Goal: Ask a question: Seek information or help from site administrators or community

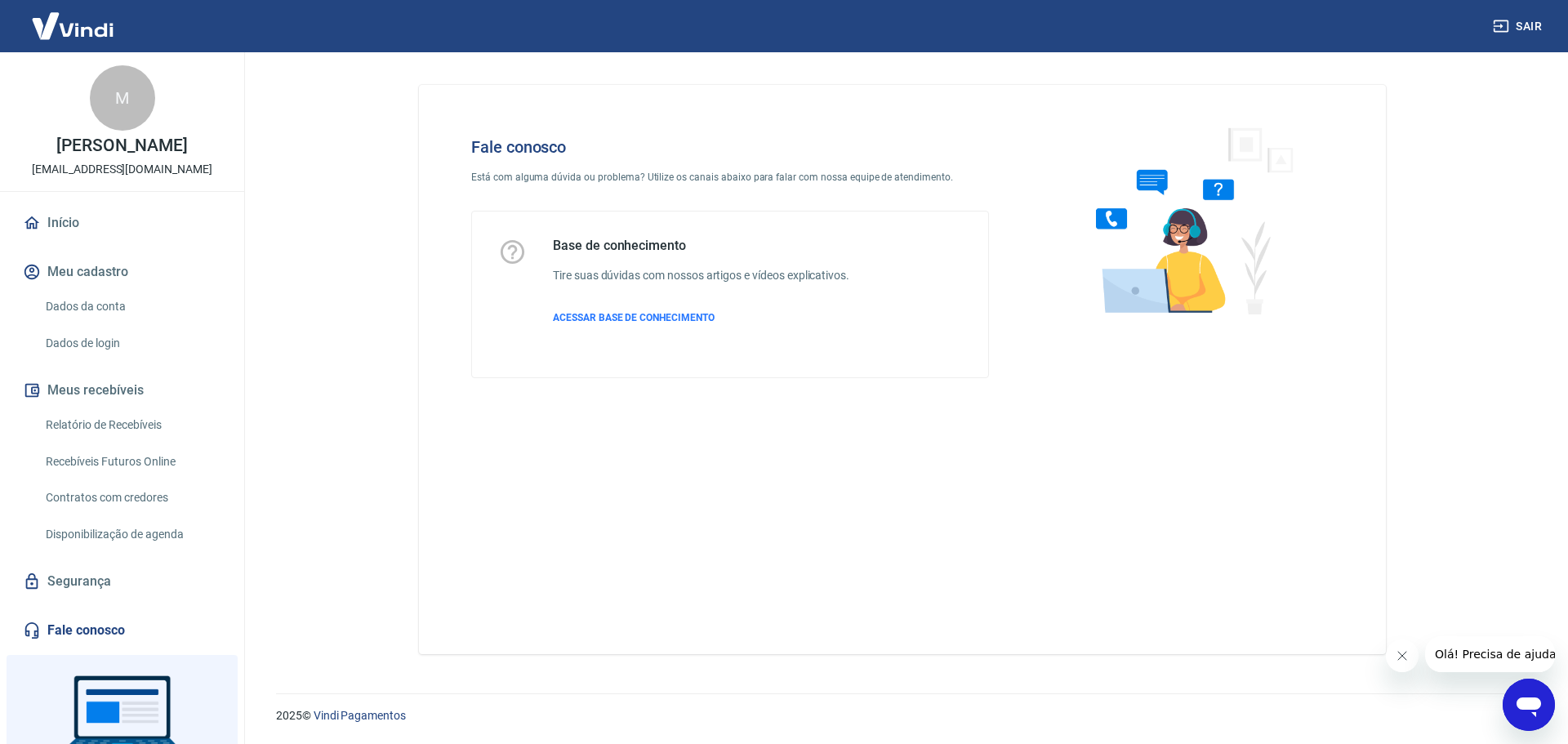
click at [1540, 708] on icon "Abrir janela de mensagens" at bounding box center [1529, 705] width 30 height 30
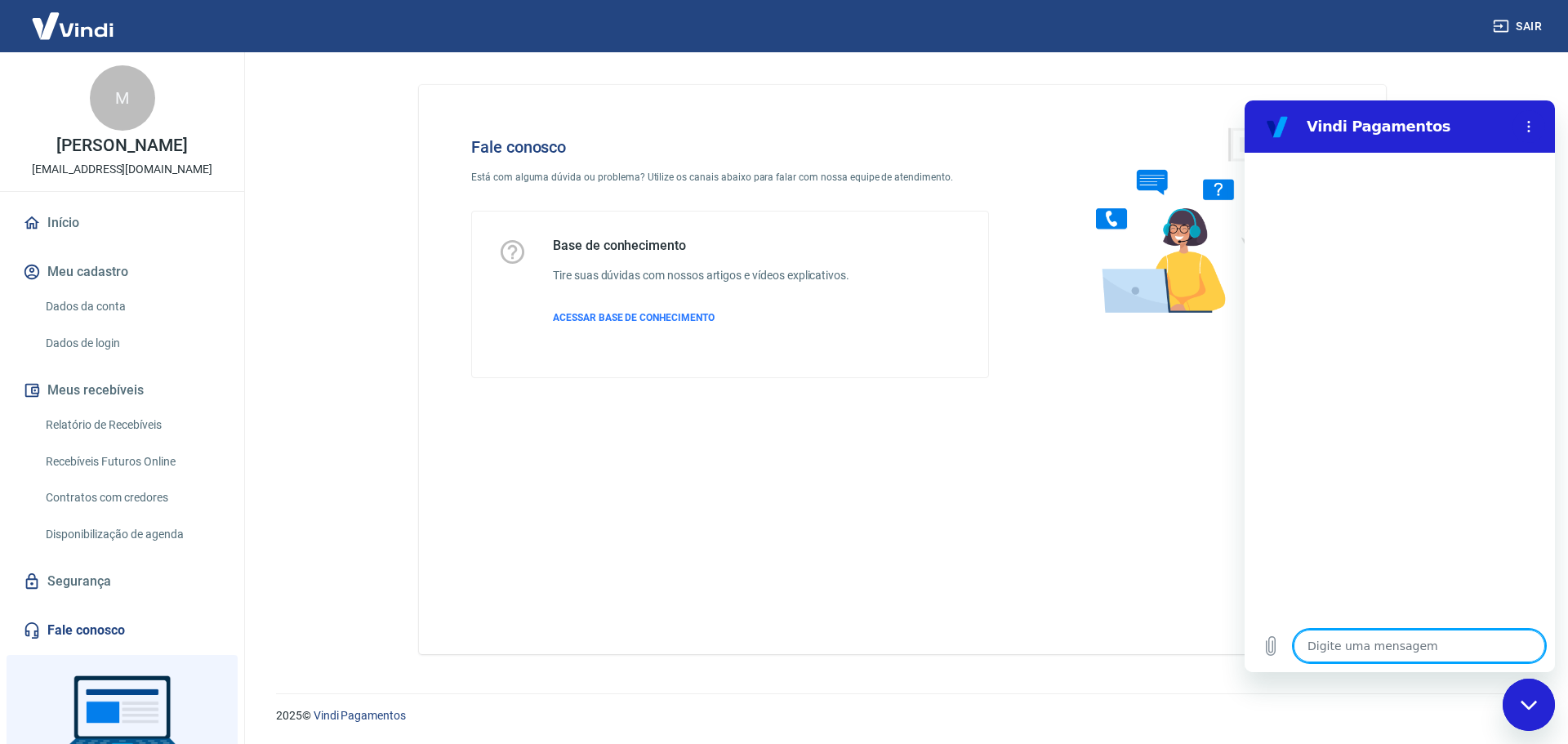
click at [1360, 649] on textarea at bounding box center [1418, 646] width 251 height 33
type textarea "B"
type textarea "x"
type textarea "Bo"
type textarea "x"
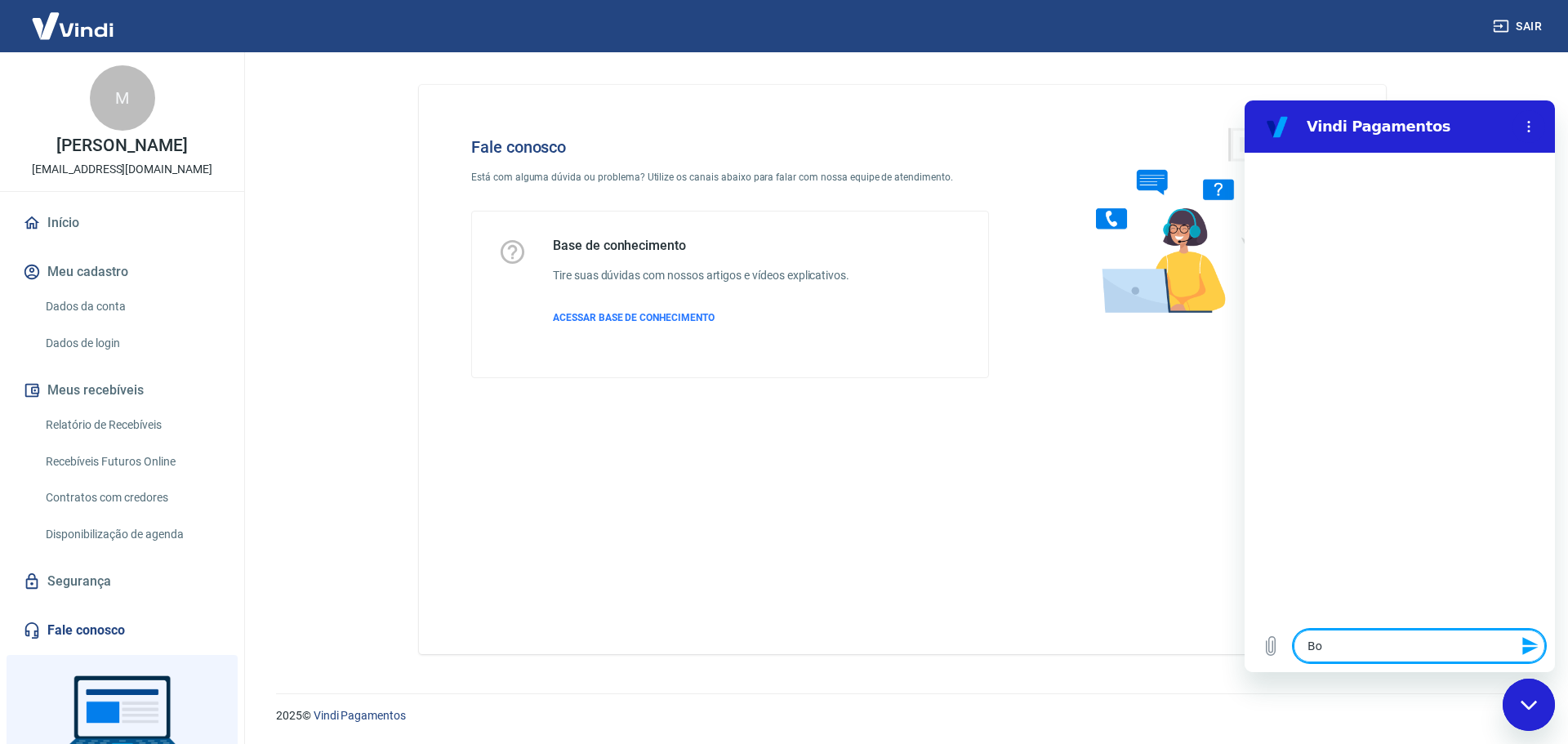
type textarea "Bom"
type textarea "x"
type textarea "Bom"
type textarea "x"
type textarea "Bom d"
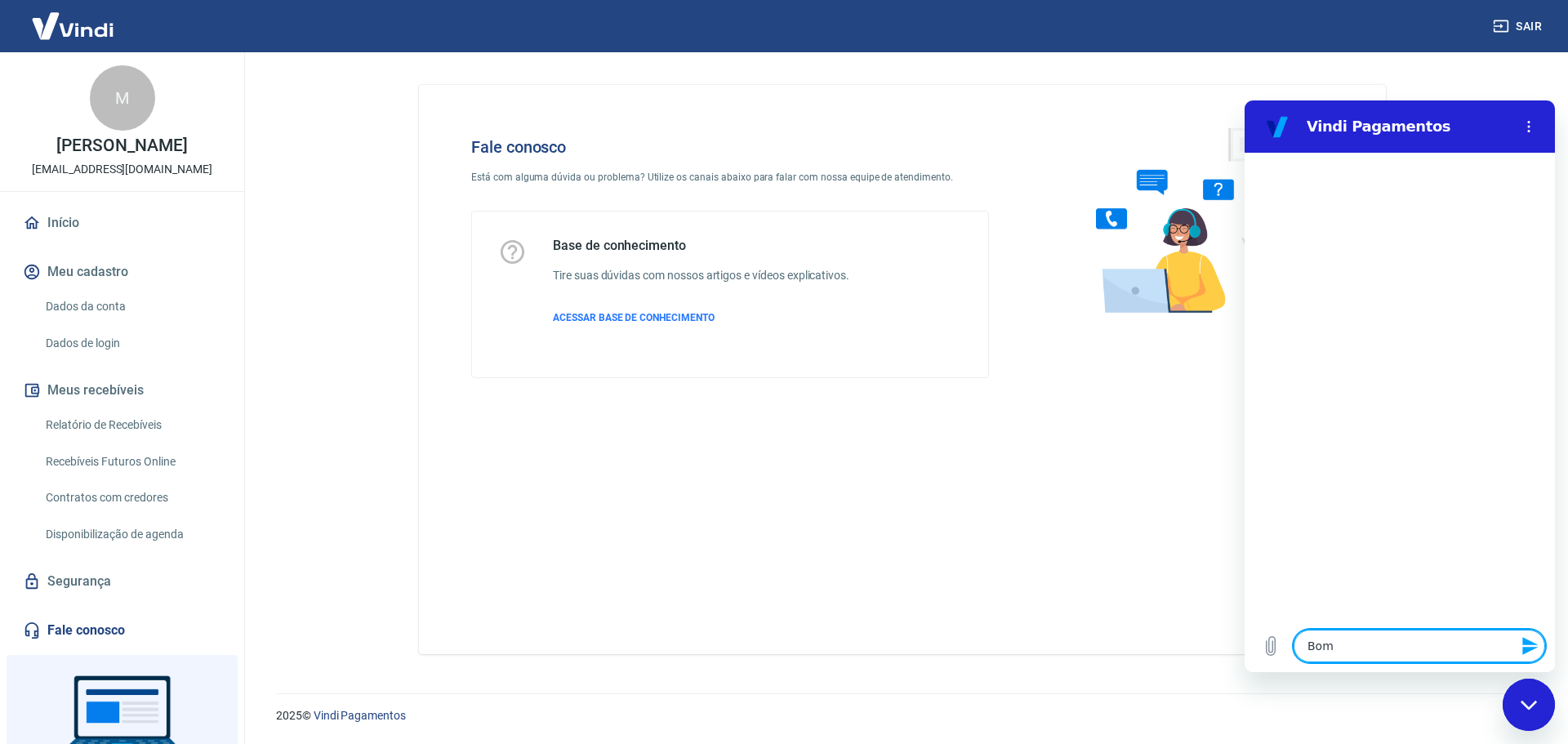
type textarea "x"
type textarea "Bom di"
type textarea "x"
type textarea "Bom dia"
type textarea "x"
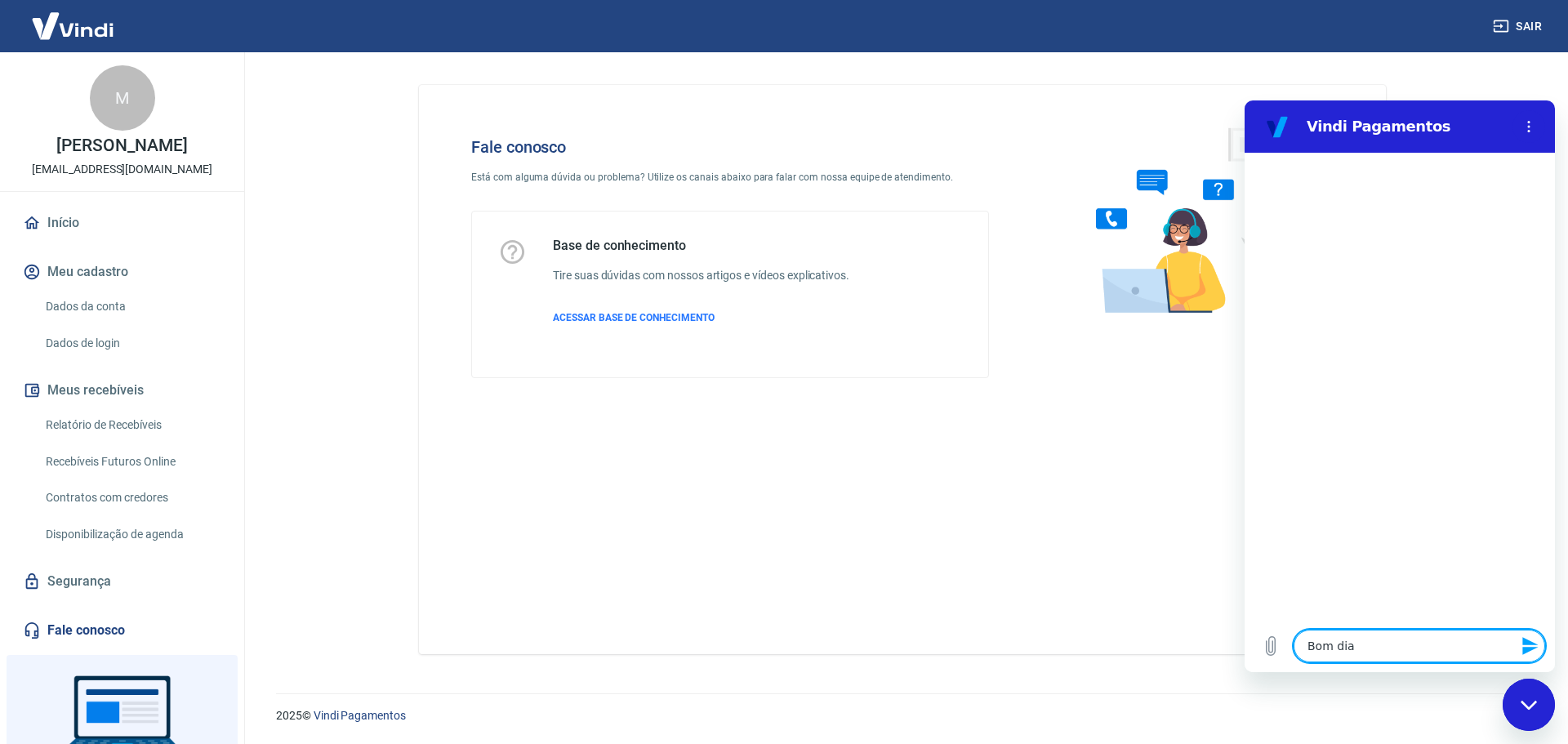
type textarea "Bom dia"
type textarea "x"
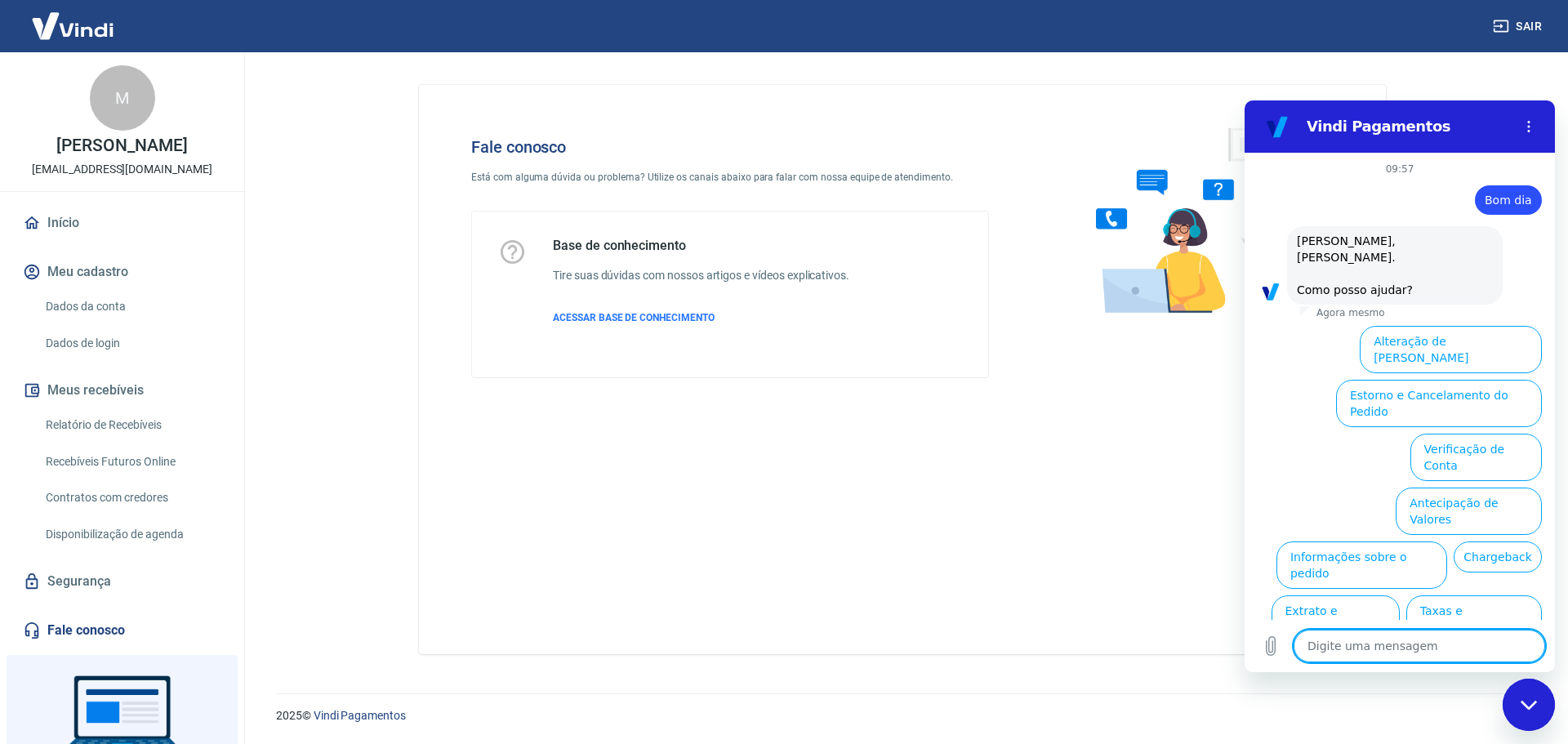
click at [1374, 648] on textarea at bounding box center [1418, 646] width 251 height 33
type textarea "R"
type textarea "x"
type textarea "Re"
type textarea "x"
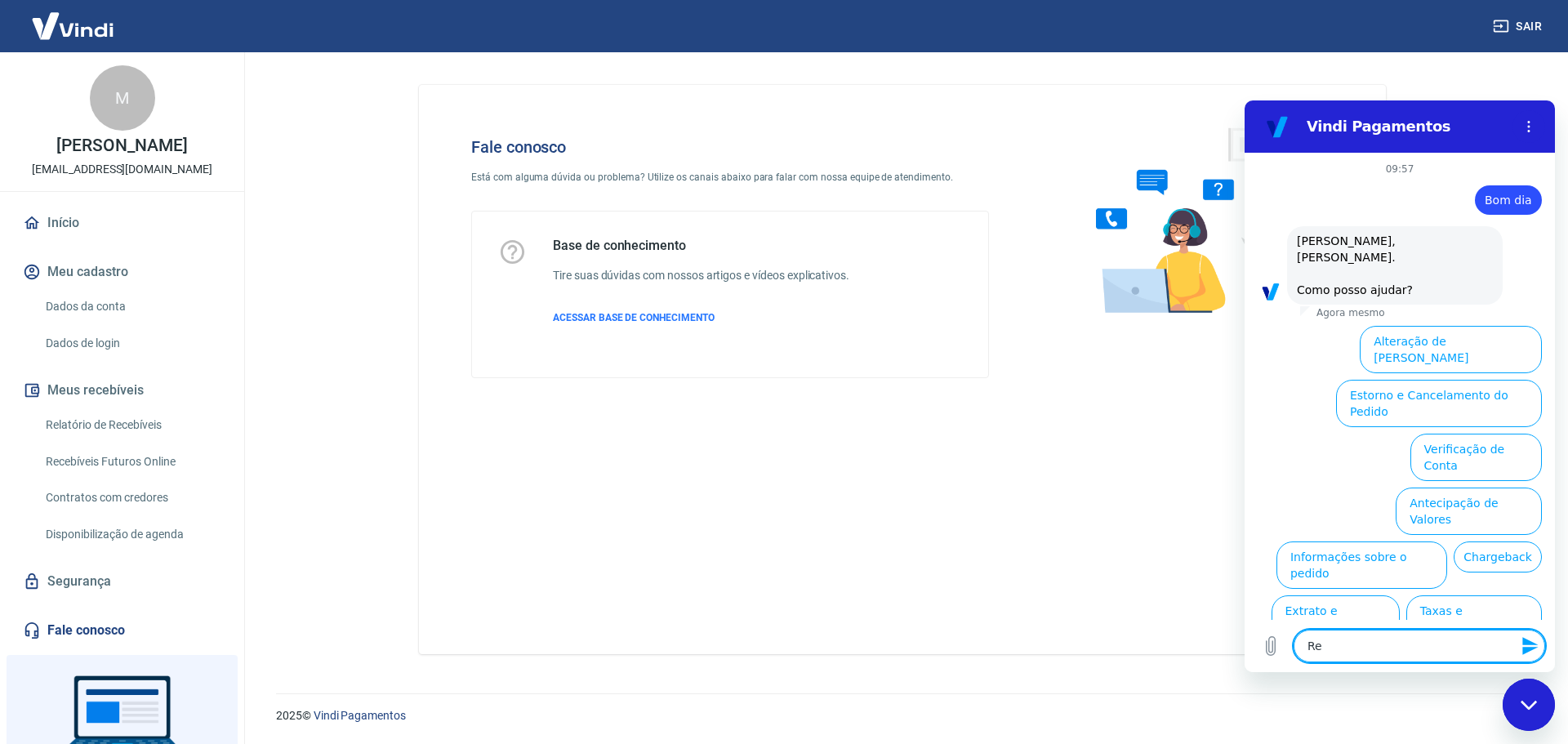
type textarea "Rec"
type textarea "x"
type textarea "Rece"
type textarea "x"
type textarea "Receb"
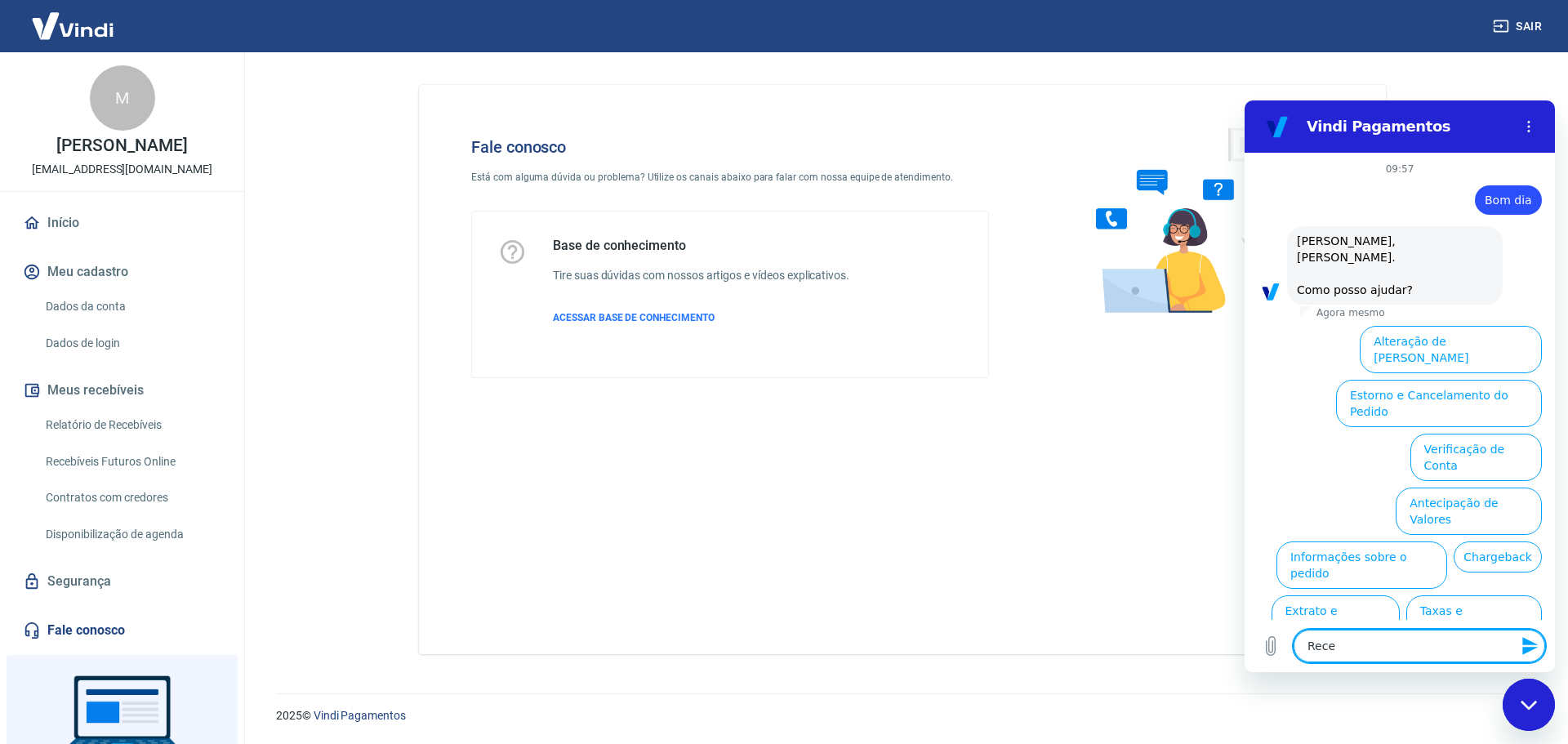
type textarea "x"
type textarea "Recebe"
type textarea "x"
type textarea "Receber"
type textarea "x"
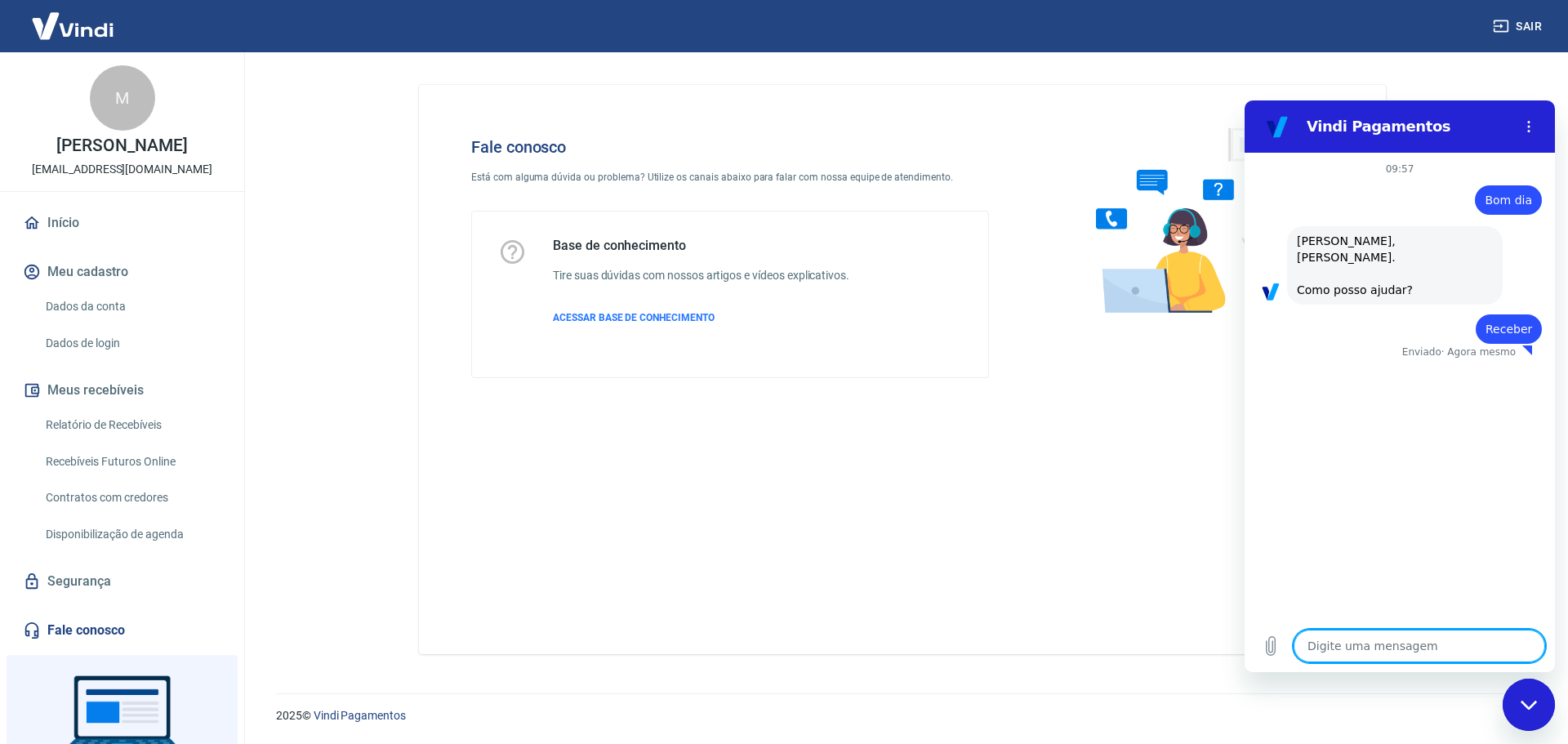
type textarea "x"
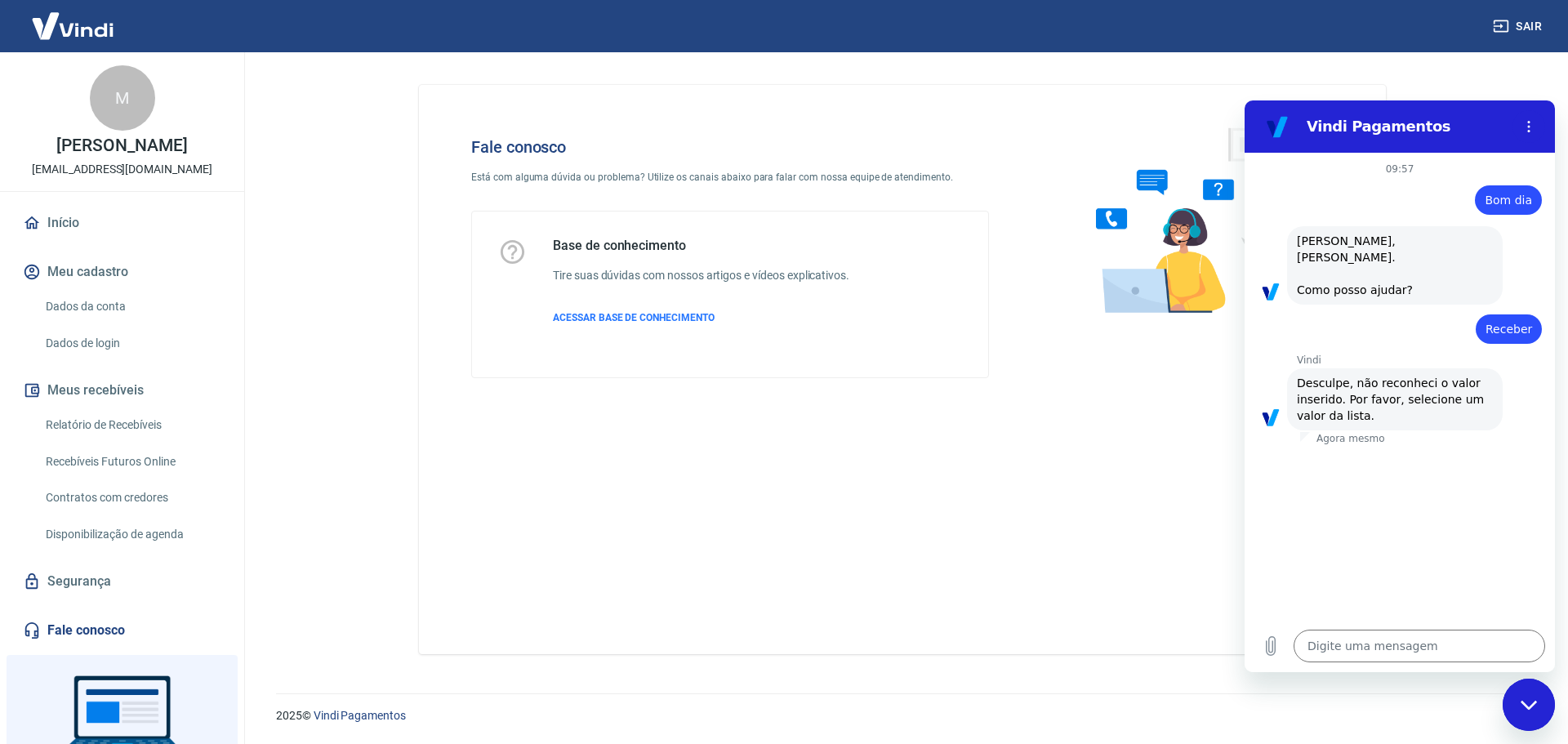
click at [1375, 398] on span "Desculpe, não reconheci o valor inserido. Por favor, selecione um valor da list…" at bounding box center [1395, 399] width 196 height 49
click at [1371, 639] on textarea at bounding box center [1418, 646] width 251 height 33
type textarea "O"
type textarea "x"
type textarea "O"
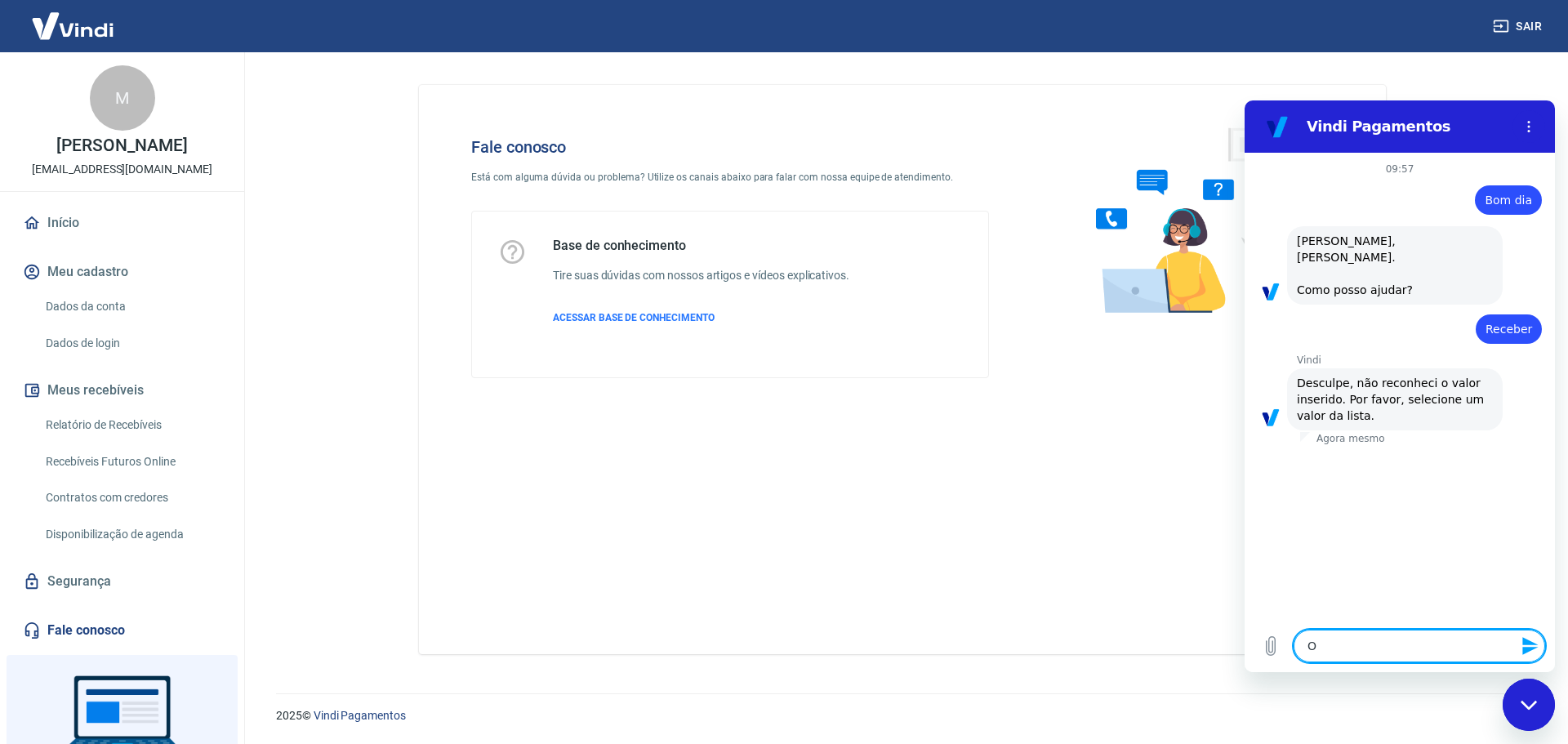
type textarea "x"
type textarea "O p"
type textarea "x"
type textarea "O pi"
type textarea "x"
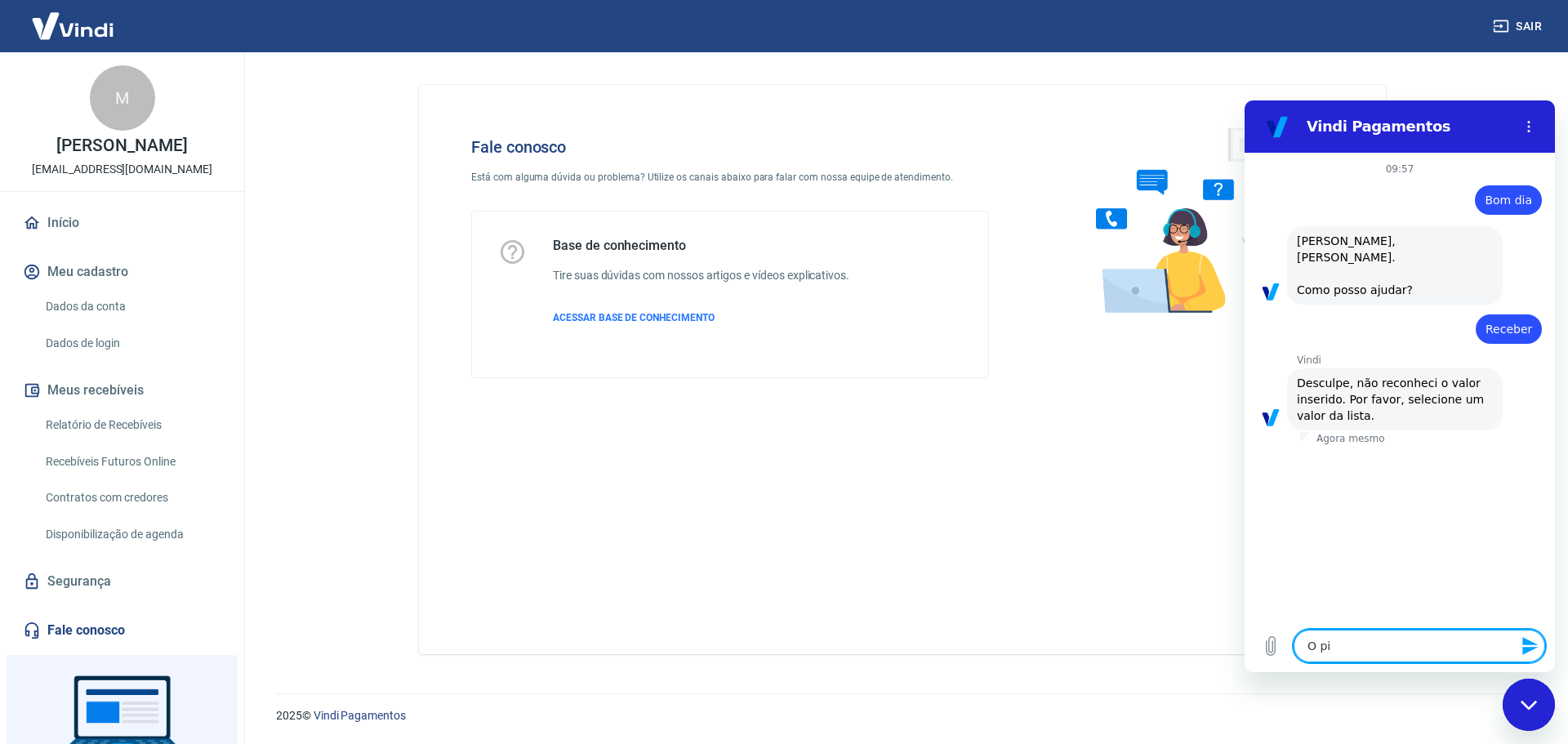
type textarea "O pix"
type textarea "x"
type textarea "O pix"
type textarea "x"
type textarea "O pix d"
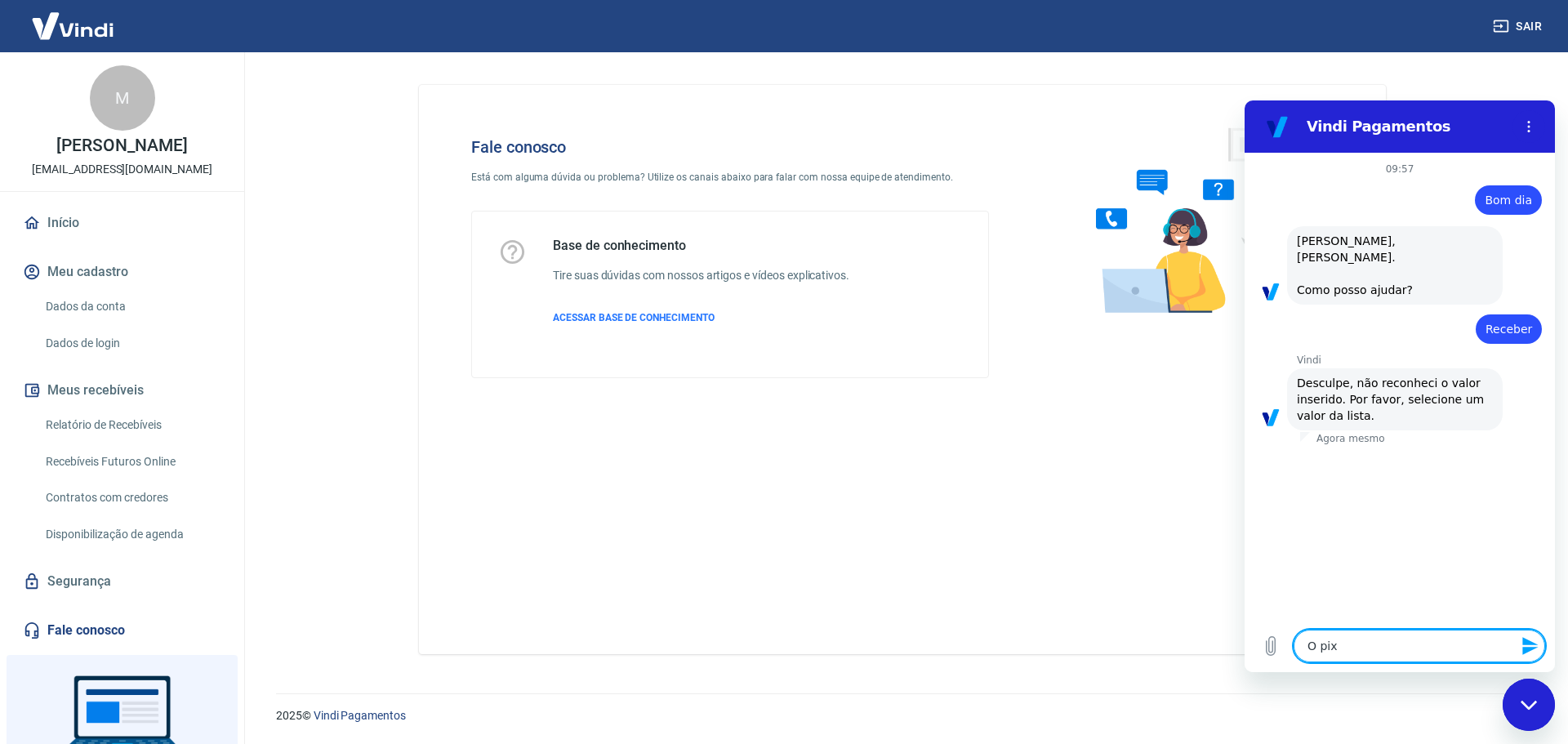
type textarea "x"
type textarea "O pix di"
type textarea "x"
type textarea "O pix dis"
type textarea "x"
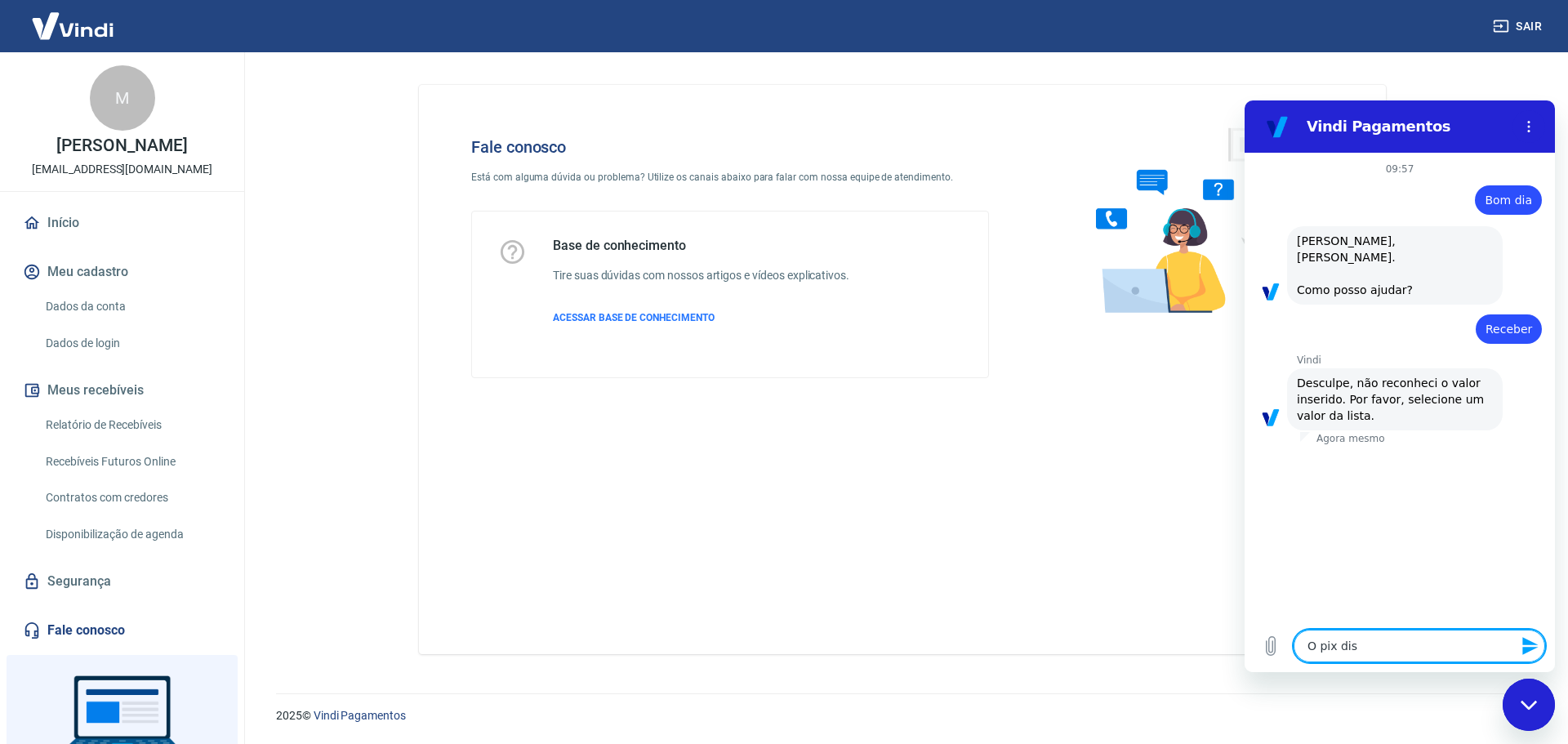
type textarea "O pix diss"
type textarea "x"
type textarea "O pix disse"
type textarea "x"
type textarea "O pix disse"
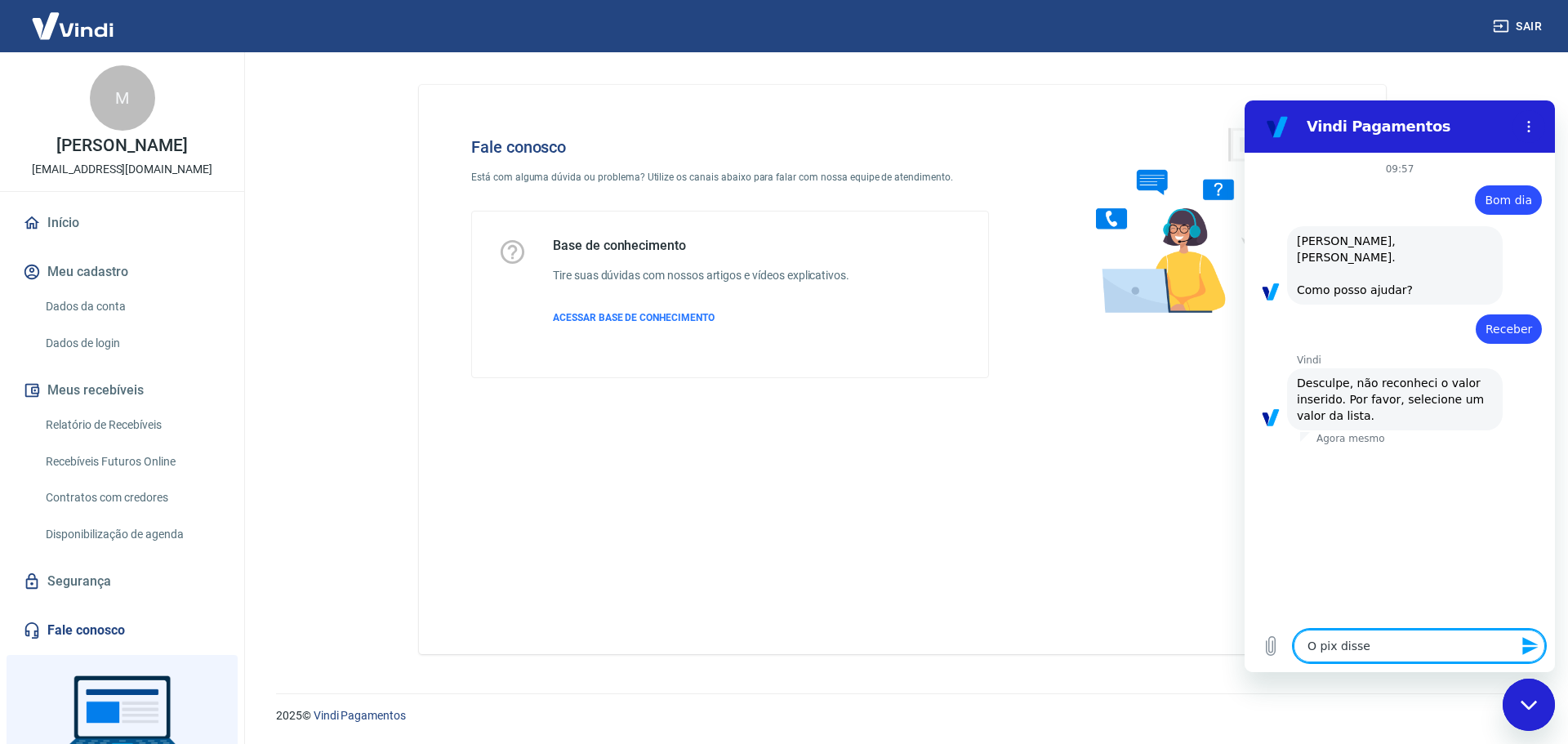
type textarea "x"
type textarea "O pix disse q"
type textarea "x"
type textarea "O pix disse qu"
type textarea "x"
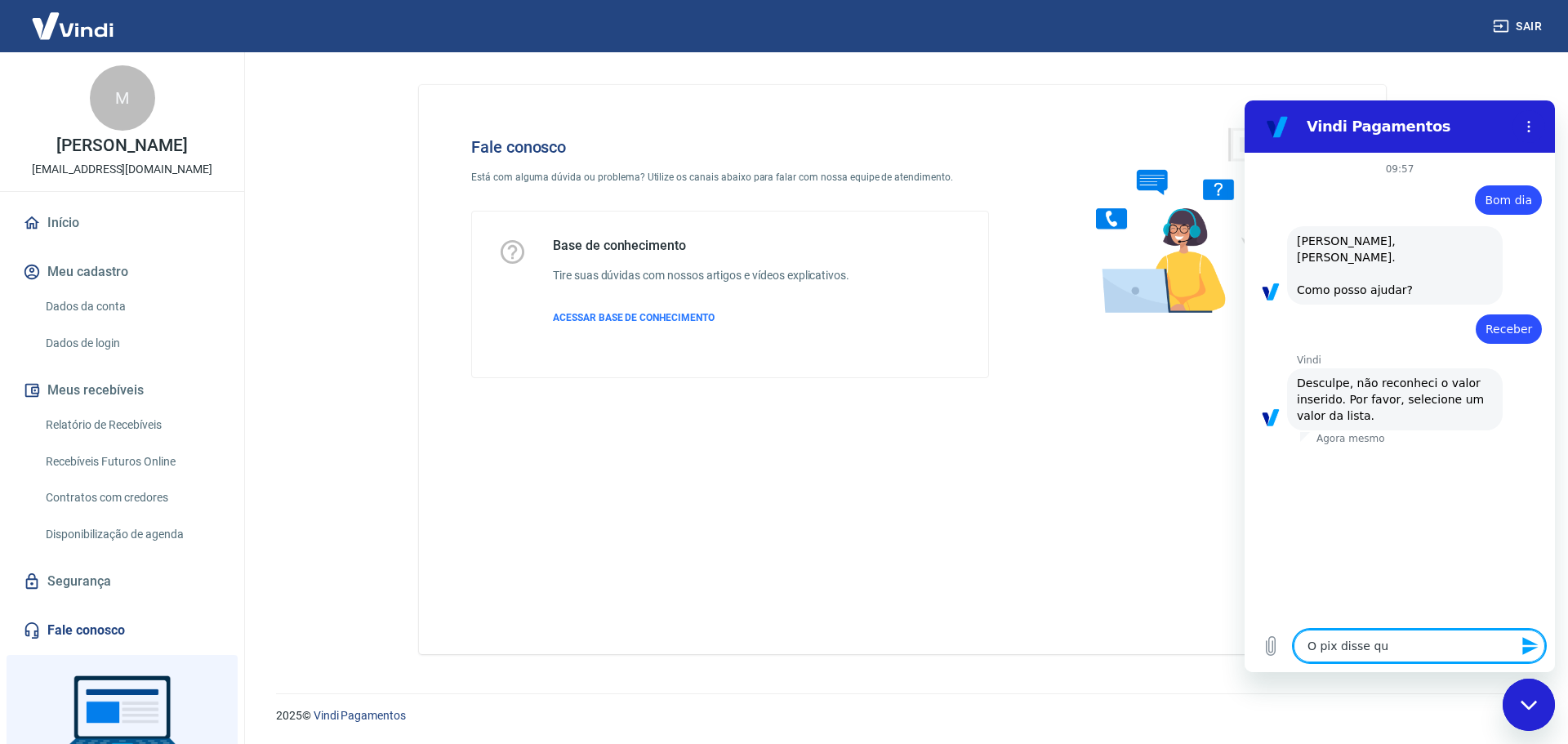
type textarea "O pix disse qui"
type textarea "x"
type textarea "O pix disse quie"
type textarea "x"
type textarea "O pix disse qui"
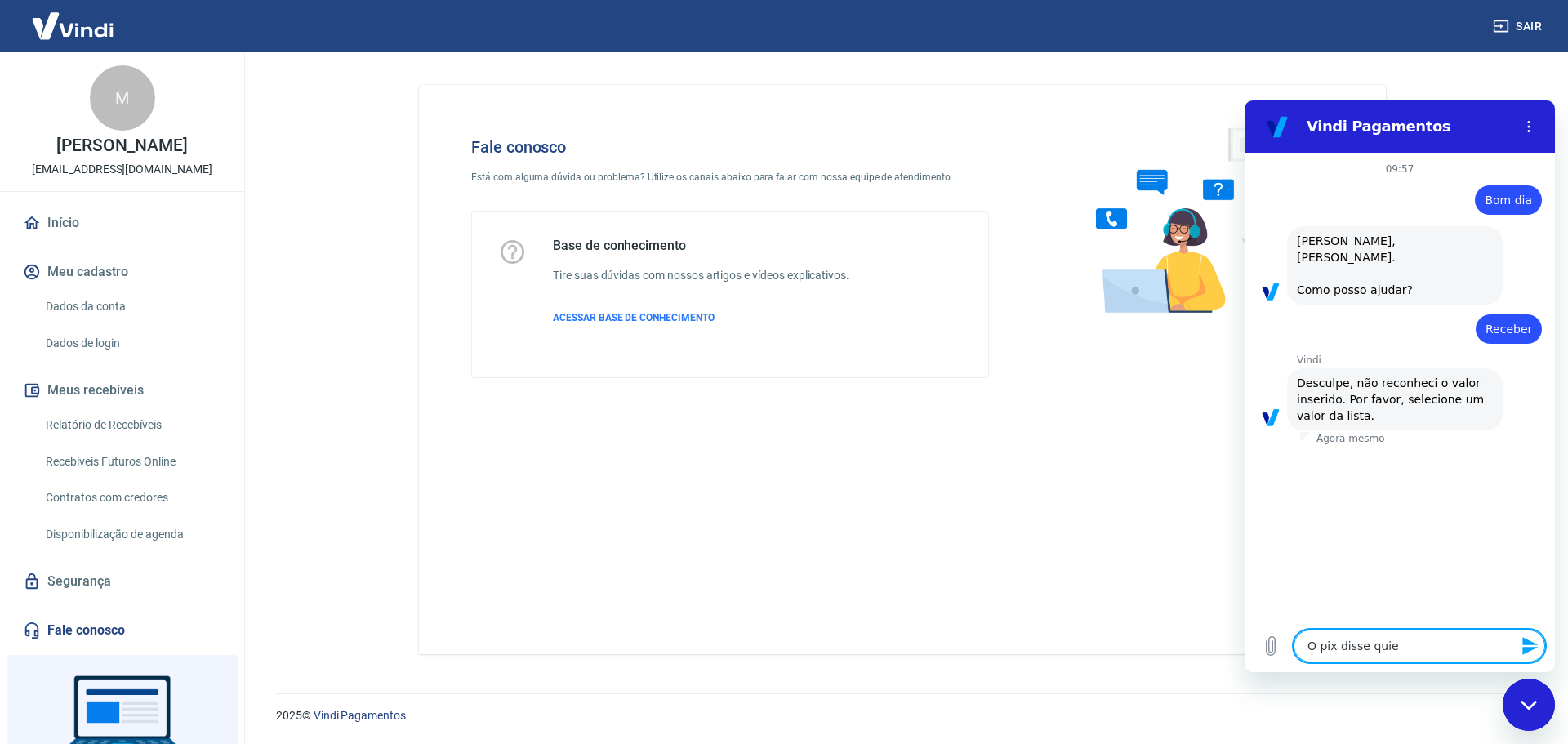
type textarea "x"
type textarea "O pix disse qu"
type textarea "x"
type textarea "O pix disse que"
type textarea "x"
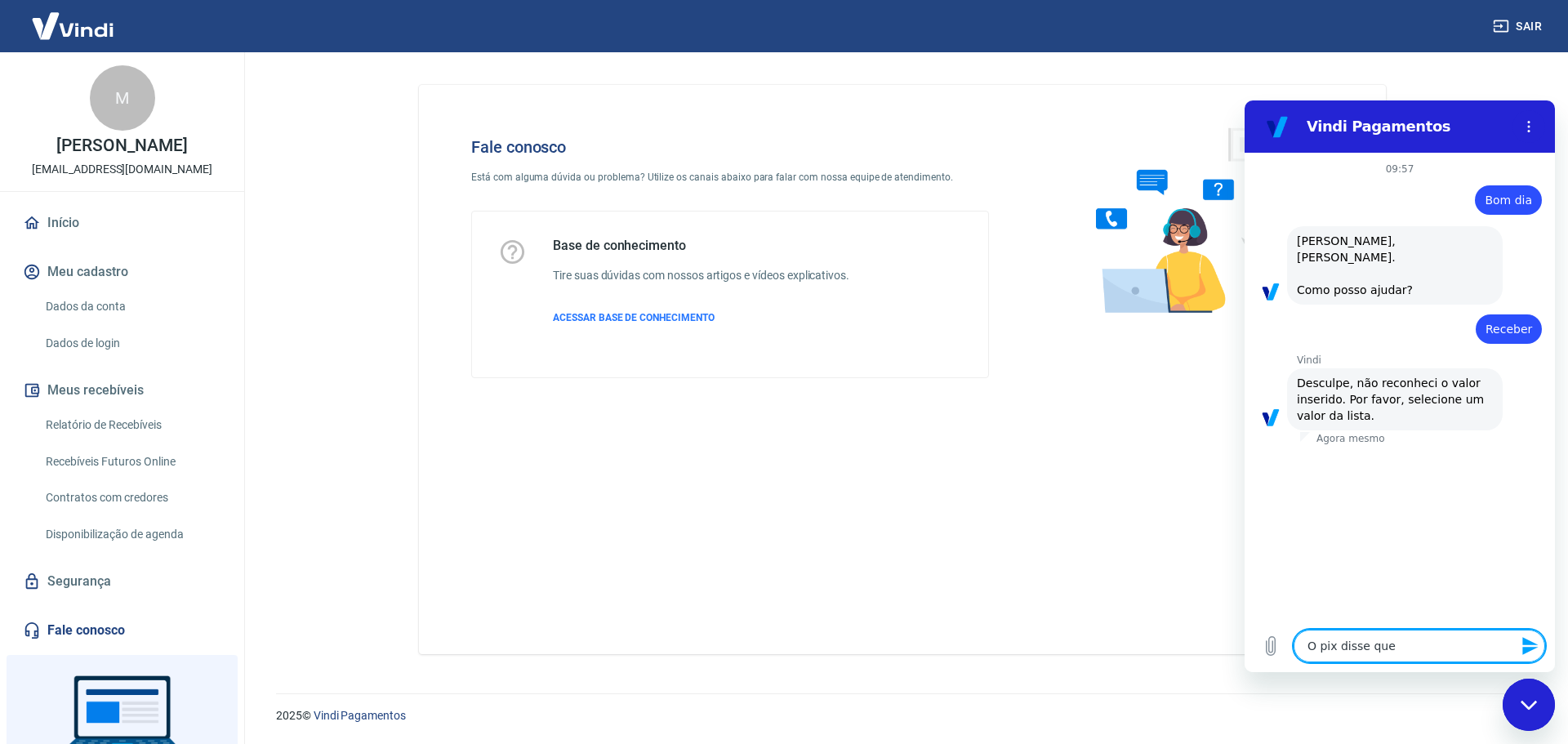
type textarea "O pix disse que"
type textarea "x"
type textarea "O pix disse que i"
type textarea "x"
type textarea "O pix disse que ir"
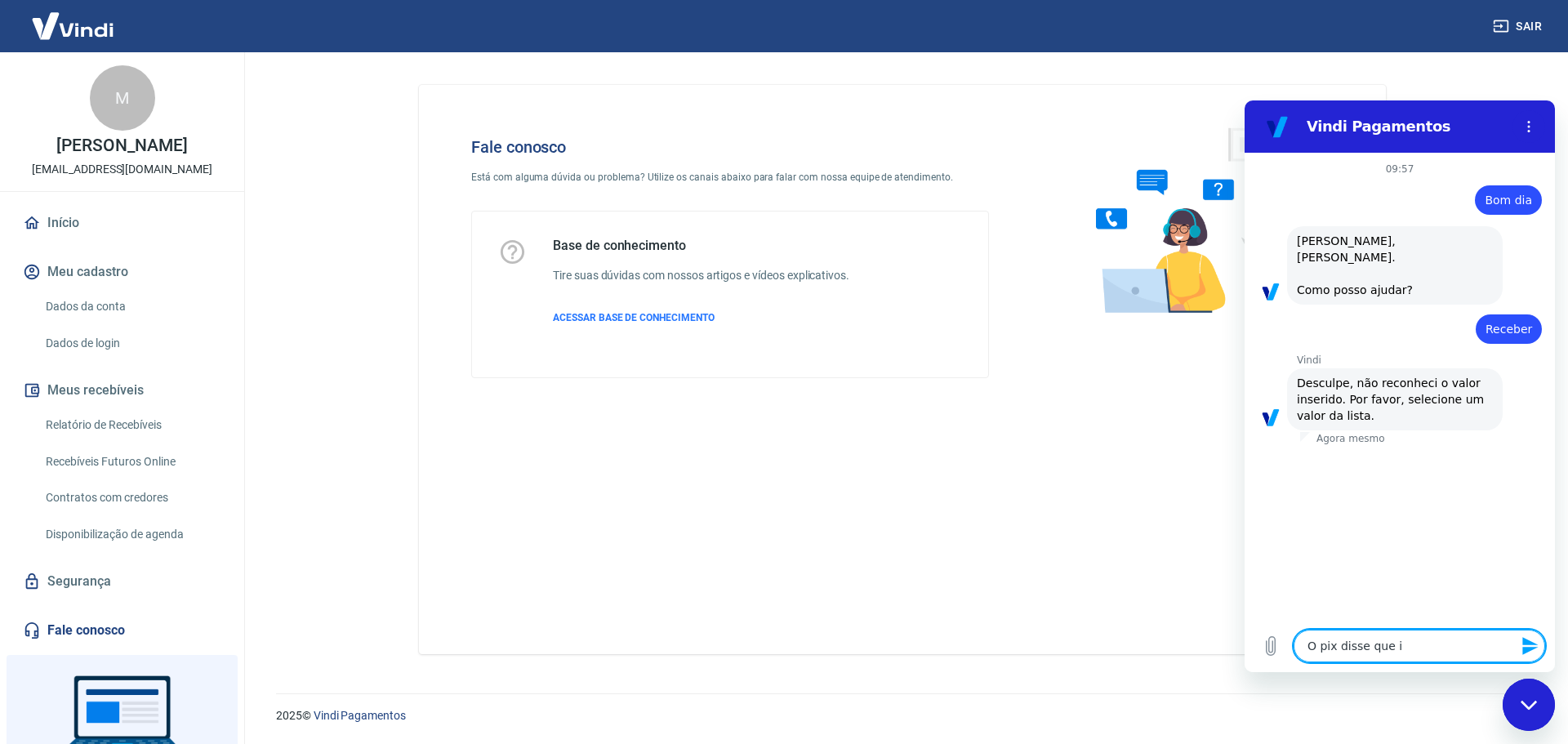
type textarea "x"
type textarea "O pix disse que iri"
type textarea "x"
type textarea "O pix disse que iria"
type textarea "x"
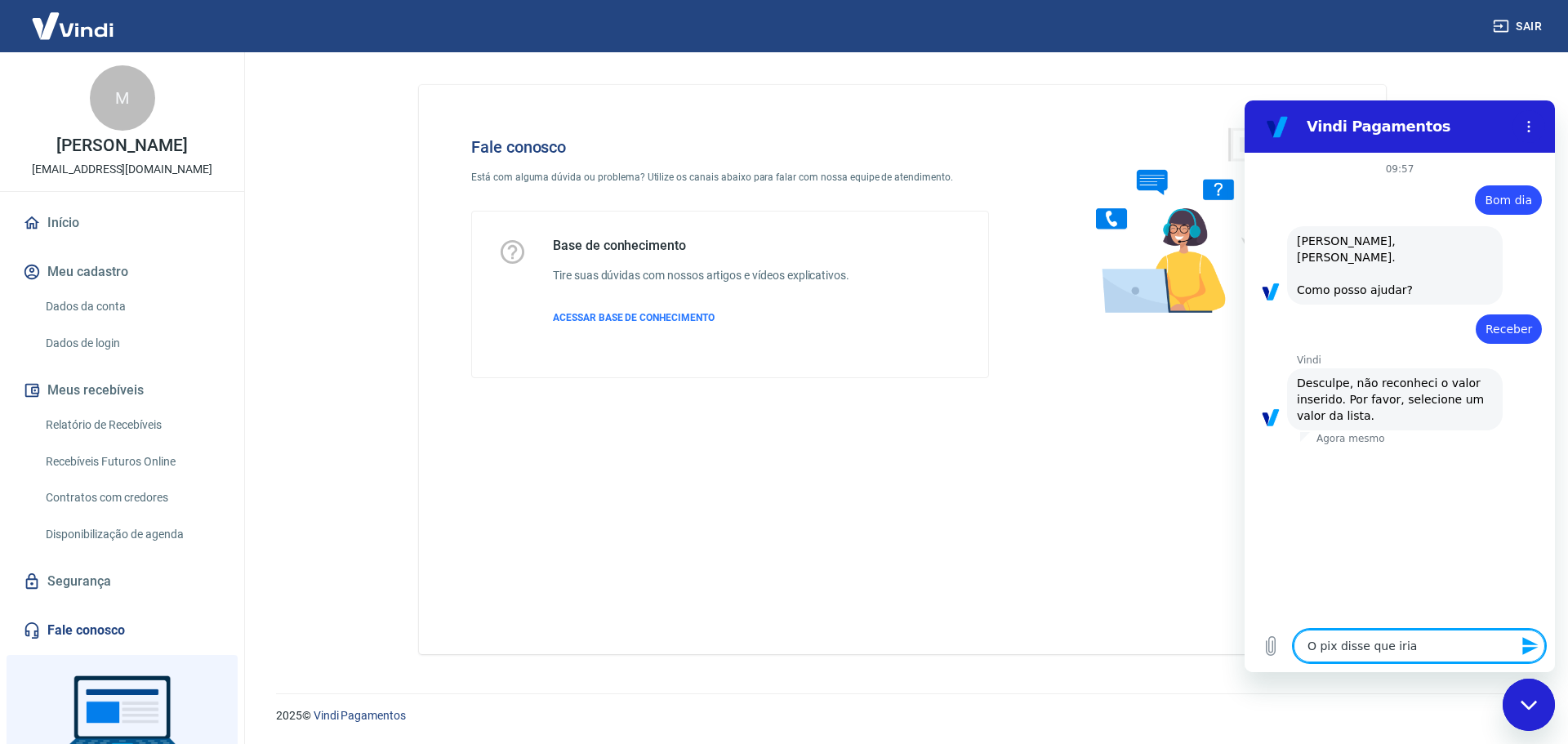
type textarea "O pix disse que iria"
type textarea "x"
type textarea "O pix disse que iria d"
type textarea "x"
type textarea "O pix disse que iria ds"
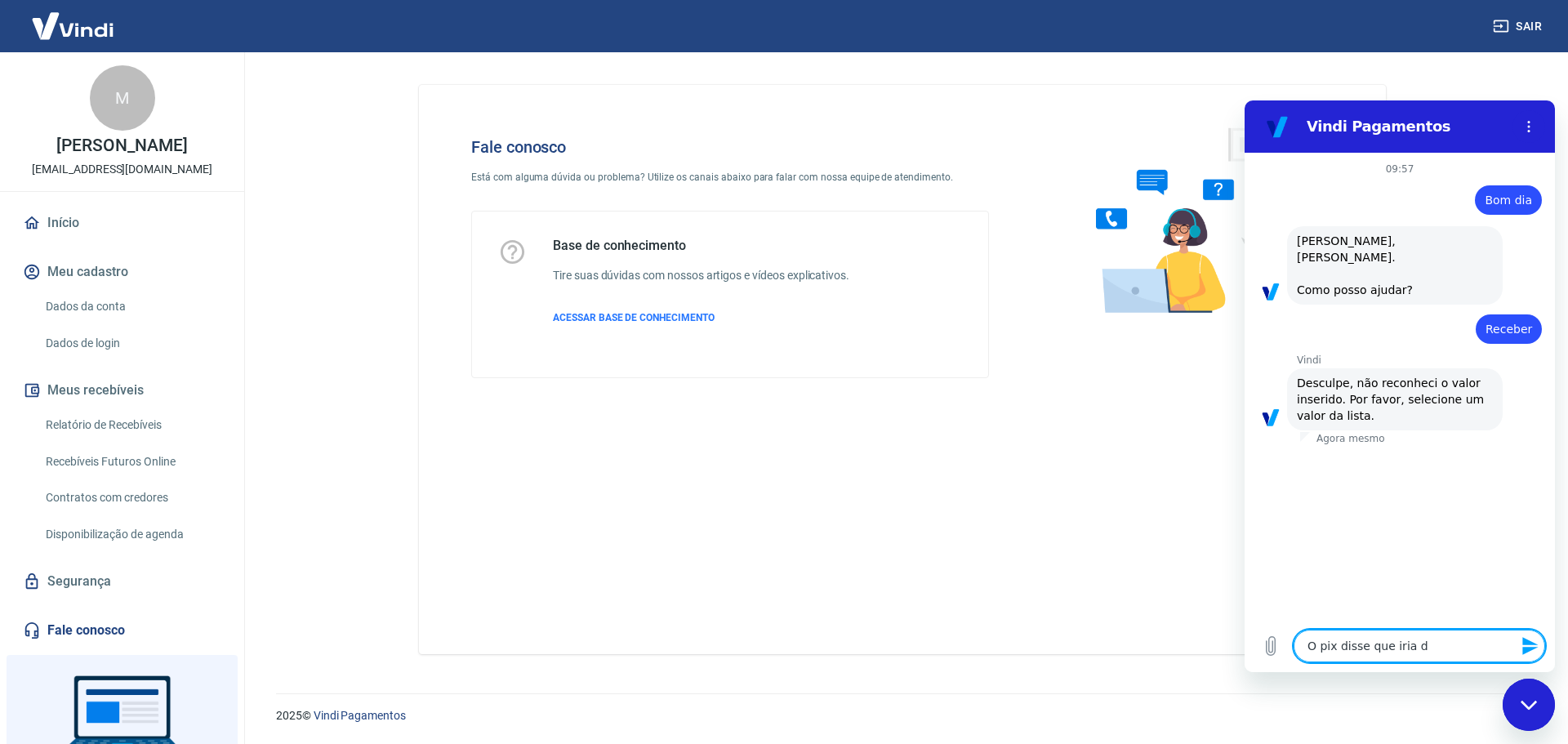
type textarea "x"
type textarea "O pix disse que iria dsi"
type textarea "x"
type textarea "O pix disse que iria dsip"
type textarea "x"
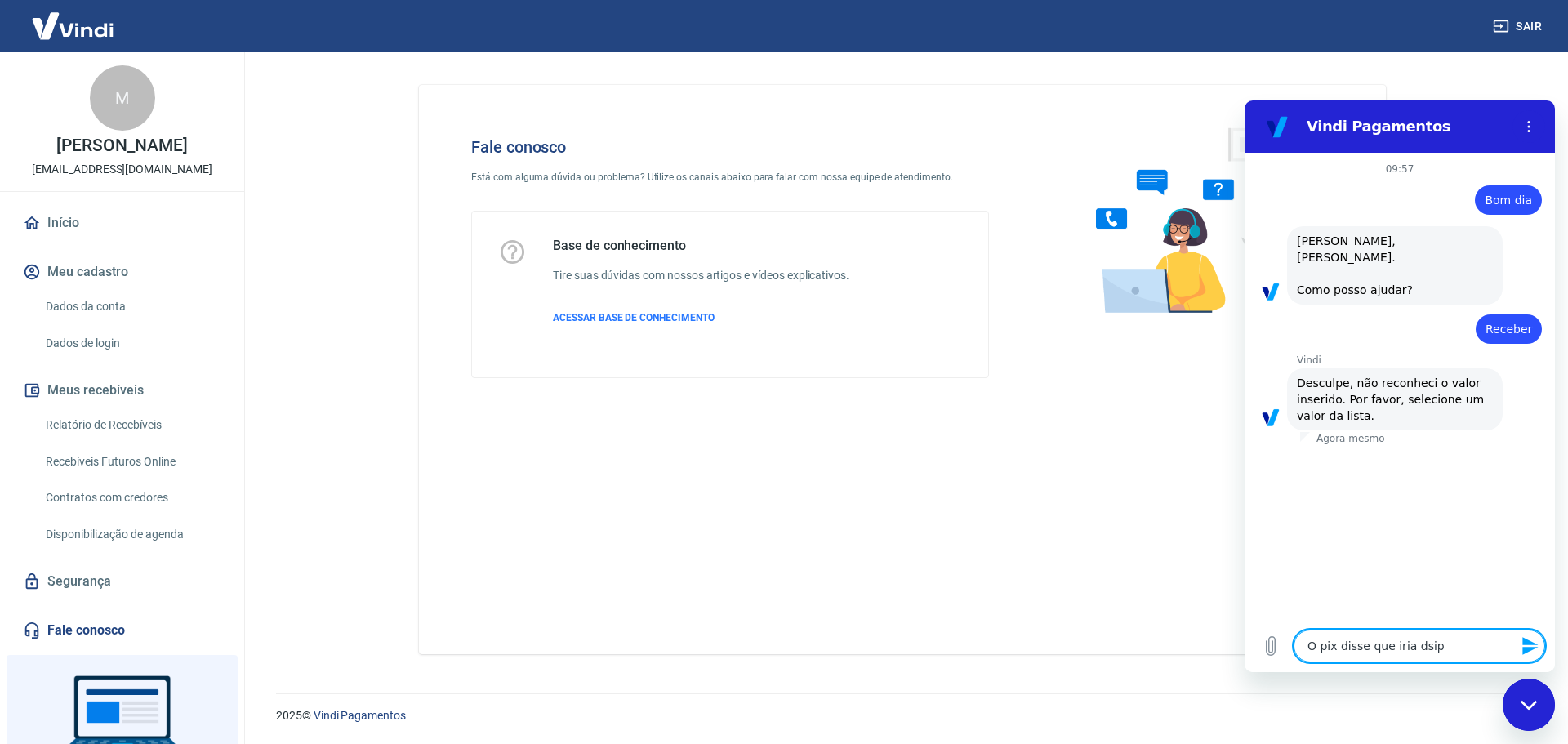
type textarea "O pix disse que iria dsipo"
type textarea "x"
type textarea "O pix disse que iria dsipon"
type textarea "x"
type textarea "O pix disse que iria dsiponi"
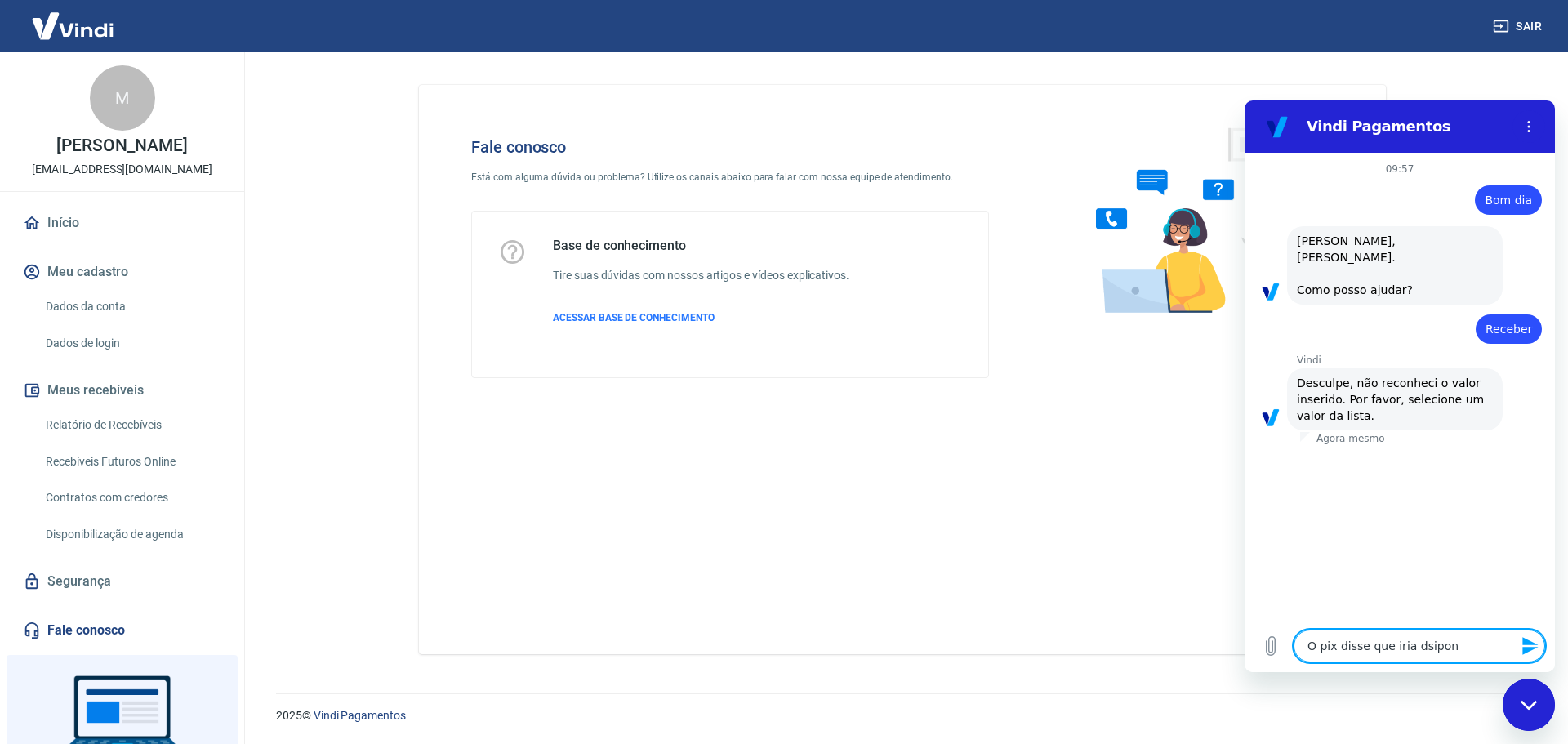
type textarea "x"
type textarea "O pix disse que iria dsiponib"
type textarea "x"
type textarea "O pix disse que iria dsiponibi"
type textarea "x"
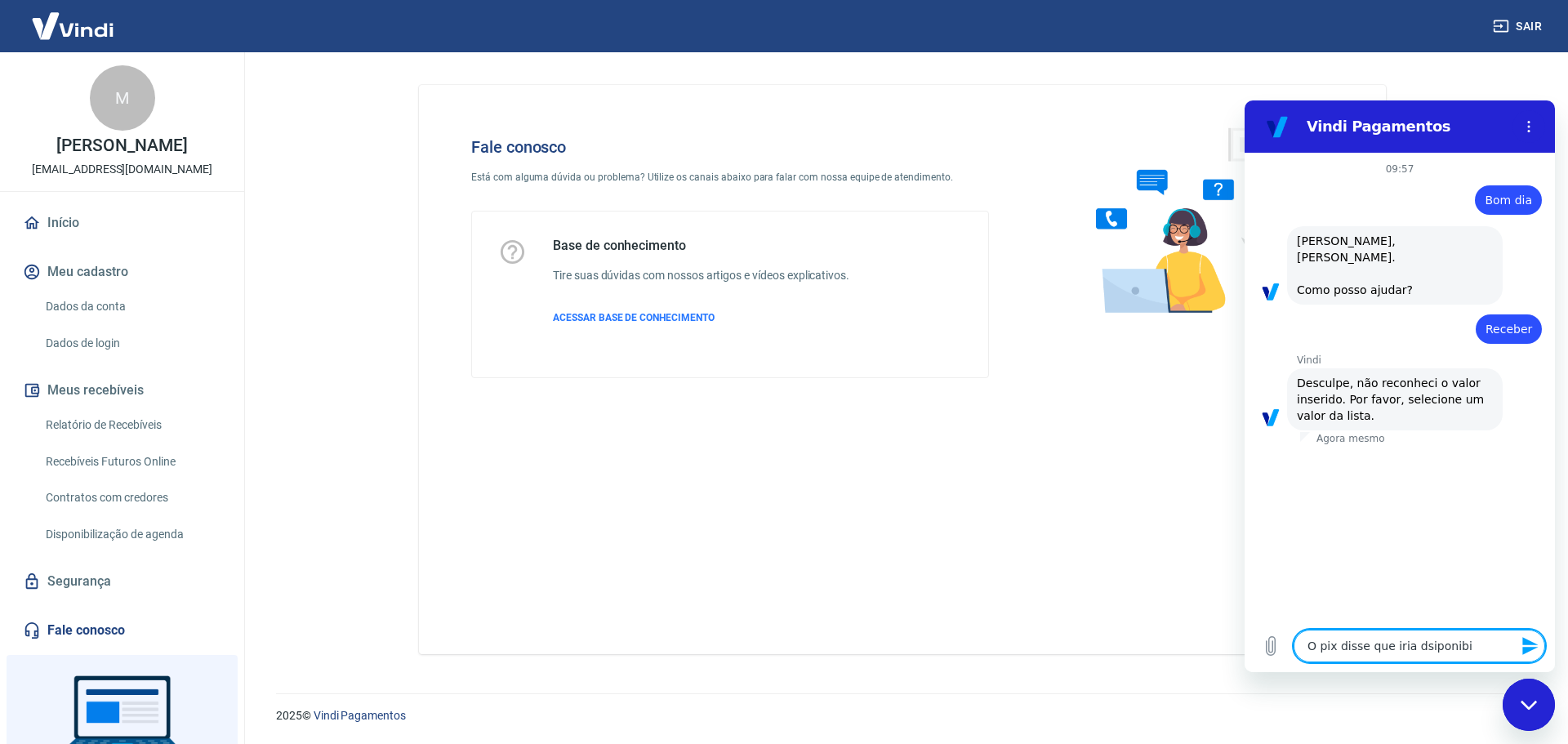
type textarea "O pix disse que iria dsiponibil"
type textarea "x"
type textarea "O pix disse que iria dsiponibili"
type textarea "x"
type textarea "O pix disse que iria dsiponibiliz"
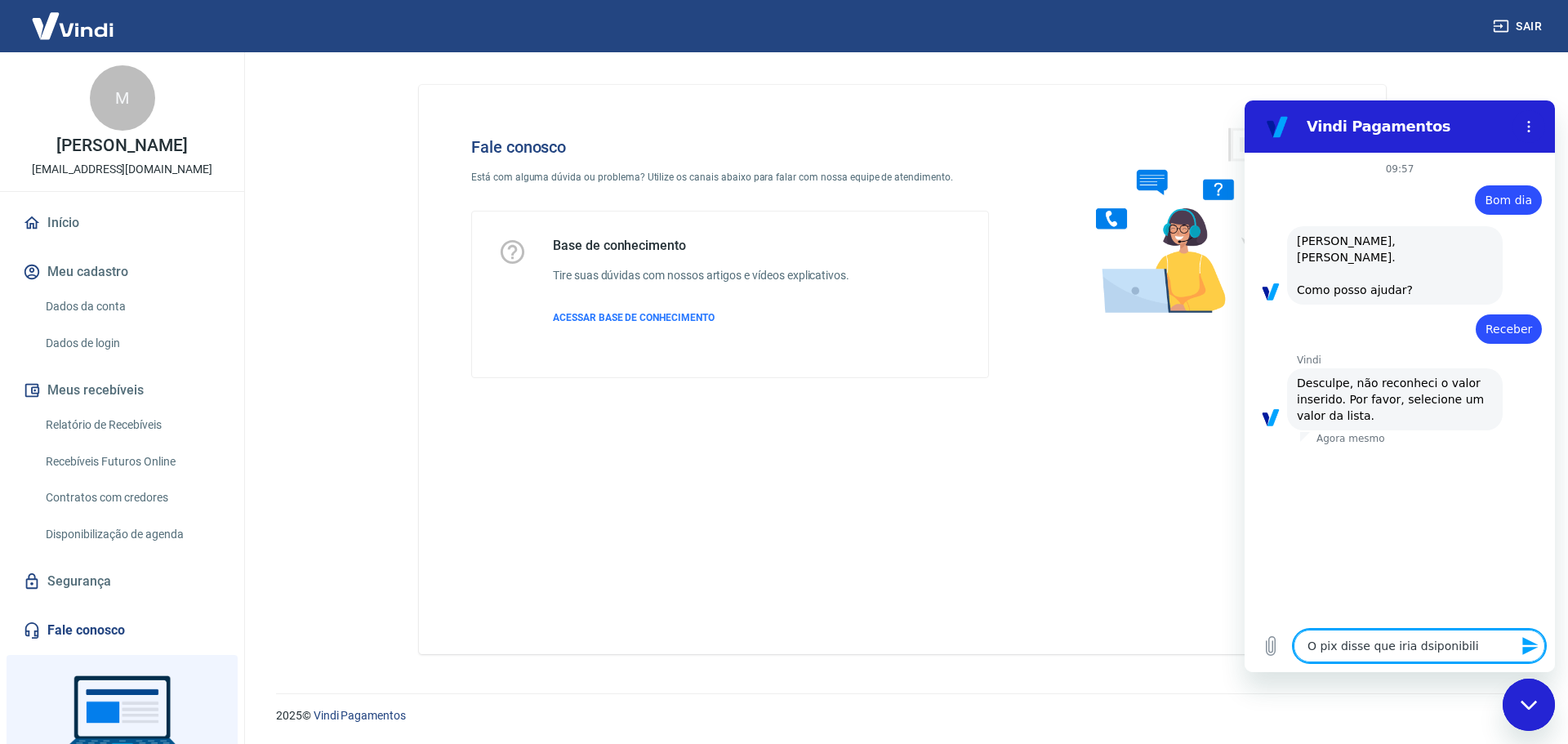
type textarea "x"
type textarea "O pix disse que iria dsiponibiliza"
type textarea "x"
type textarea "O pix disse que iria dsiponibilizar"
type textarea "x"
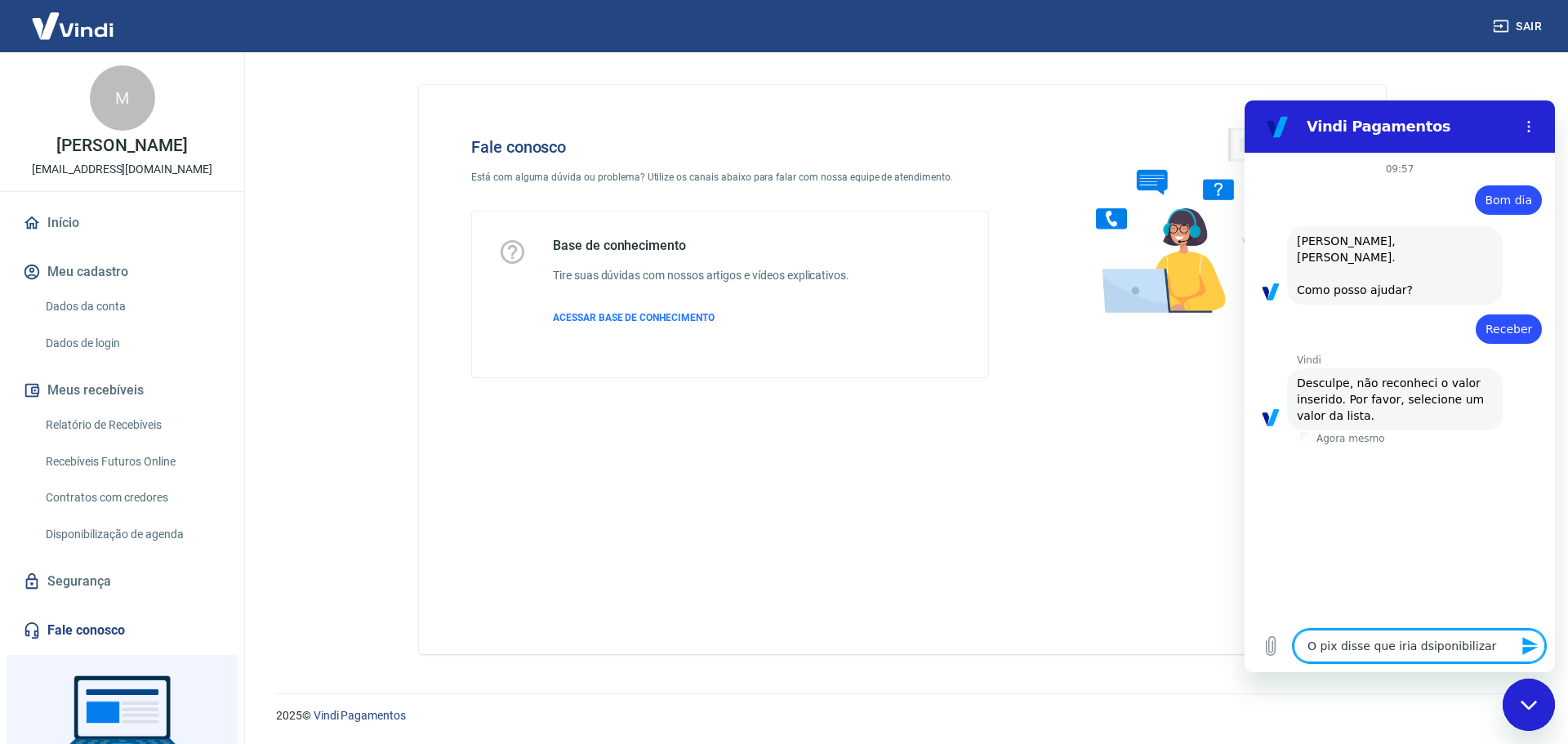
type textarea "O pix disse que iria dsiponibilizar"
type textarea "x"
type textarea "O pix disse que iria dsiponibilizar o"
type textarea "x"
type textarea "O pix disse que iria dsiponibilizar on"
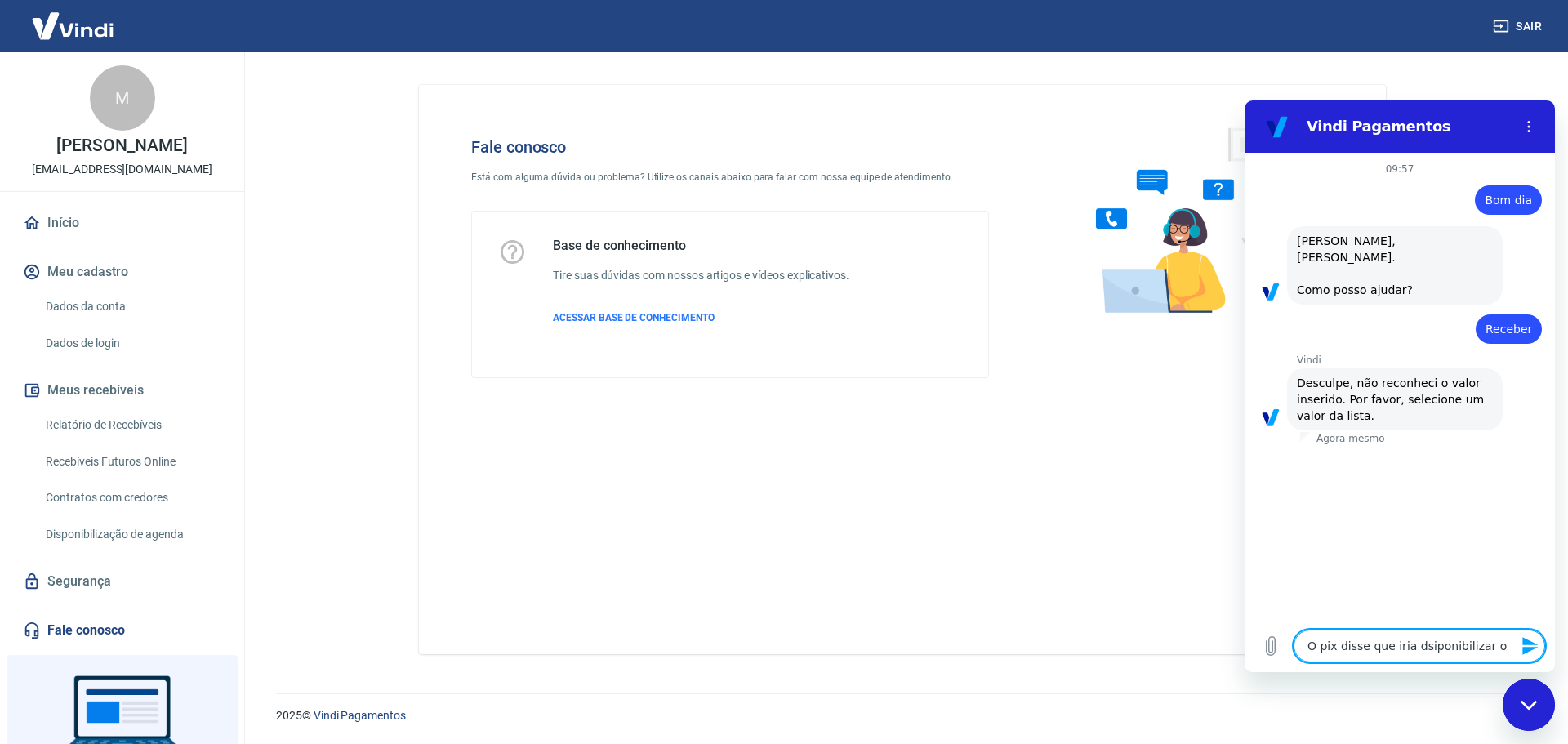
type textarea "x"
type textarea "O pix disse que iria dsiponibilizar ont"
type textarea "x"
type textarea "O pix disse que iria dsiponibilizar onte"
type textarea "x"
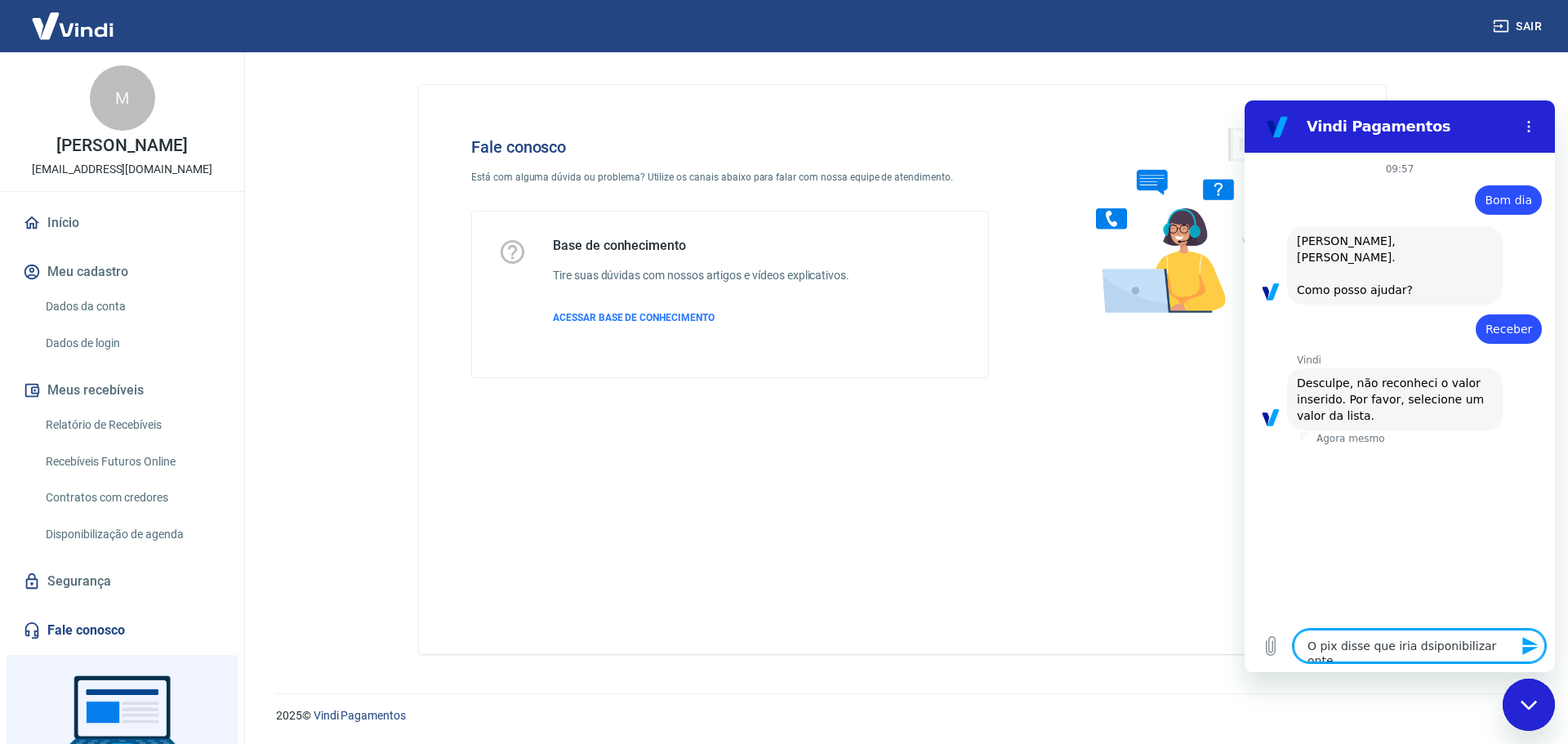
type textarea "O pix disse que iria dsiponibilizar ontem"
type textarea "x"
type textarea "O pix disse que iria dsiponibilizar ontem"
type textarea "x"
type textarea "O pix disse que iria dsiponibilizar ontem e"
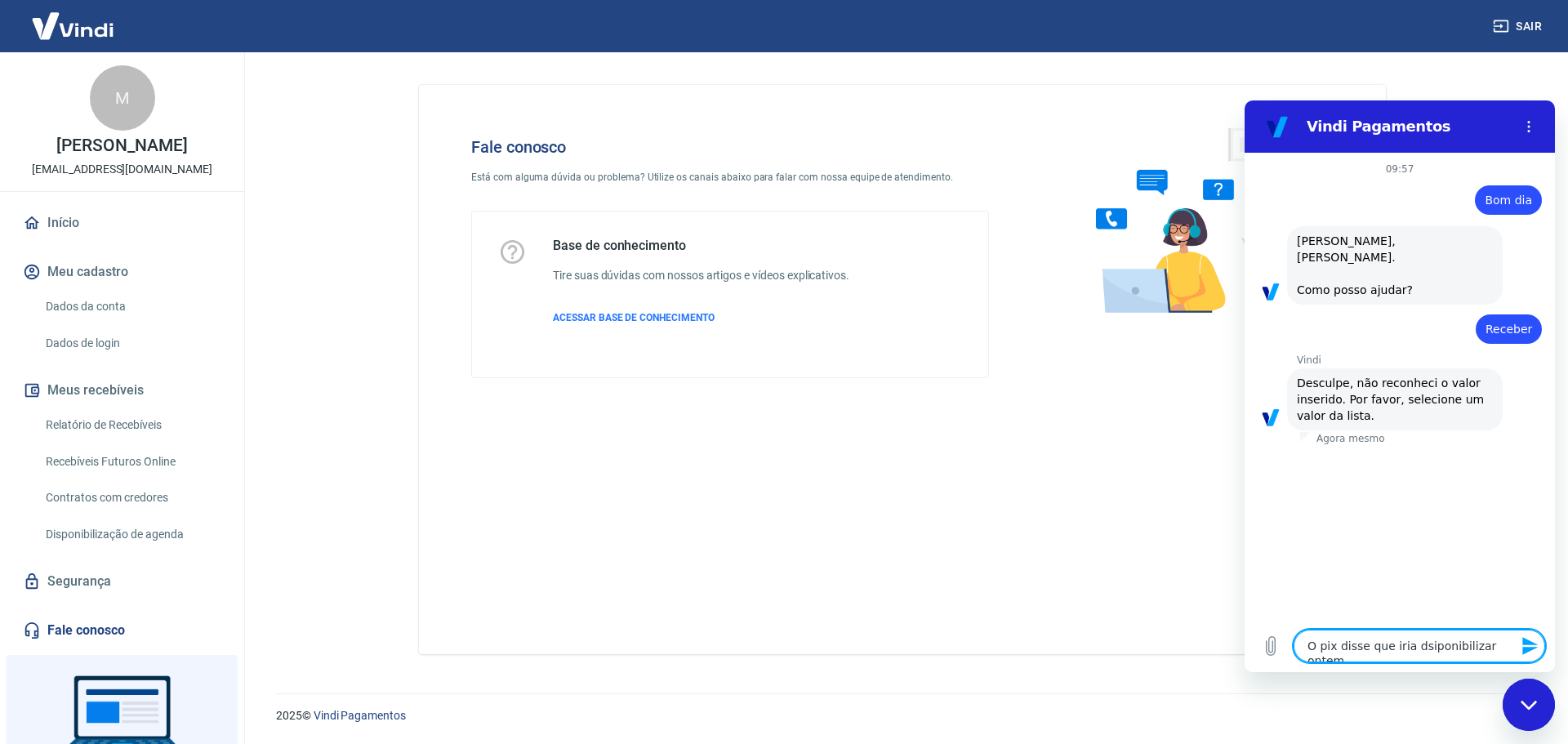
type textarea "x"
type textarea "O pix disse que iria dsiponibilizar ontem e"
type textarea "x"
type textarea "O pix disse que iria dsiponibilizar ontem e n"
type textarea "x"
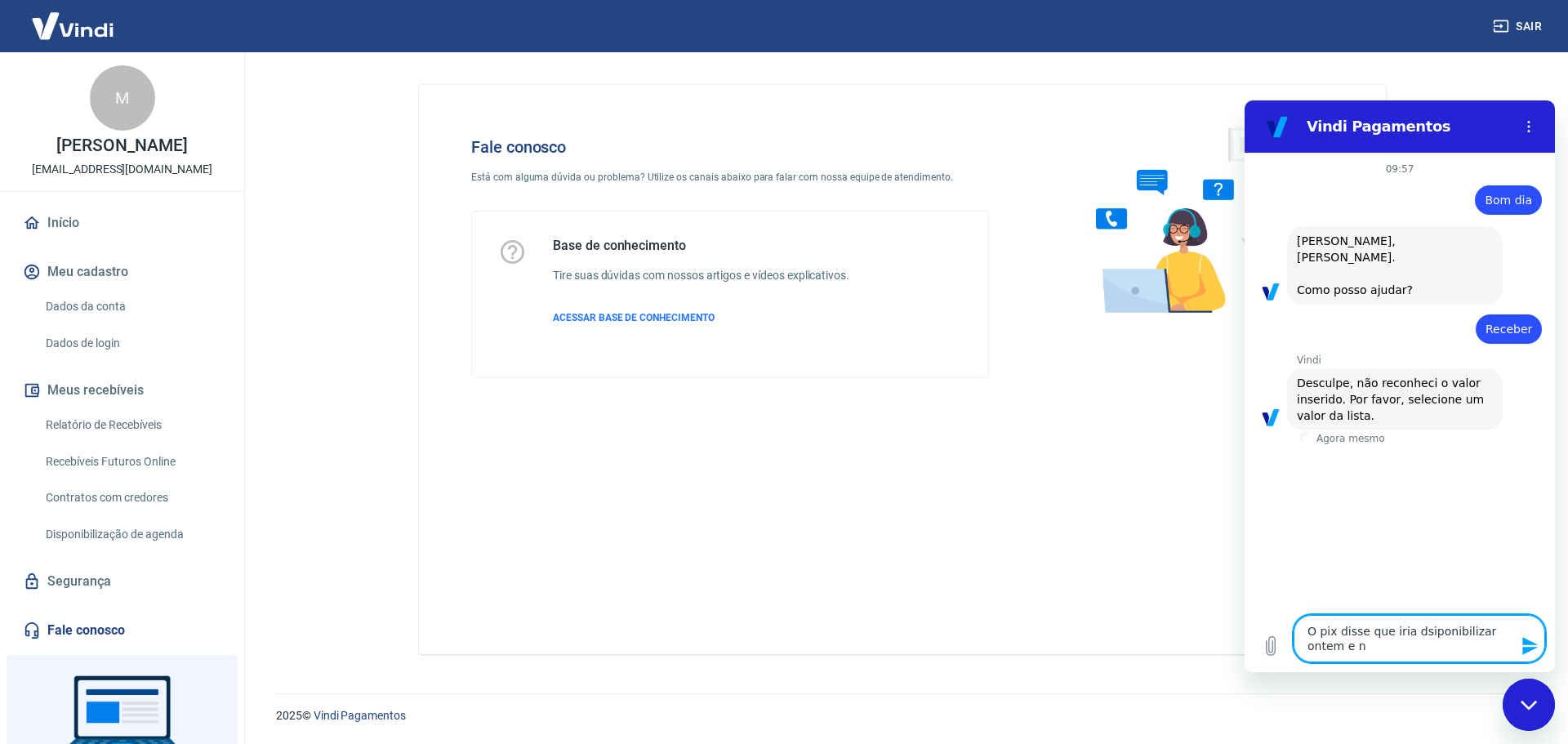
type textarea "O pix disse que iria dsiponibilizar ontem e nã"
type textarea "x"
type textarea "O pix disse que iria dsiponibilizar ontem e não"
type textarea "x"
type textarea "O pix disse que iria dsiponibilizar ontem e não"
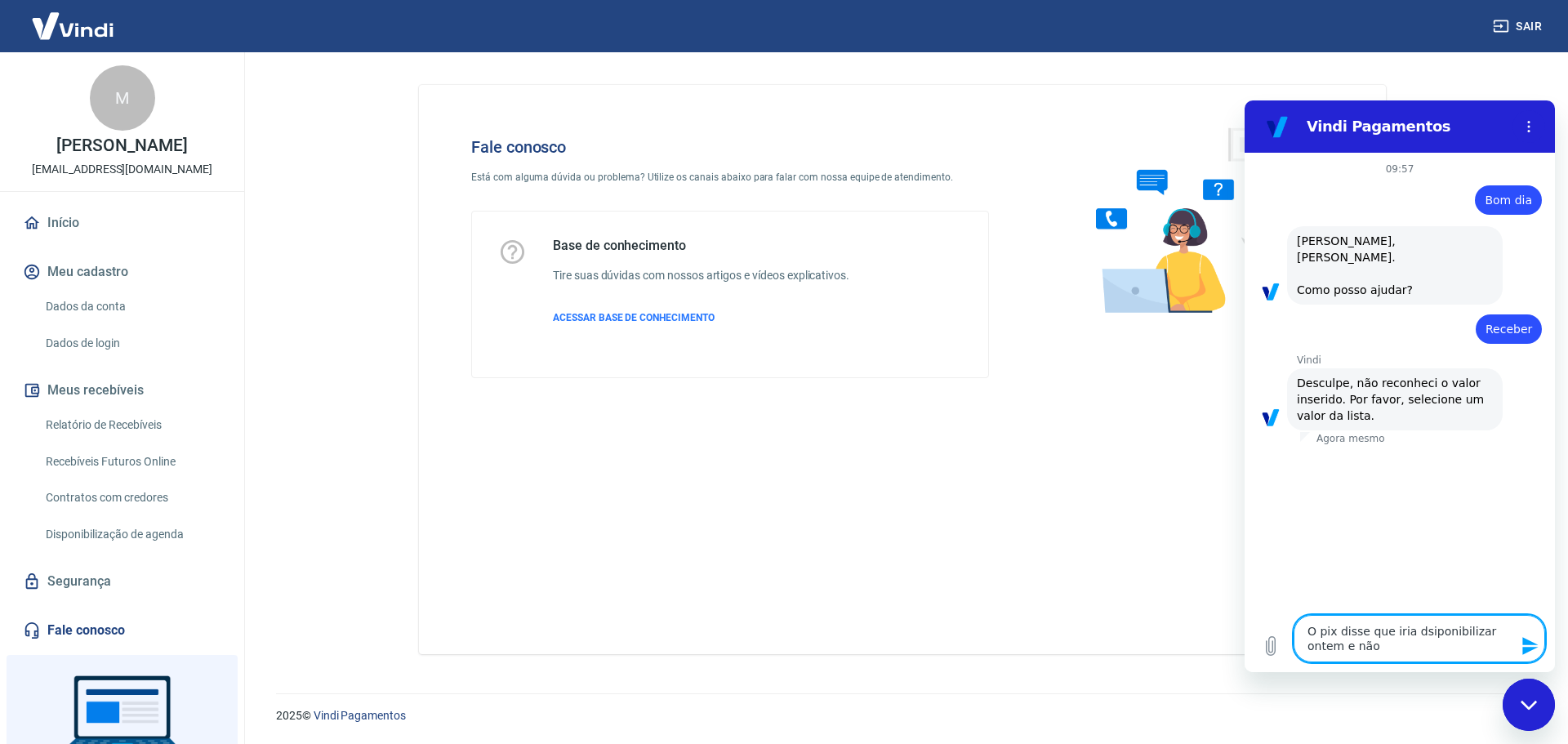
type textarea "x"
type textarea "O pix disse que iria dsiponibilizar ontem e não c"
type textarea "x"
type textarea "O pix disse que iria dsiponibilizar ontem e não ca"
type textarea "x"
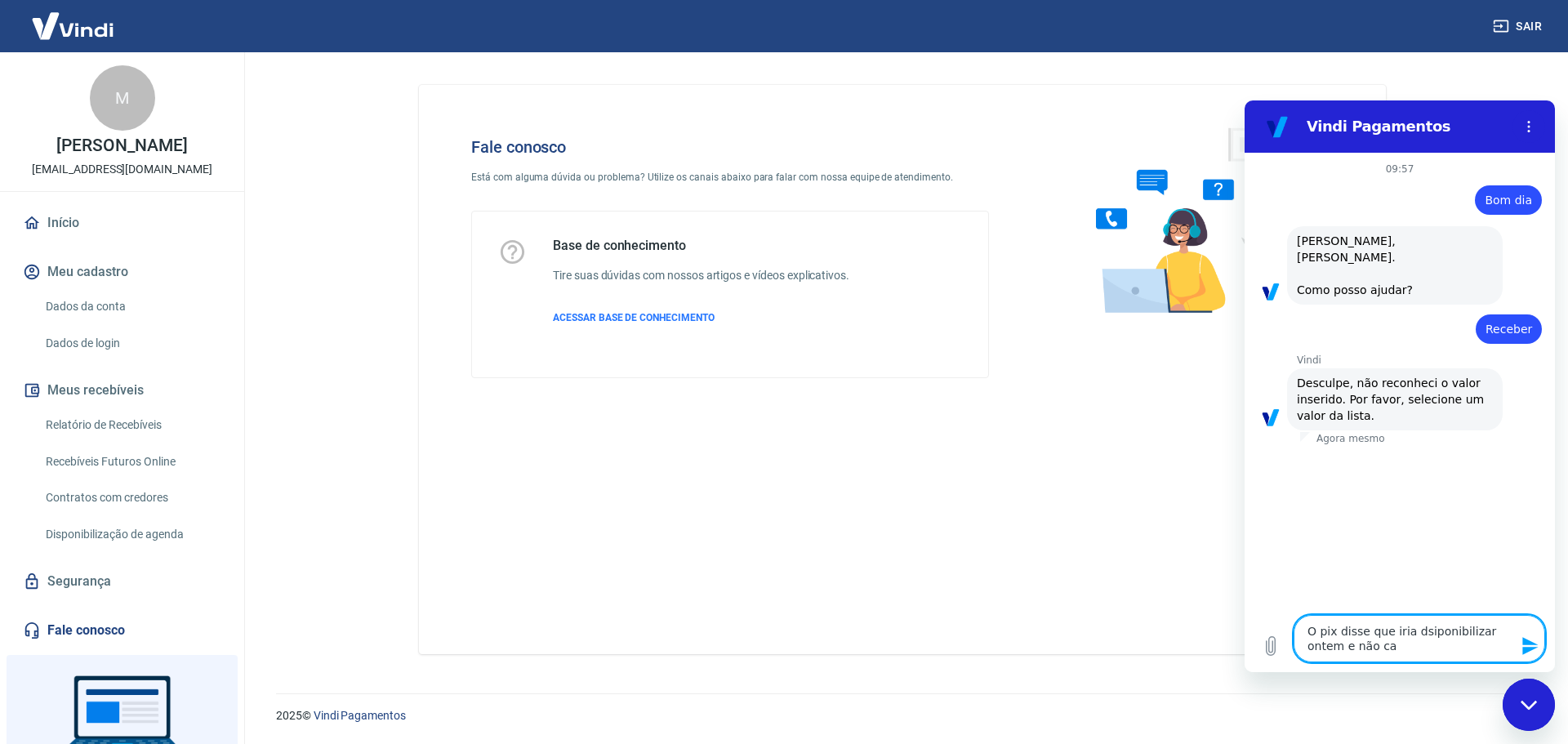
type textarea "O pix disse que iria dsiponibilizar ontem e não cai"
type textarea "x"
type textarea "O pix disse que iria dsiponibilizar ontem e não caiu"
type textarea "x"
type textarea "O pix disse que iria dsiponibilizar ontem e não caiu"
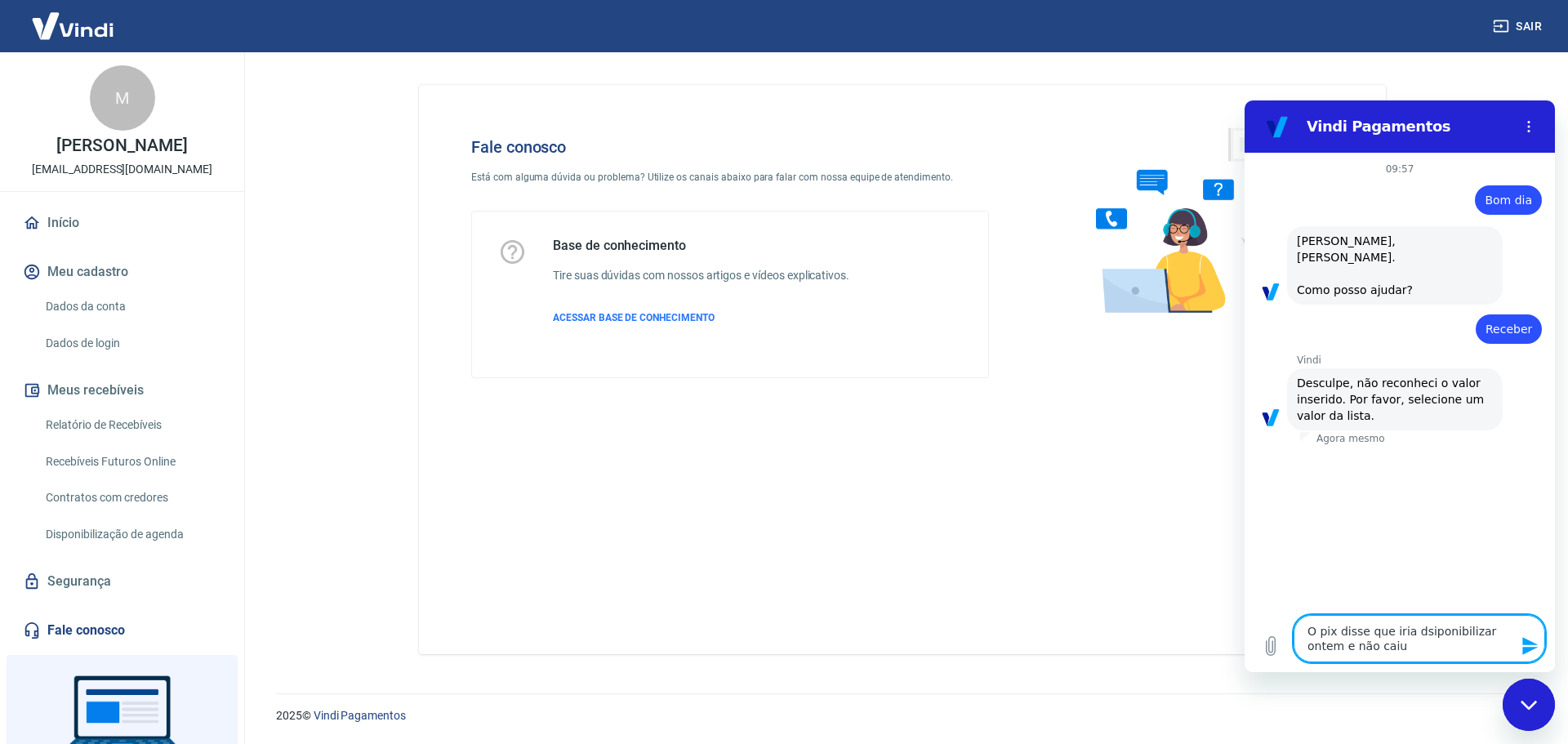
type textarea "x"
type textarea "O pix disse que iria dsiponibilizar ontem e não caiu n"
type textarea "x"
type textarea "O pix disse que iria dsiponibilizar ontem e não caiu na"
type textarea "x"
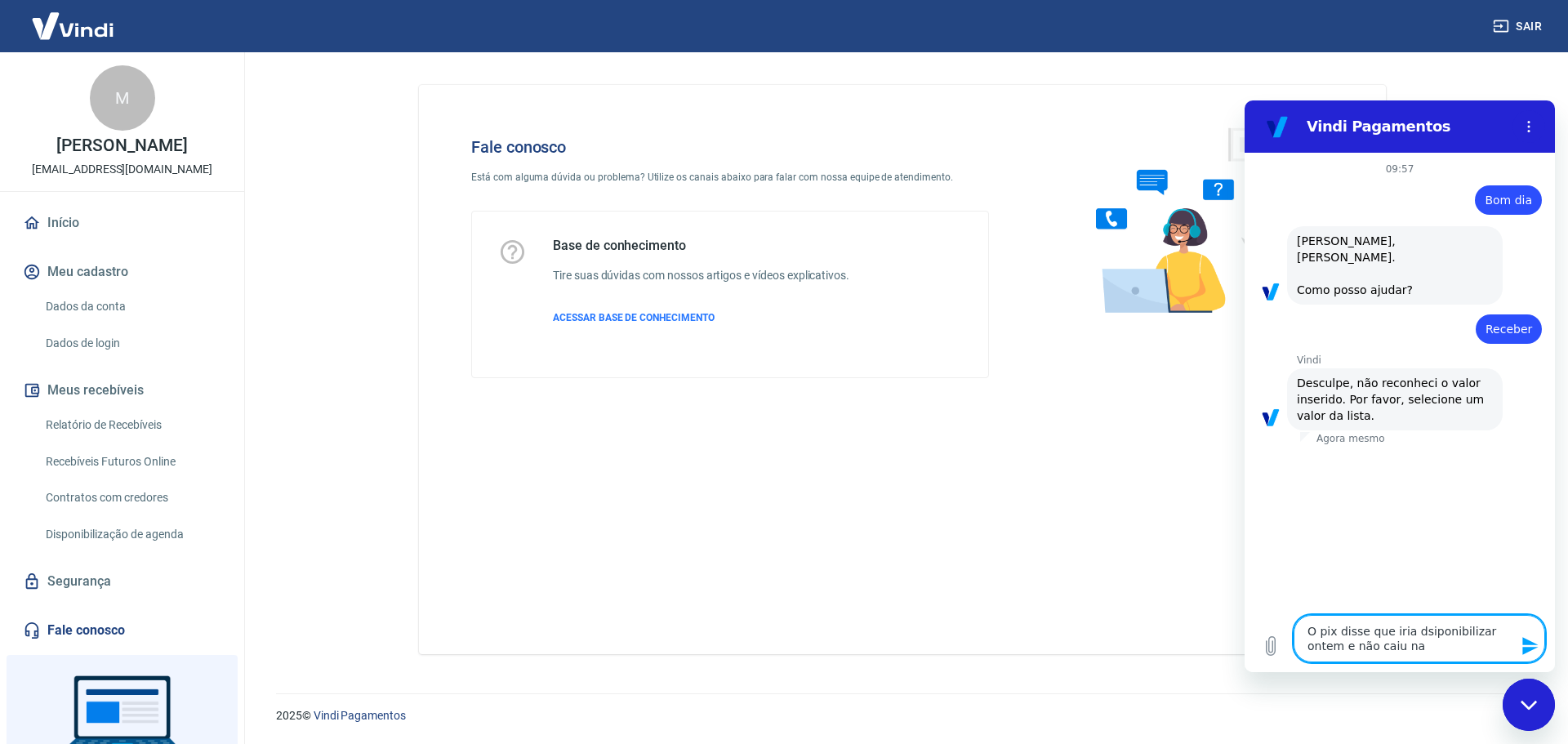
type textarea "O pix disse que iria dsiponibilizar ontem e não caiu na"
type textarea "x"
type textarea "O pix disse que iria dsiponibilizar ontem e não caiu na m"
type textarea "x"
type textarea "O pix disse que iria dsiponibilizar ontem e não caiu na mi"
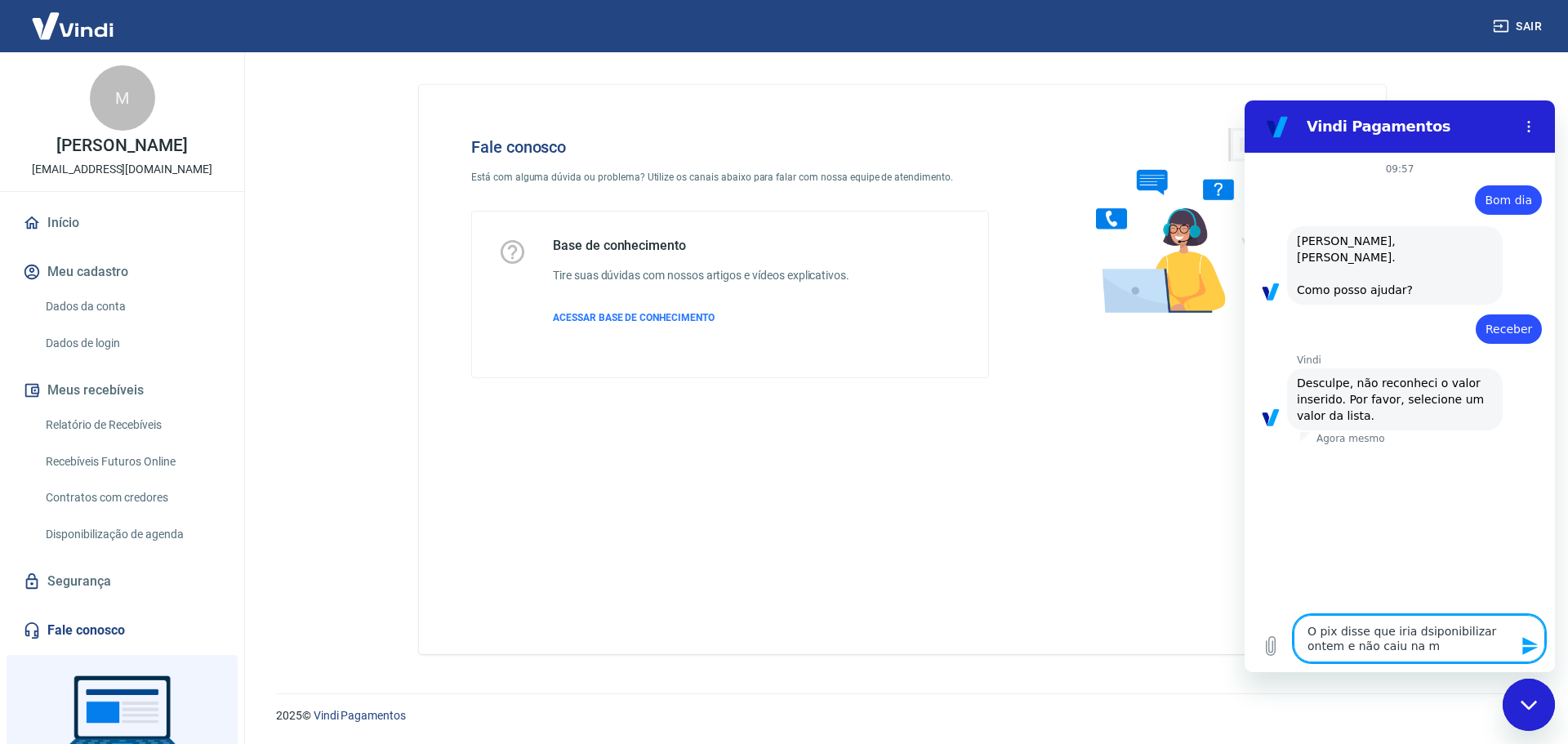
type textarea "x"
type textarea "O pix disse que iria dsiponibilizar ontem e não caiu na min"
type textarea "x"
type textarea "O pix disse que iria dsiponibilizar ontem e não caiu na minh"
type textarea "x"
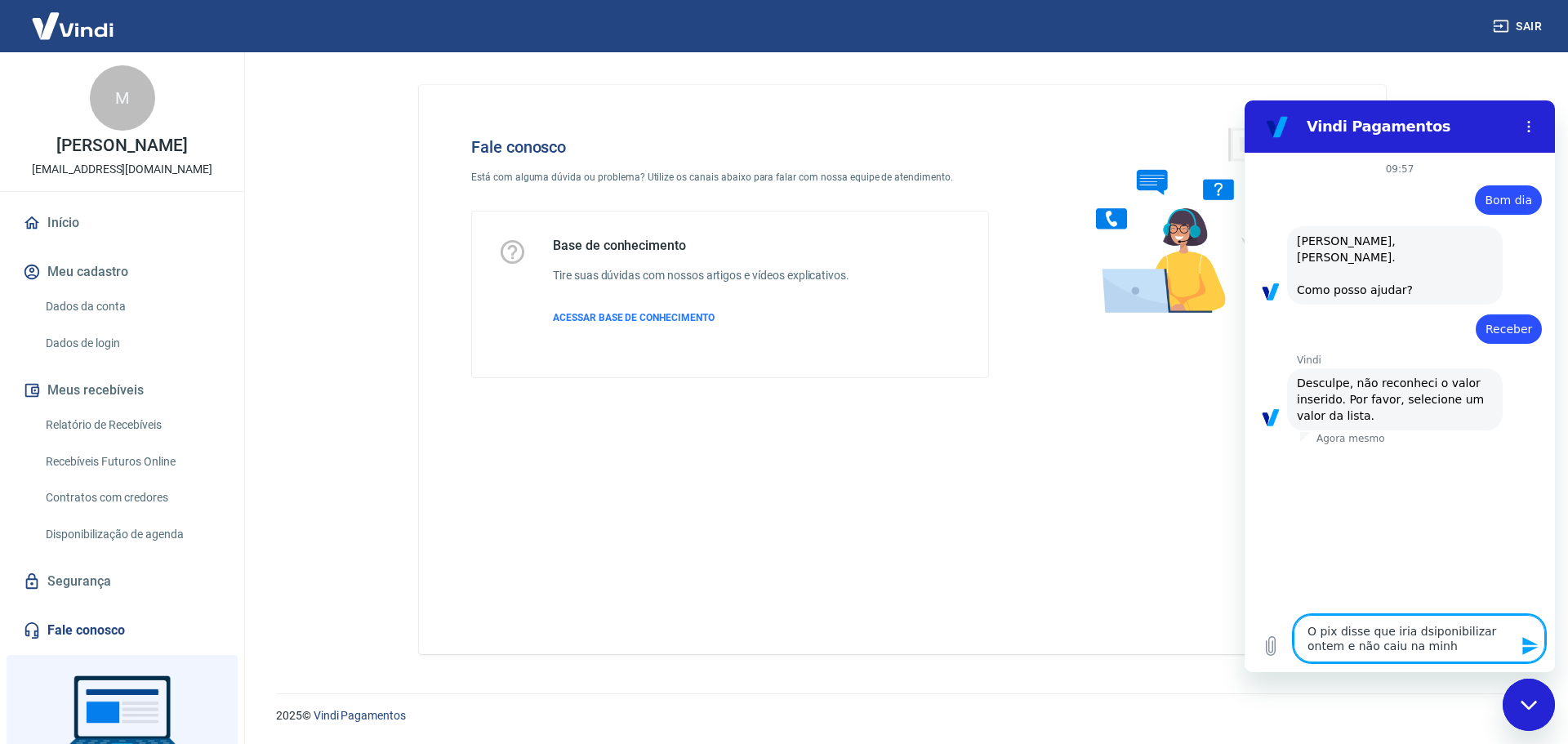
type textarea "O pix disse que iria dsiponibilizar ontem e não caiu na minha"
type textarea "x"
type textarea "O pix disse que iria dsiponibilizar ontem e não caiu na minha"
type textarea "x"
type textarea "O pix disse que iria dsiponibilizar ontem e não caiu na minha c"
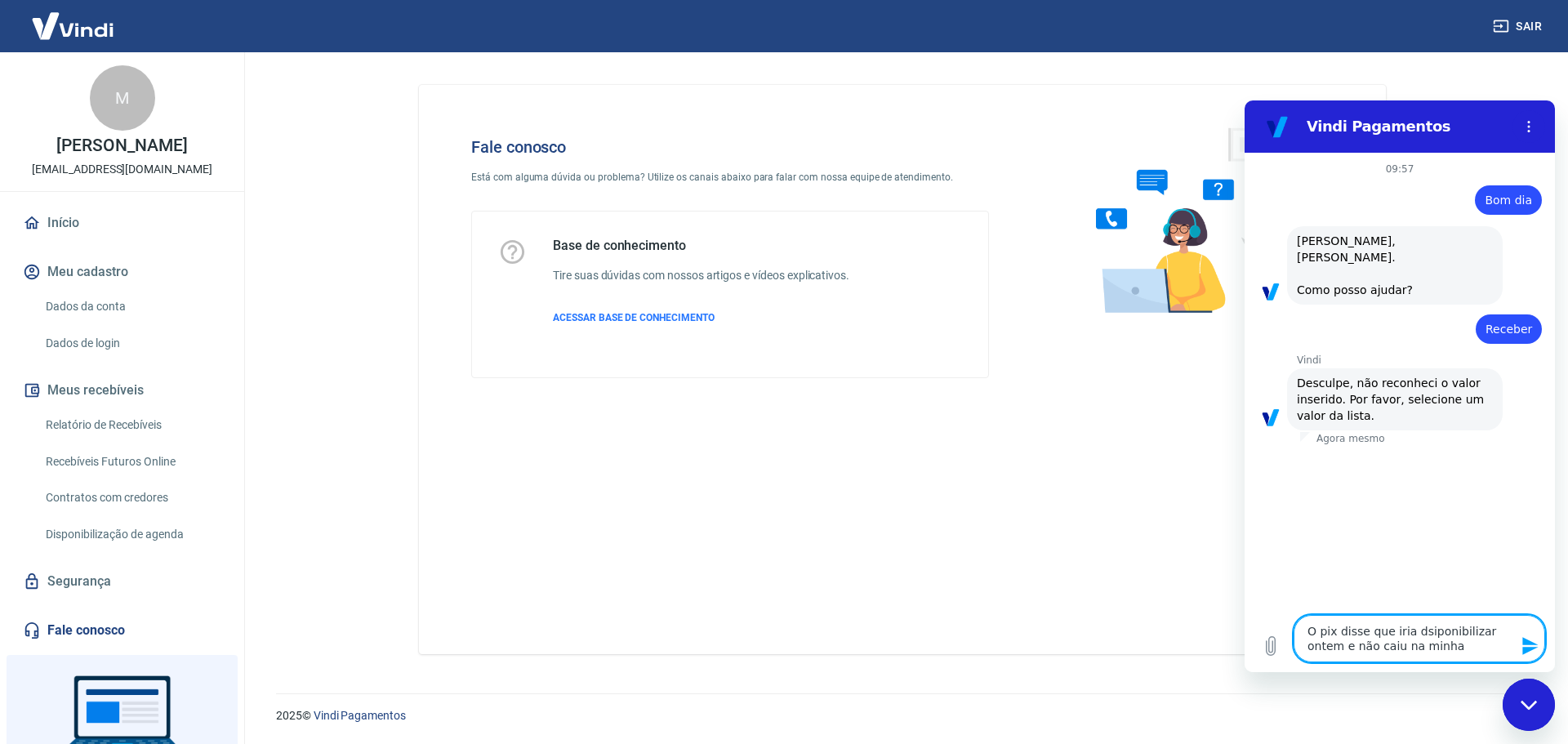
type textarea "x"
type textarea "O pix disse que iria dsiponibilizar ontem e não caiu na minha co"
type textarea "x"
type textarea "O pix disse que iria dsiponibilizar ontem e não caiu na minha con"
type textarea "x"
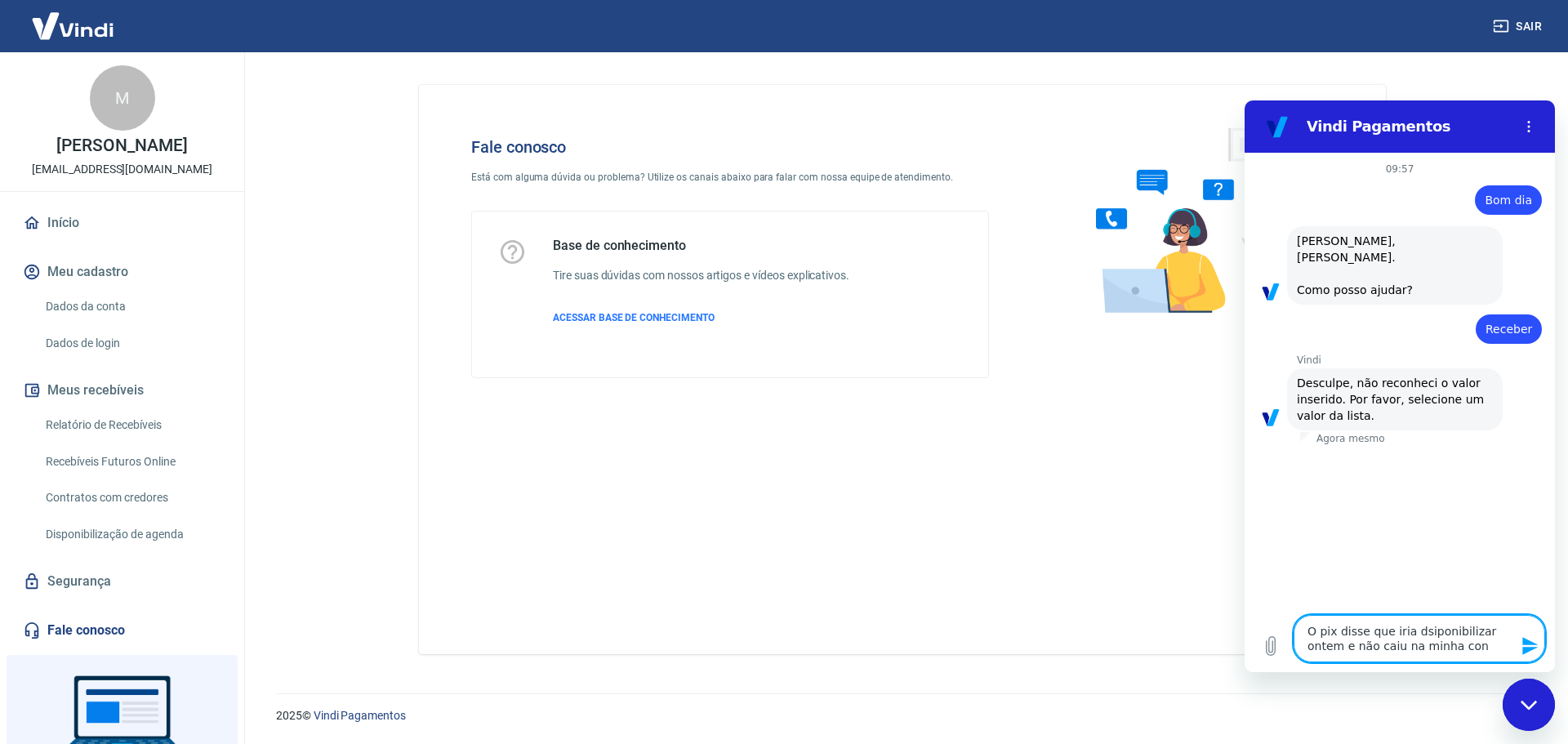
type textarea "O pix disse que iria dsiponibilizar ontem e não caiu na minha cont"
type textarea "x"
type textarea "O pix disse que iria dsiponibilizar ontem e não caiu na minha conta"
type textarea "x"
type textarea "O pix disse que iria dsiponibilizar ontem e não caiu na minha conta"
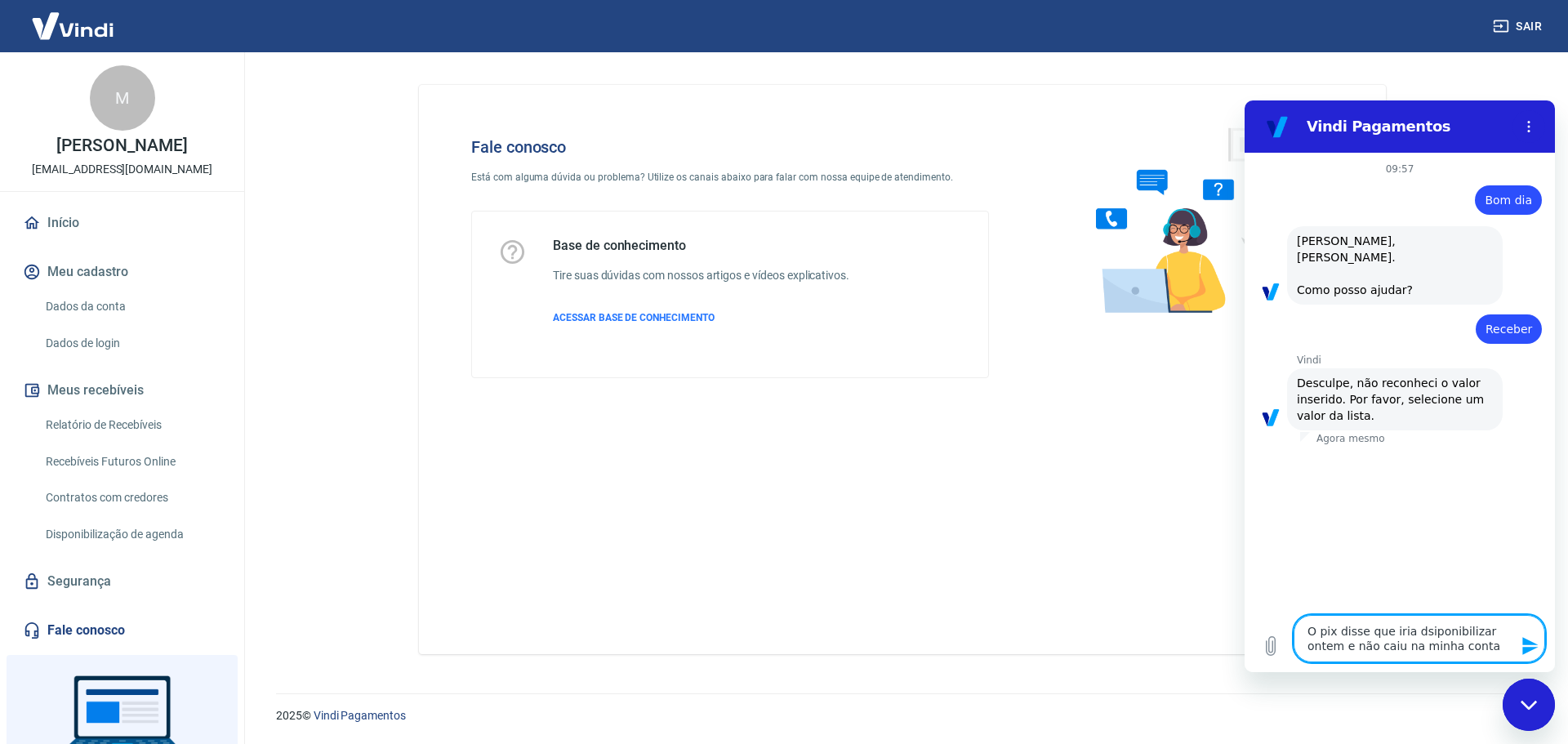
type textarea "x"
type textarea "O pix disse que iria dsiponibilizar ontem e não caiu na minha conta a"
type textarea "x"
type textarea "O pix disse que iria dsiponibilizar ontem e não caiu na minha conta ai"
type textarea "x"
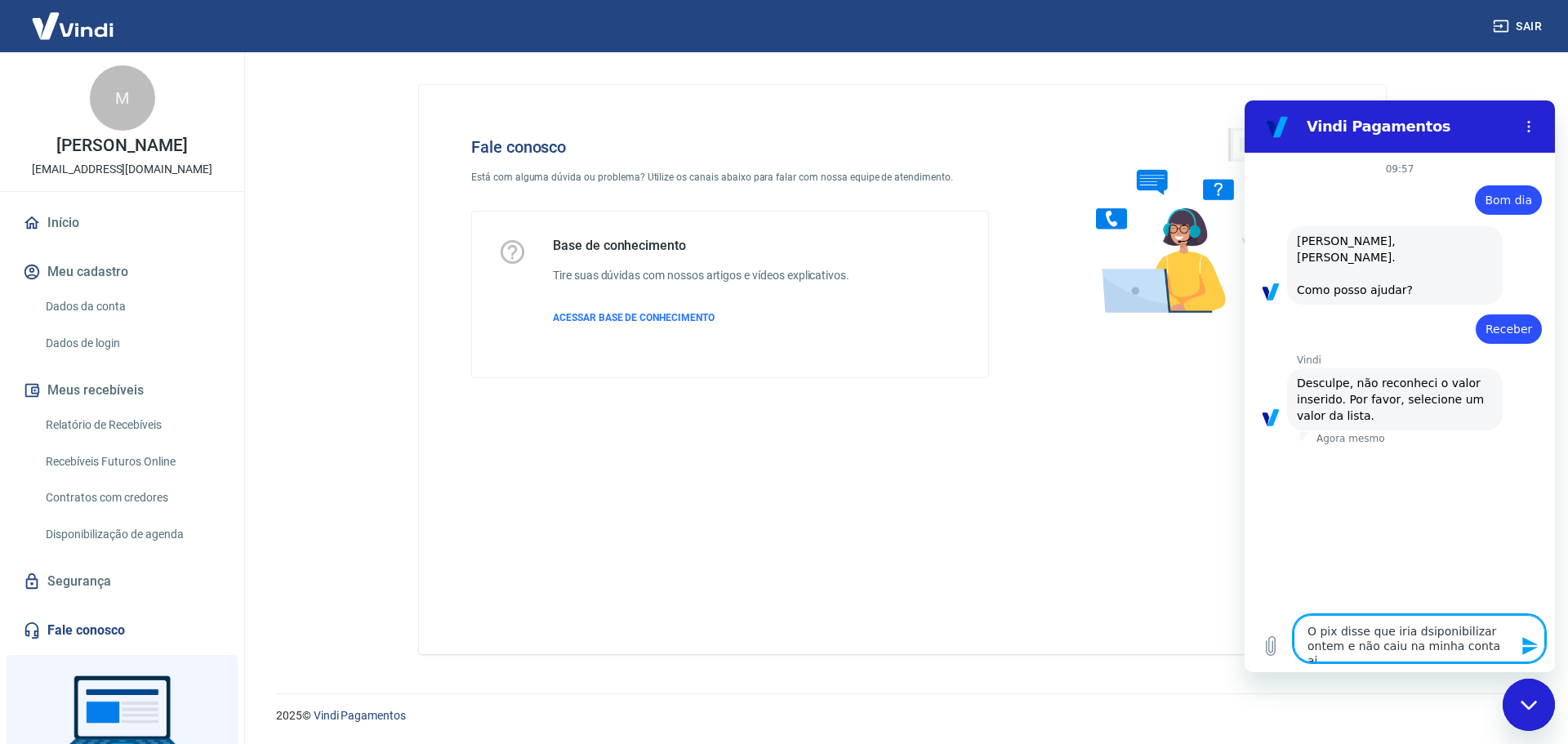
type textarea "O pix disse que iria dsiponibilizar ontem e não caiu na minha conta ain"
type textarea "x"
type textarea "O pix disse que iria dsiponibilizar ontem e não caiu na minha conta aind"
type textarea "x"
type textarea "O pix disse que iria dsiponibilizar ontem e não caiu na minha conta ainda"
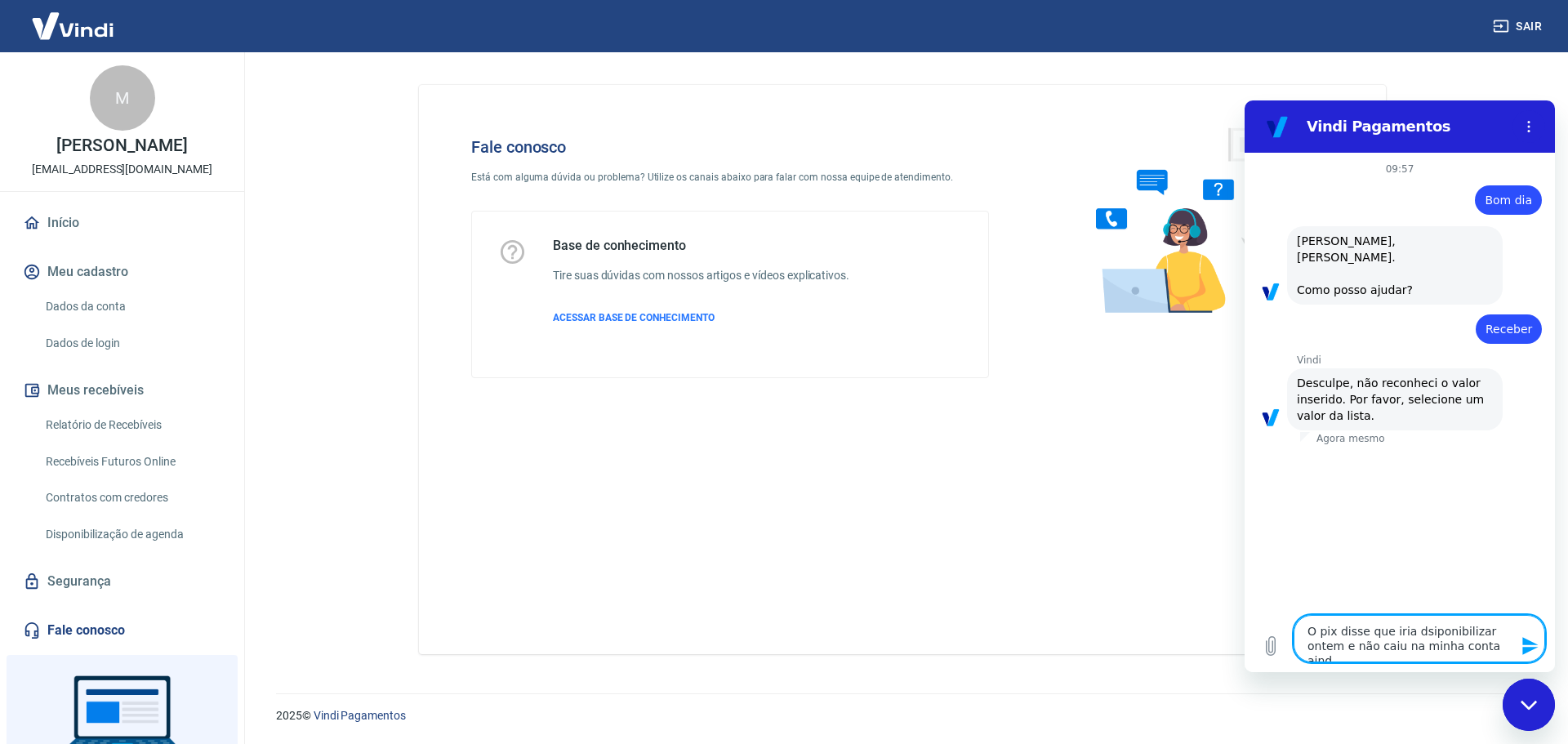
type textarea "x"
type textarea "O pix disse que iria dsiponibilizar ontem e não caiu na minha conta ainda"
type textarea "x"
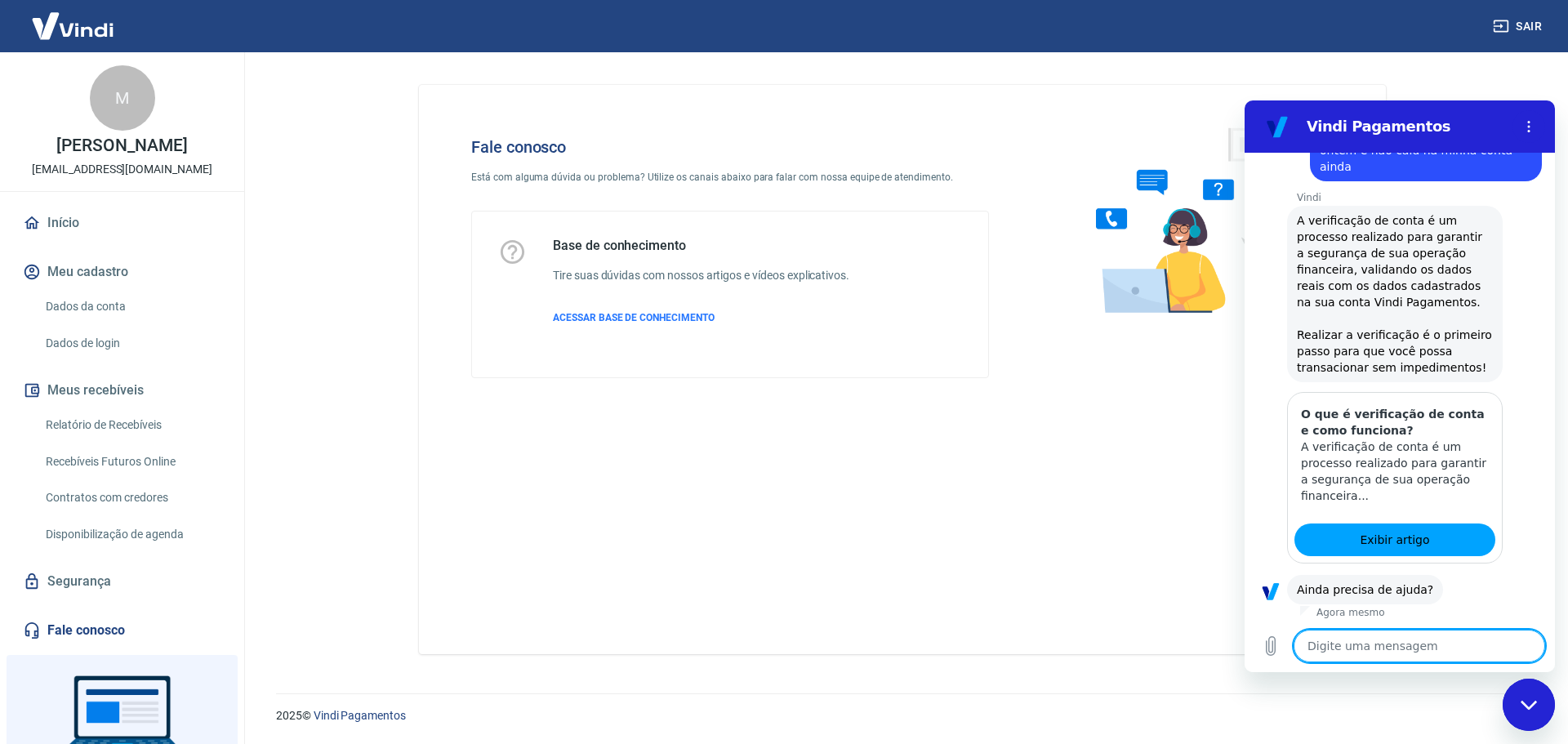
scroll to position [329, 0]
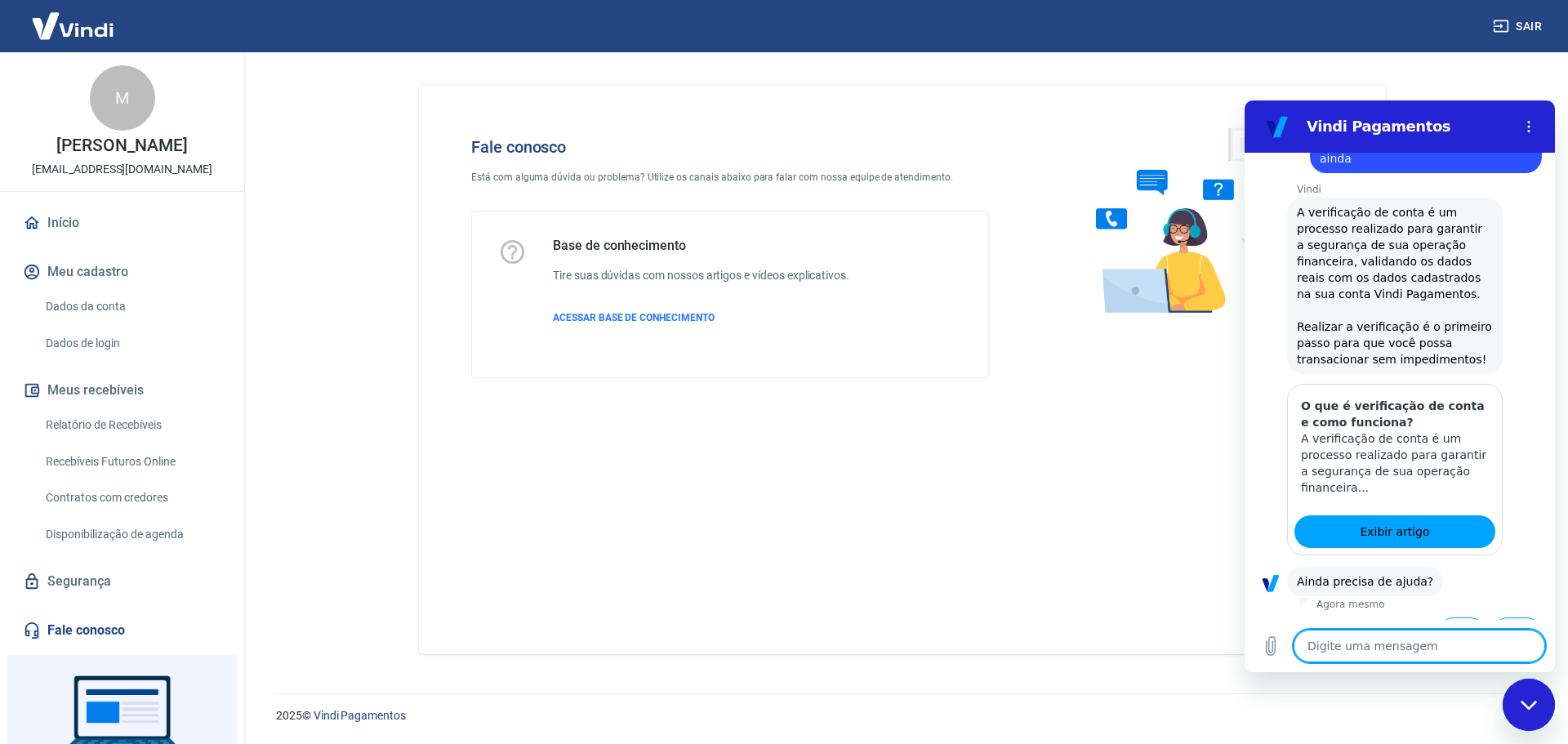
click at [1504, 618] on button "Não" at bounding box center [1517, 633] width 50 height 31
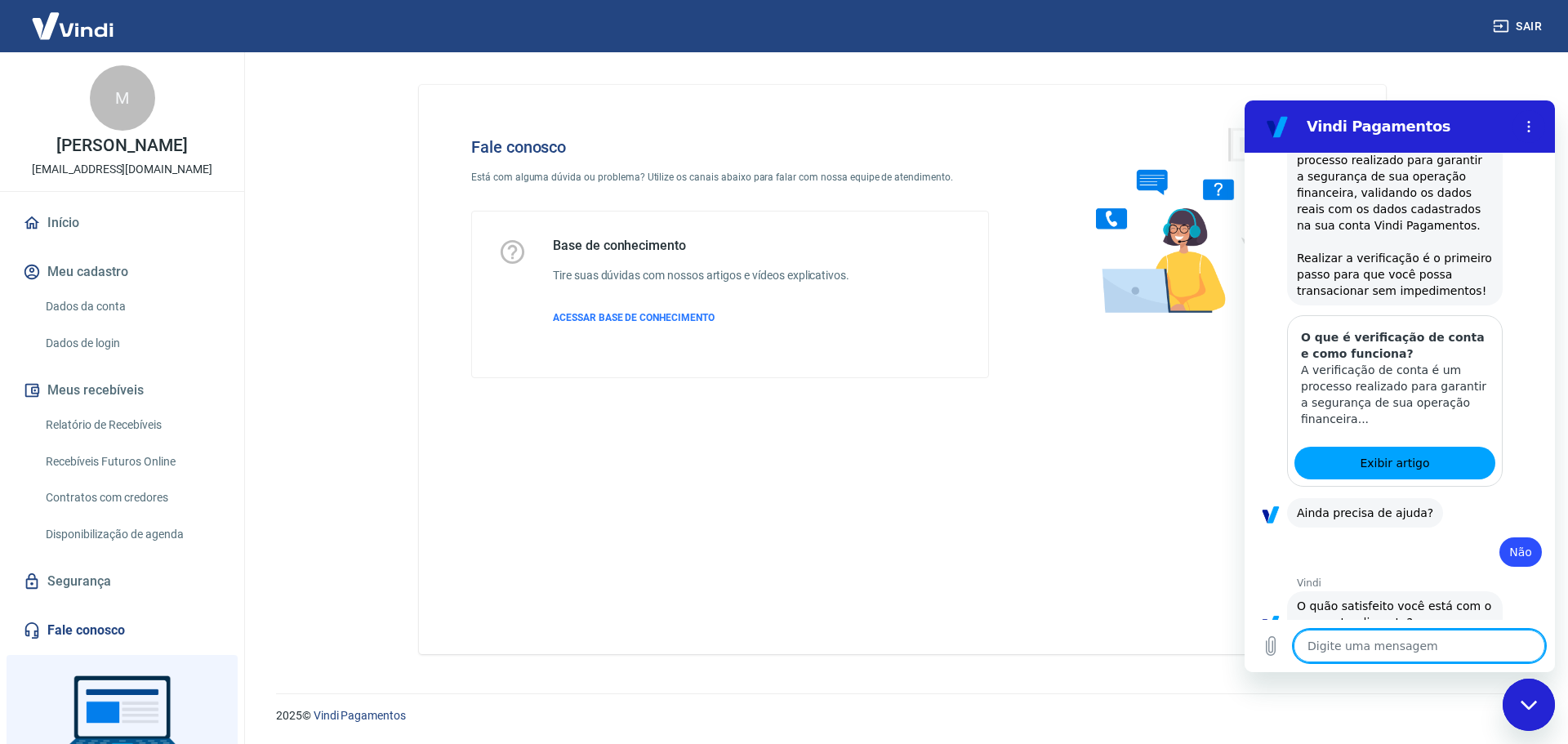
scroll to position [476, 0]
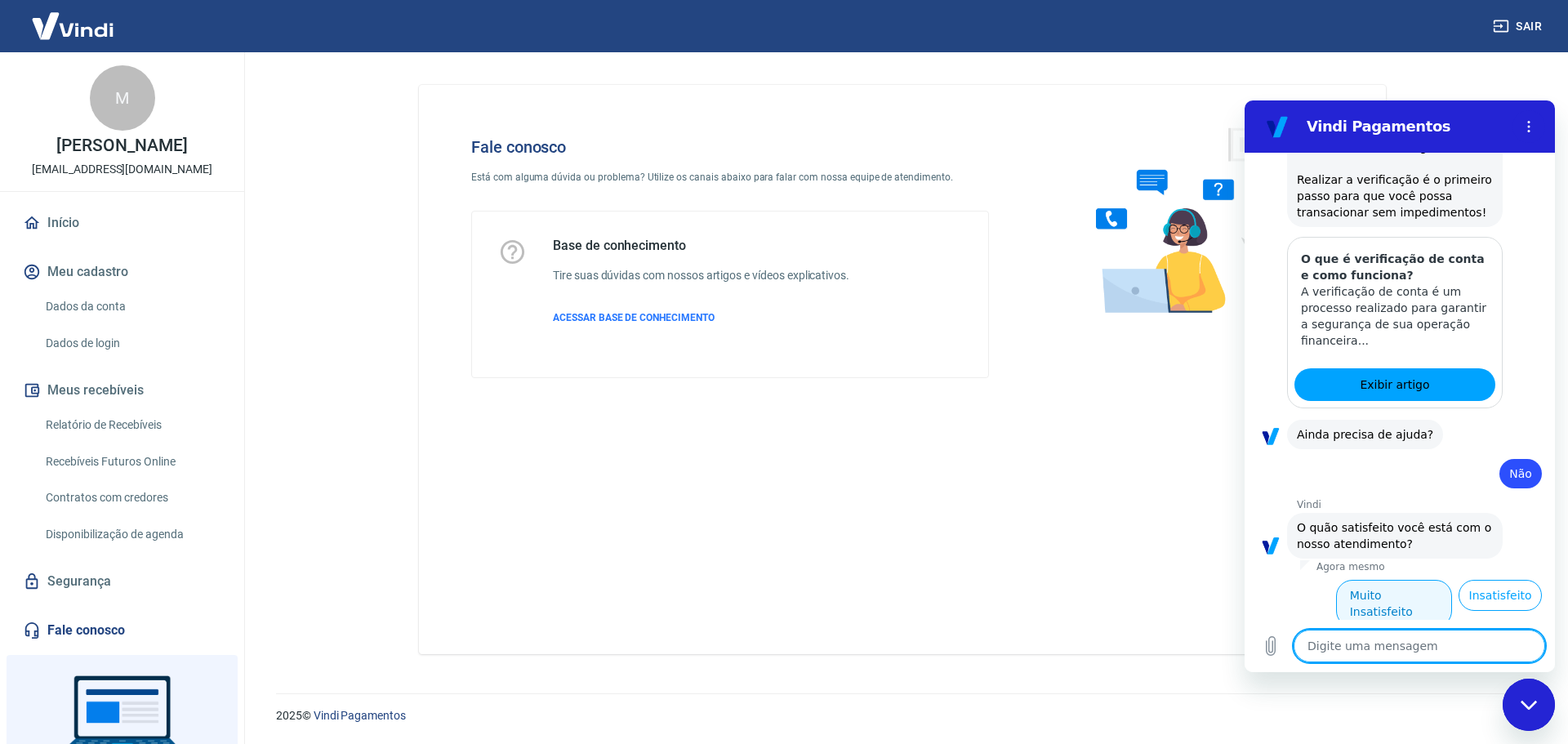
click at [1385, 580] on button "Muito Insatisfeito" at bounding box center [1394, 603] width 116 height 47
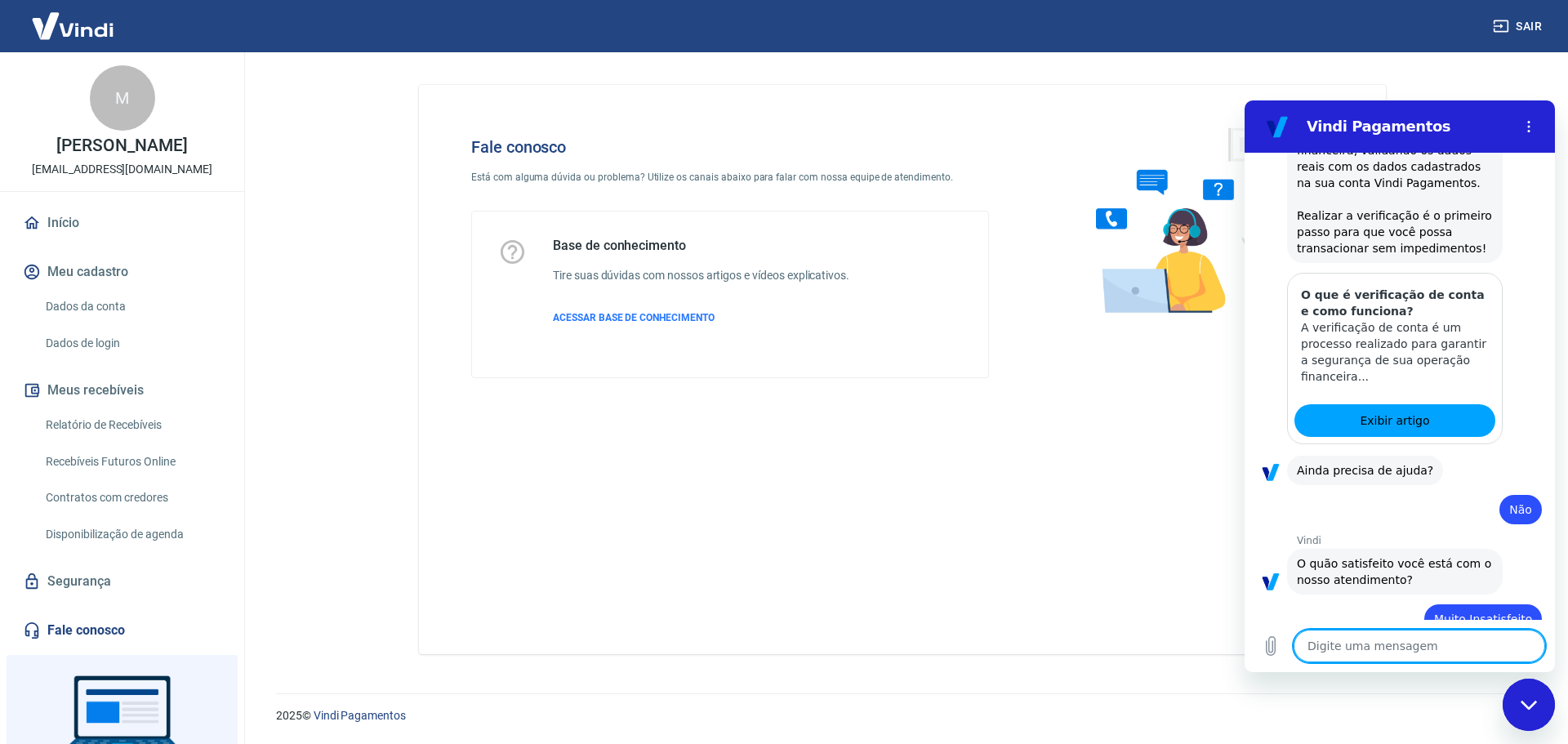
type textarea "x"
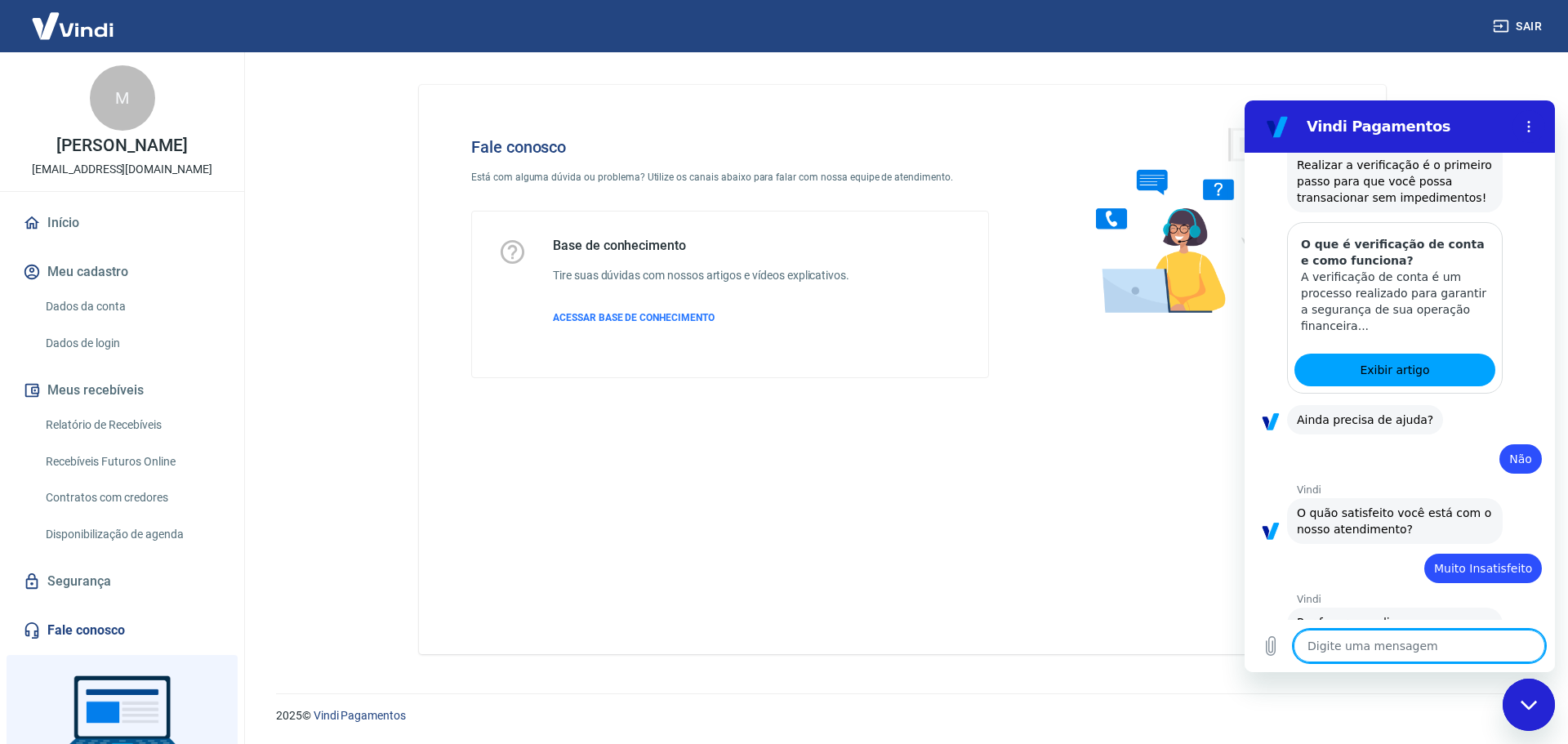
scroll to position [495, 0]
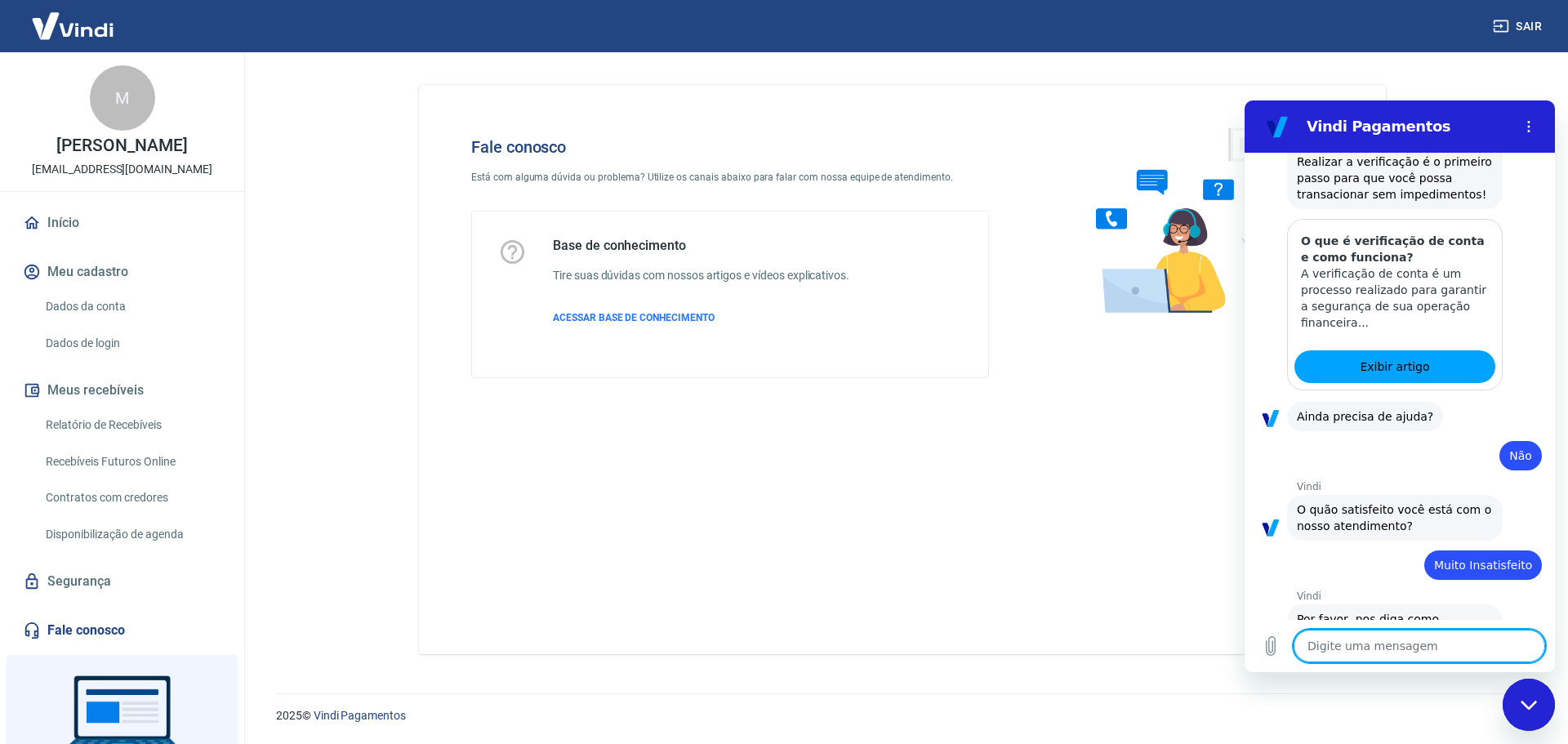
click at [1384, 649] on textarea at bounding box center [1418, 646] width 251 height 33
type textarea "F"
type textarea "x"
type textarea "Fa"
type textarea "x"
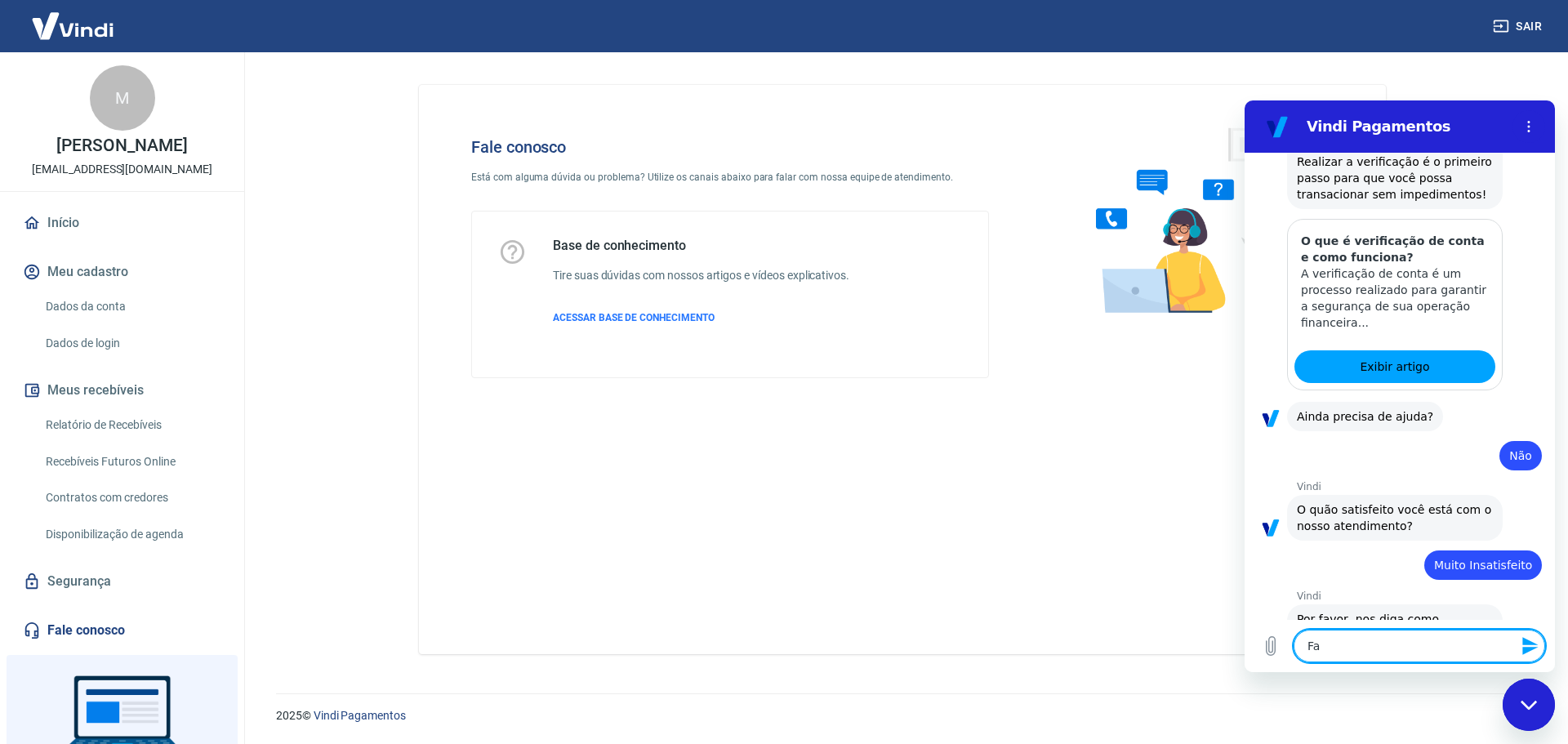
type textarea "Fal"
type textarea "x"
type textarea "Fala"
type textarea "x"
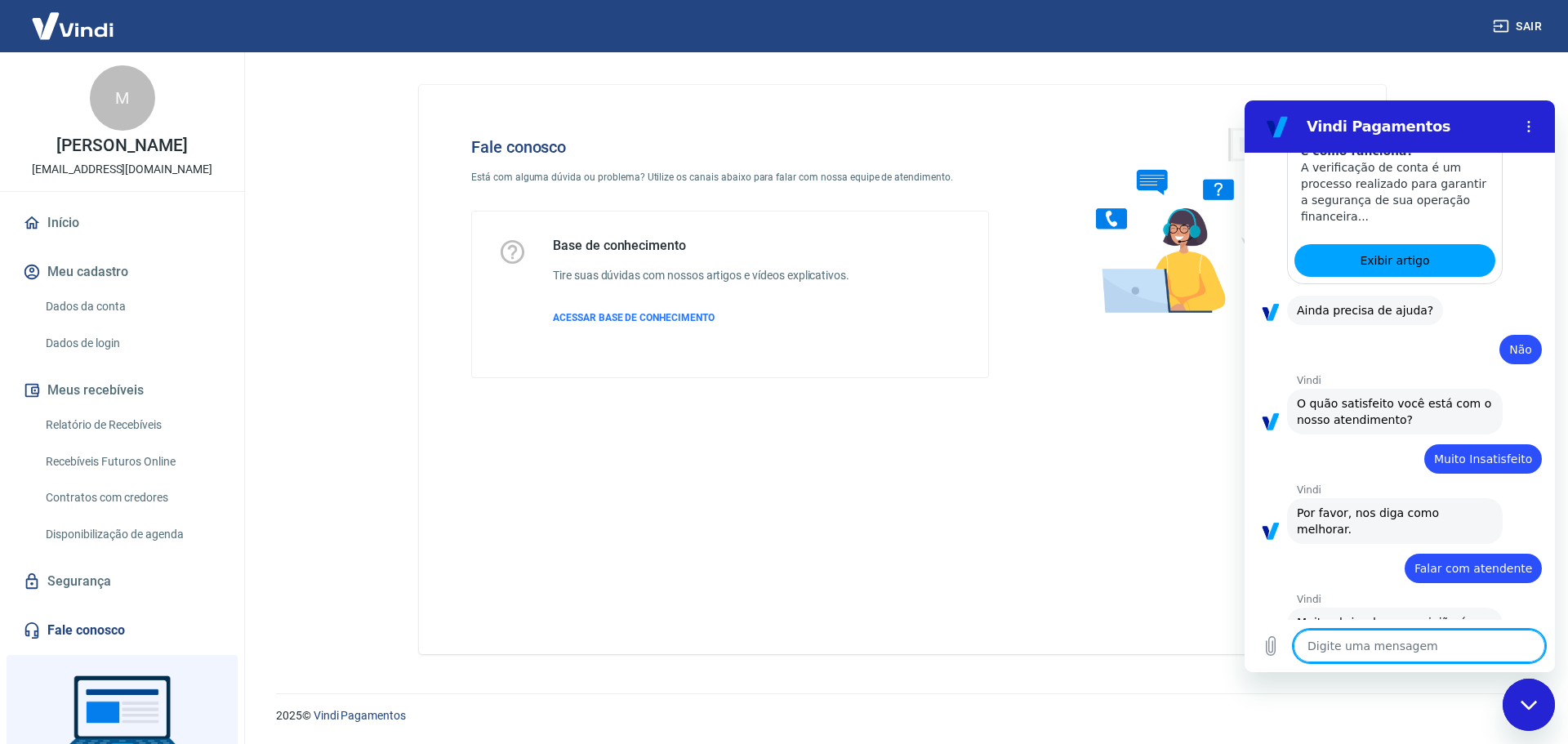
scroll to position [603, 0]
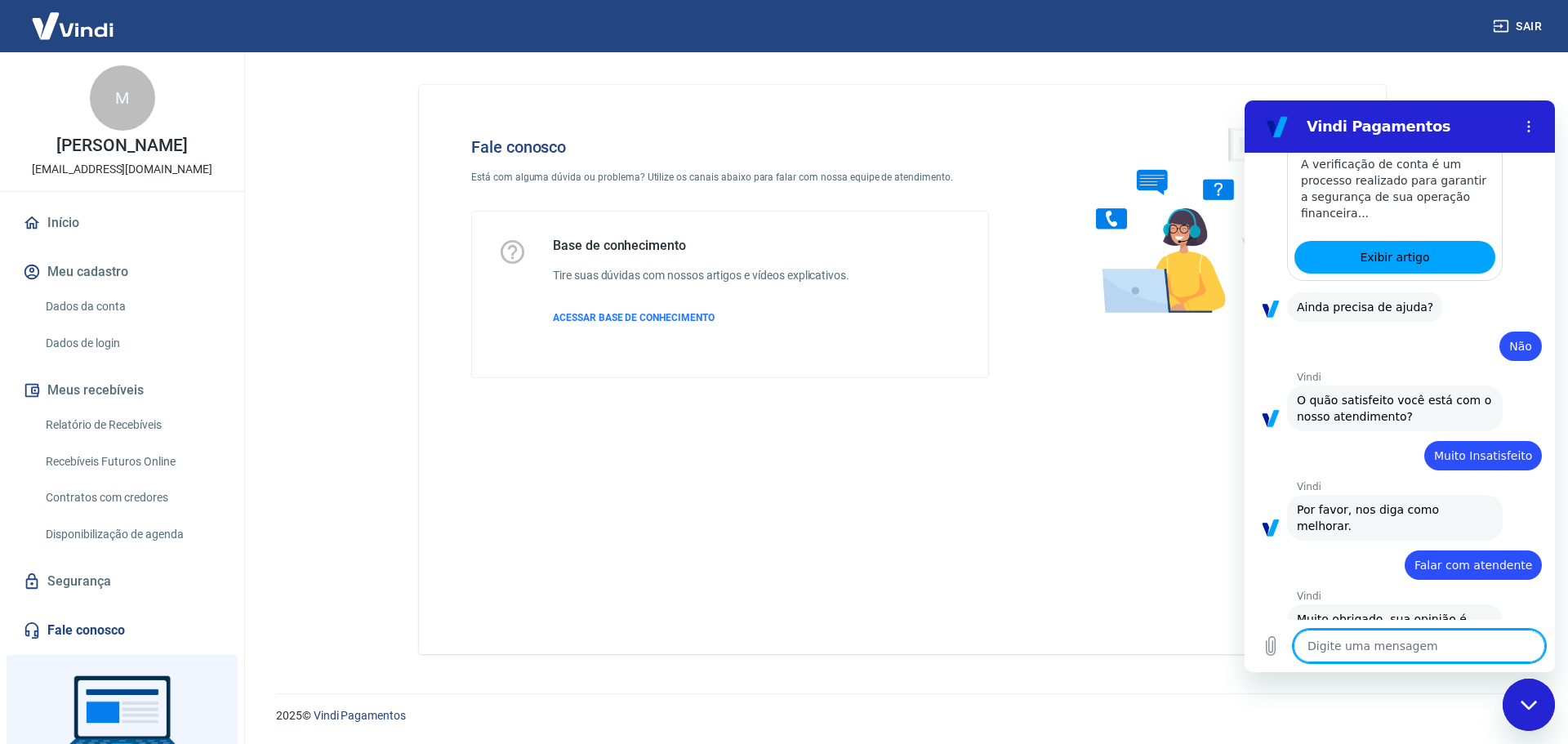
click at [1410, 646] on textarea at bounding box center [1418, 646] width 251 height 33
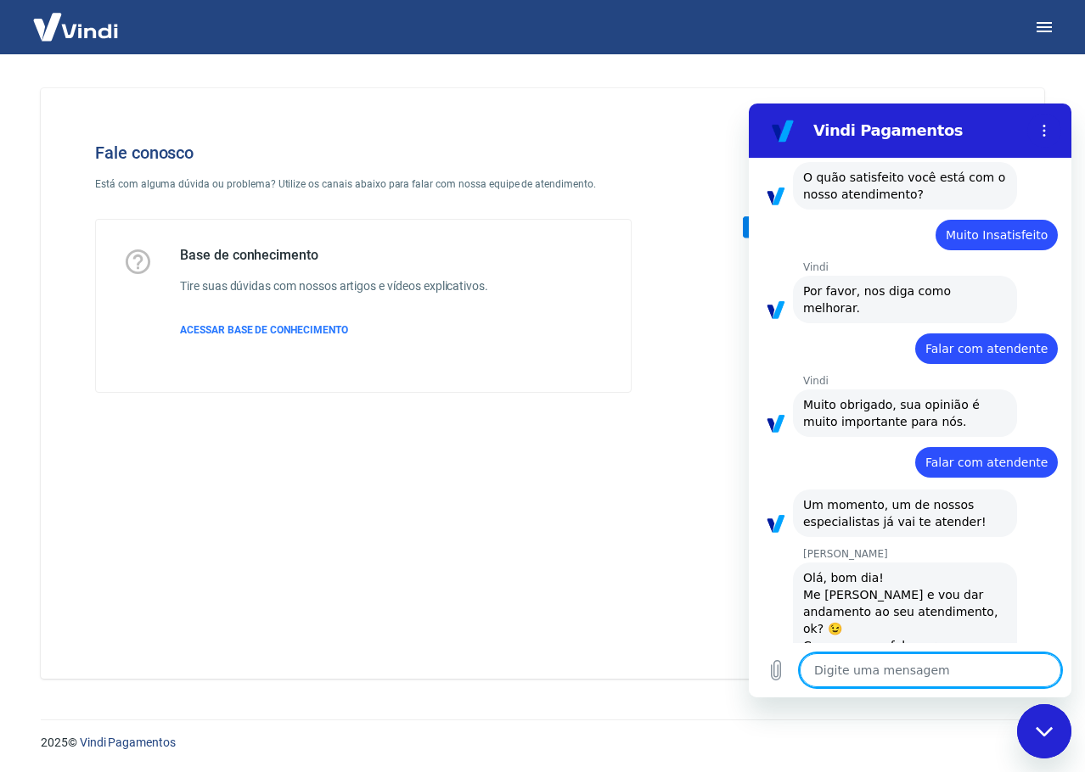
scroll to position [868, 0]
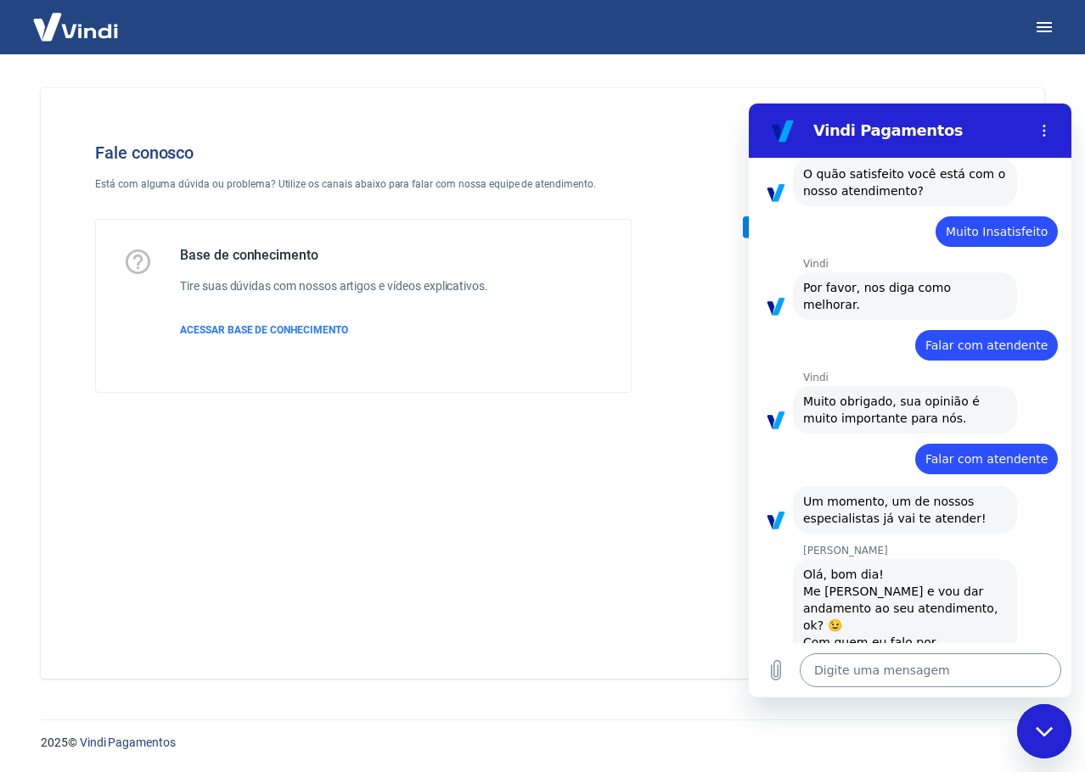
click at [886, 665] on textarea at bounding box center [930, 671] width 261 height 34
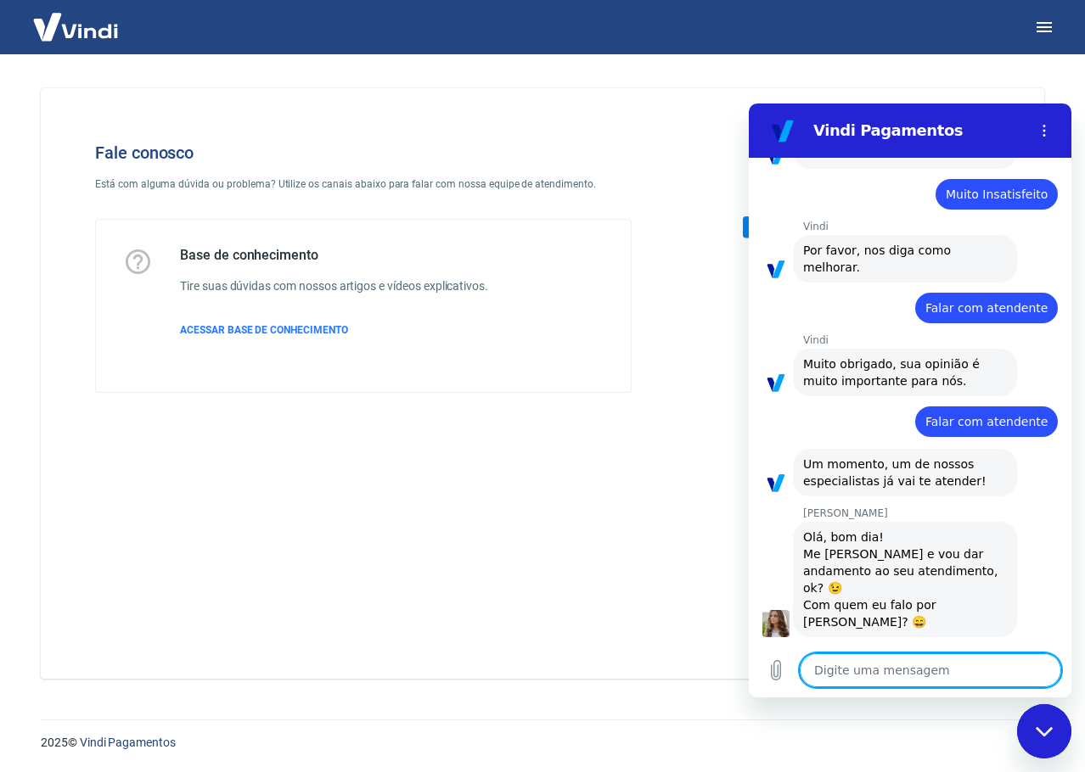
scroll to position [909, 0]
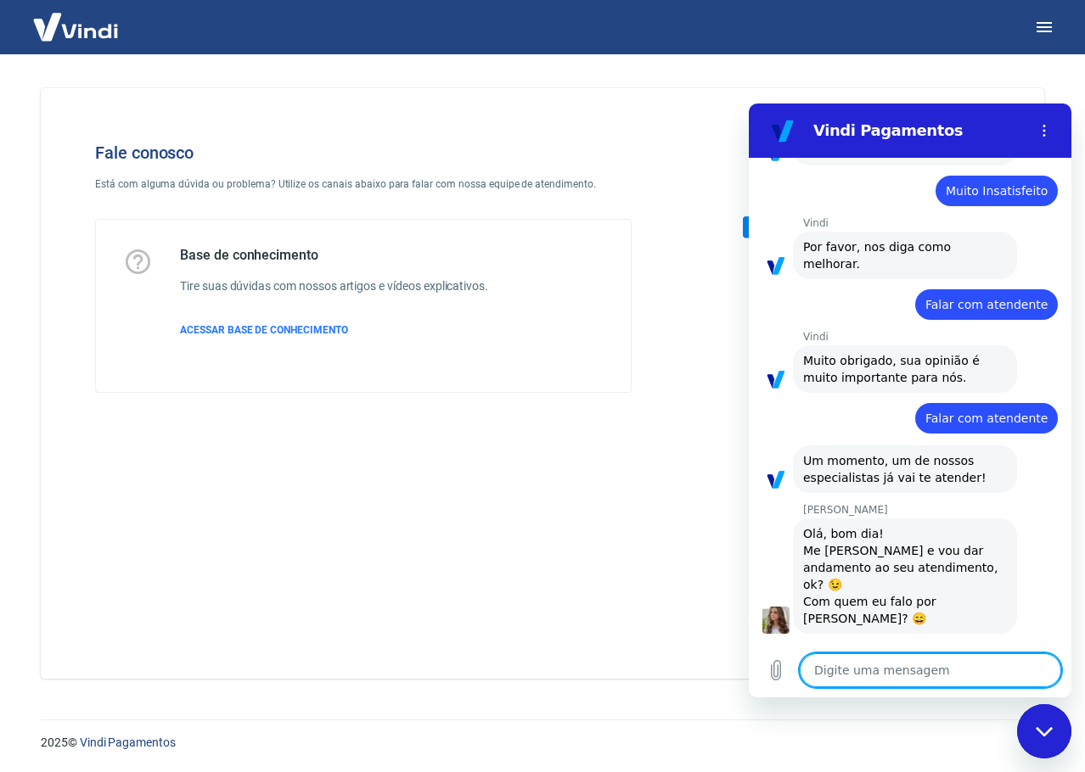
click at [913, 662] on textarea at bounding box center [930, 671] width 261 height 34
paste textarea "228151406"
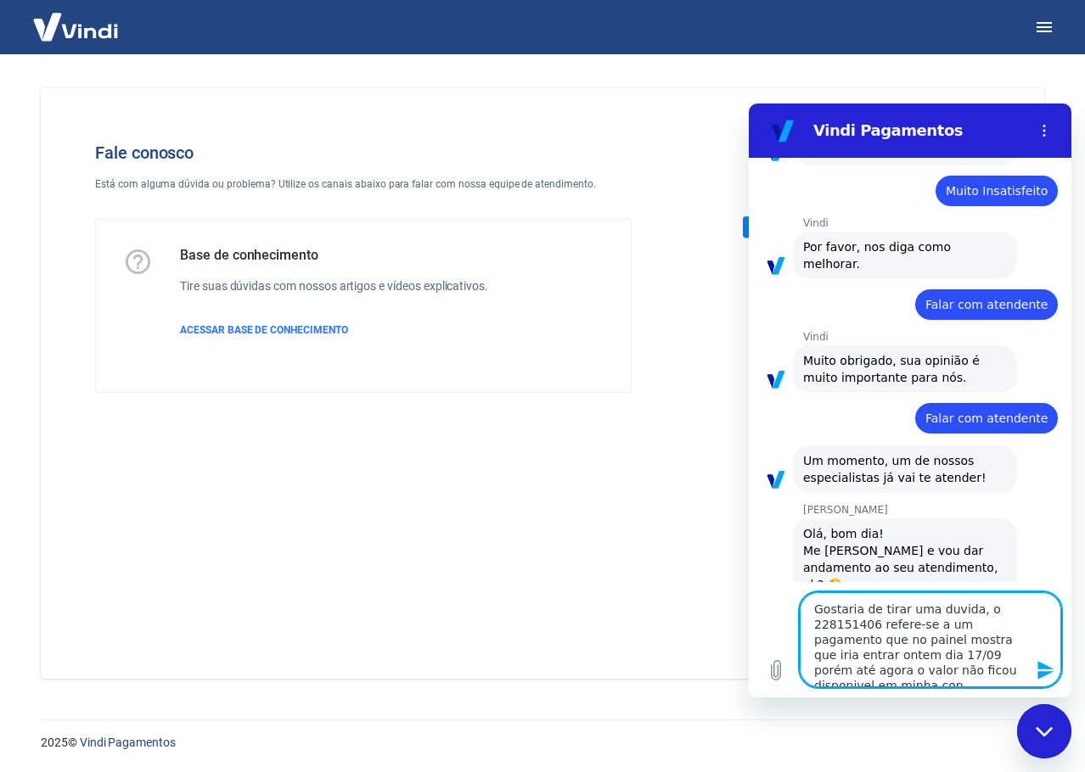
scroll to position [7, 0]
click at [928, 660] on textarea "Gostaria de tirar uma duvida, o 228151406 refere-se a um pagamento que no paine…" at bounding box center [930, 639] width 261 height 95
click at [1047, 668] on icon "Enviar mensagem" at bounding box center [1045, 670] width 16 height 19
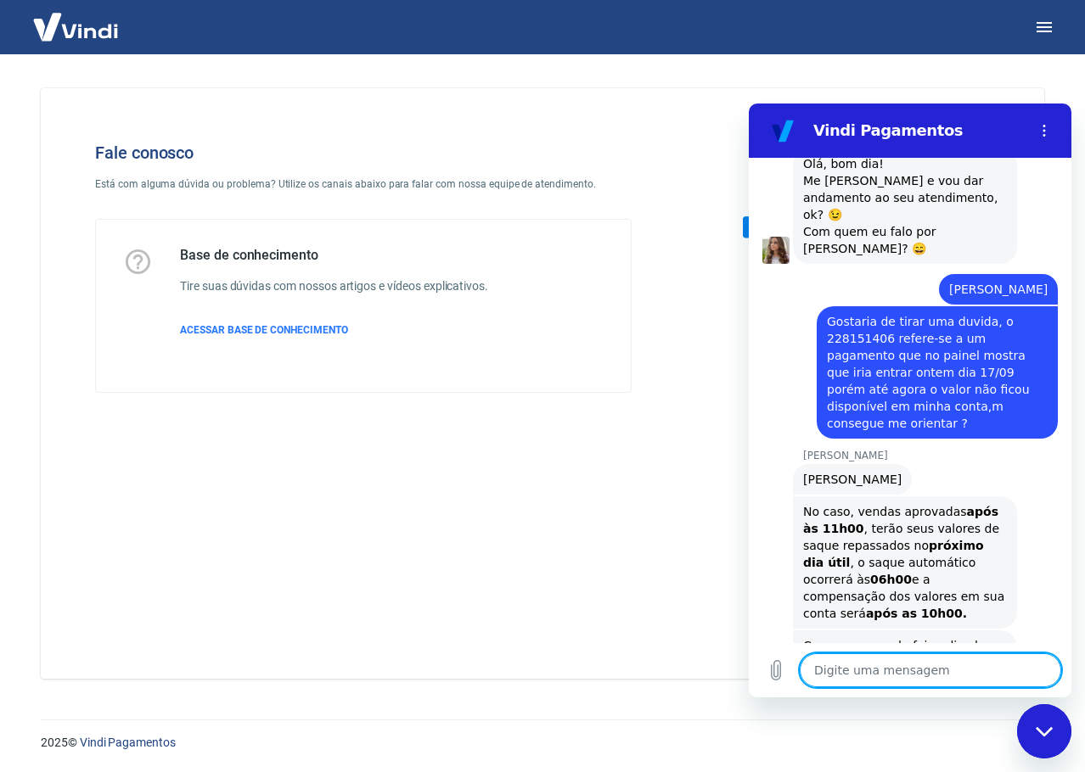
scroll to position [1283, 0]
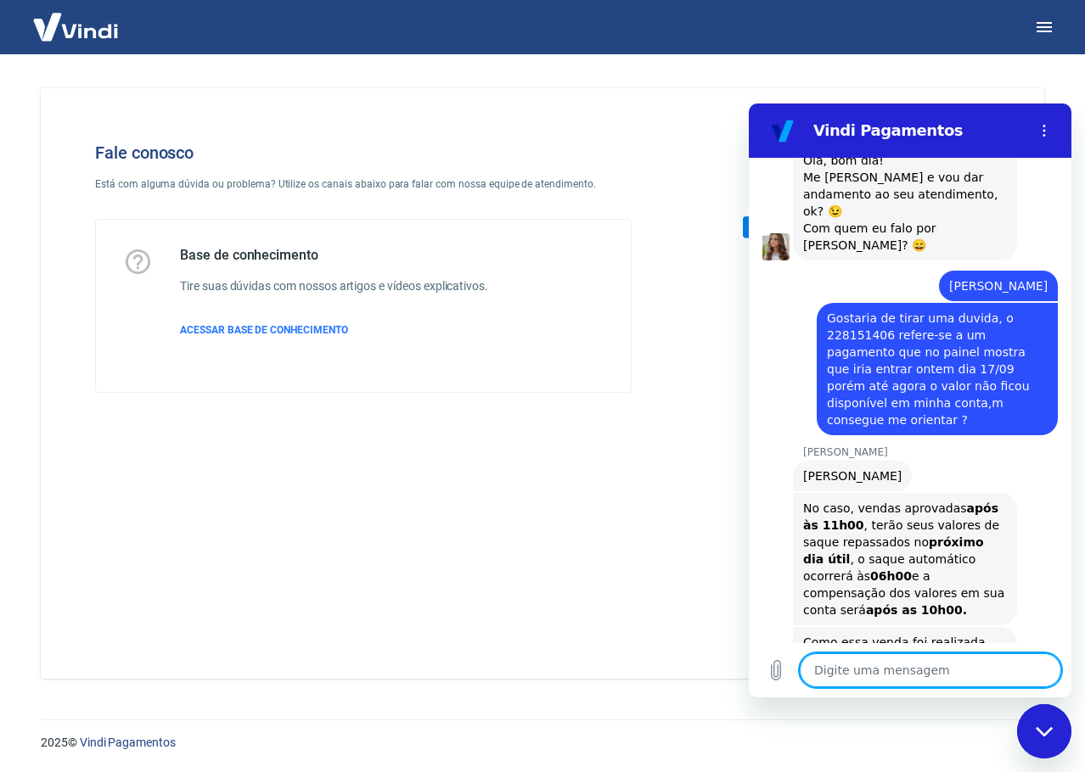
click at [871, 662] on textarea at bounding box center [930, 671] width 261 height 34
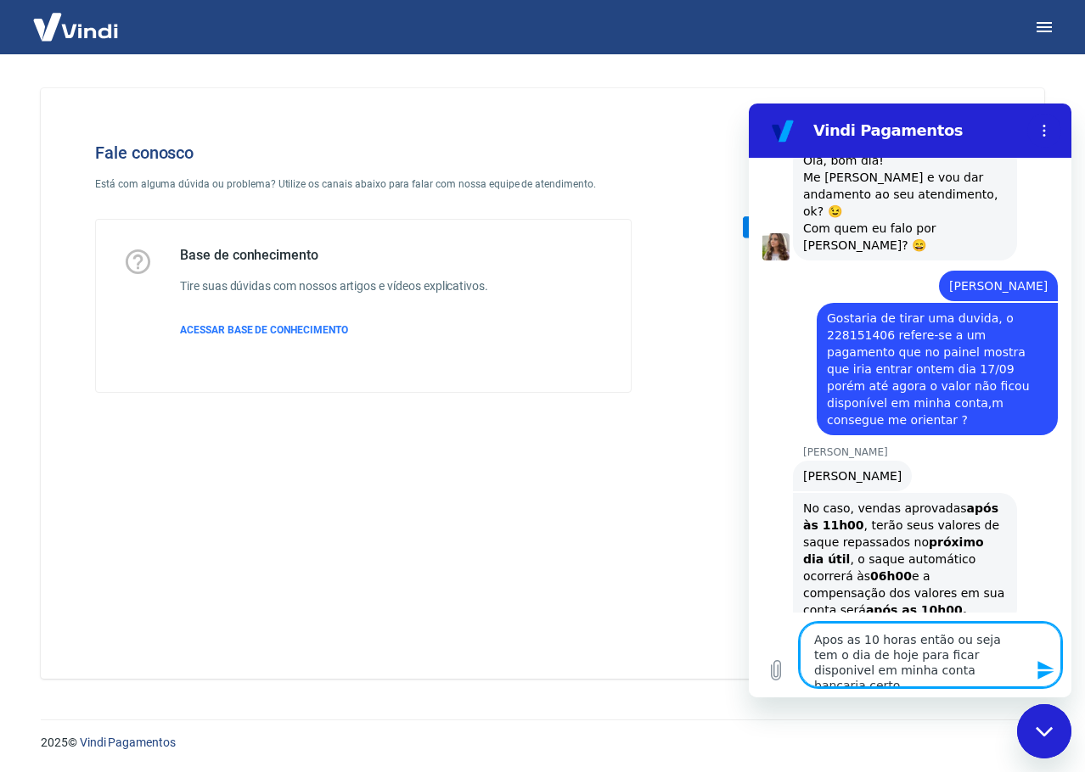
click at [829, 637] on textarea "Apos as 10 horas então ou seja tem o dia de hoje para ficar disponivel em minha…" at bounding box center [930, 655] width 261 height 65
click at [935, 642] on textarea "Após as 10 horas então ou seja tem o dia de hoje para ficar disponivel em minha…" at bounding box center [930, 655] width 261 height 65
click at [966, 657] on textarea "Após as 10 horas então, ou seja tem o dia de hoje para ficar disponivel em minh…" at bounding box center [930, 655] width 261 height 65
drag, startPoint x: 966, startPoint y: 657, endPoint x: 957, endPoint y: 662, distance: 10.6
click at [1043, 669] on icon "Enviar mensagem" at bounding box center [1046, 670] width 20 height 20
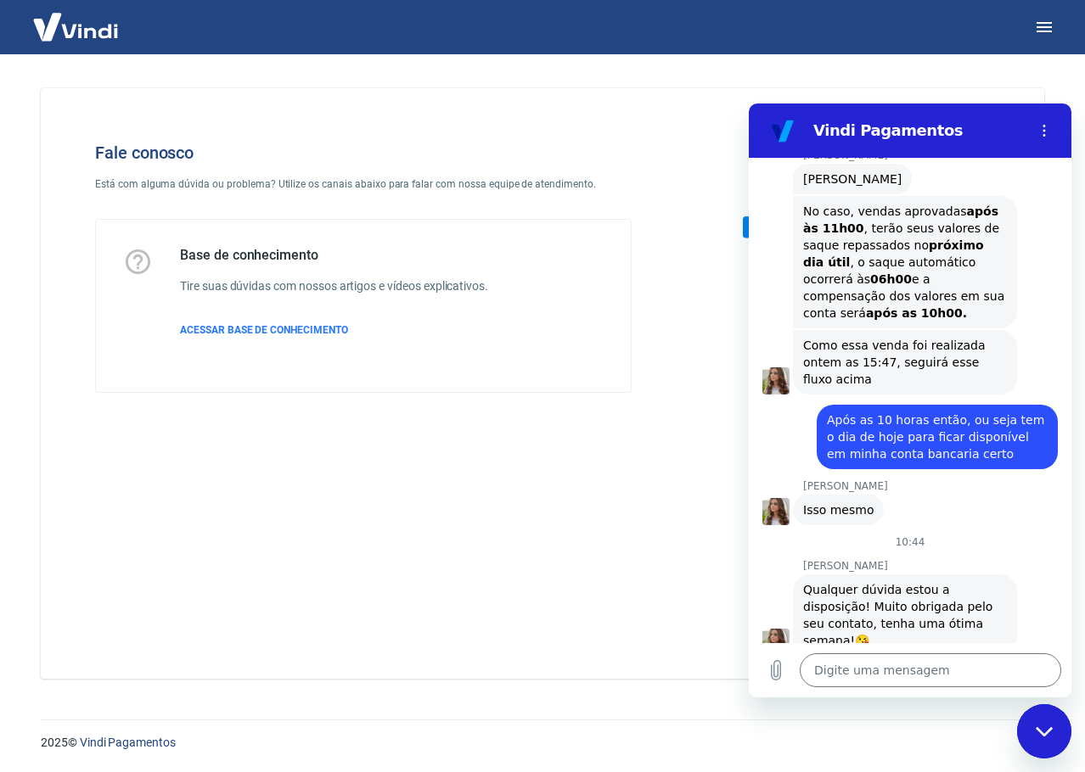
scroll to position [1622, 0]
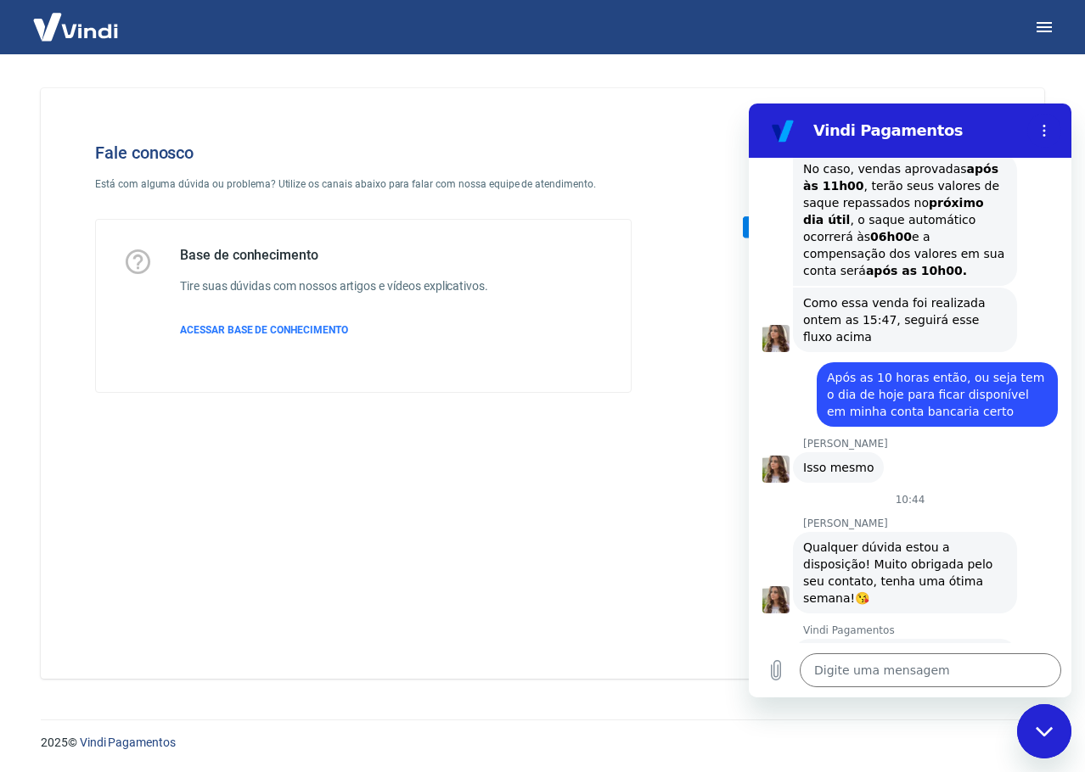
click at [452, 592] on div "Fale conosco Está com alguma dúvida ou problema? Utilize os canais abaixo para …" at bounding box center [542, 383] width 1003 height 591
click at [921, 709] on button "Boa 👍" at bounding box center [940, 733] width 69 height 49
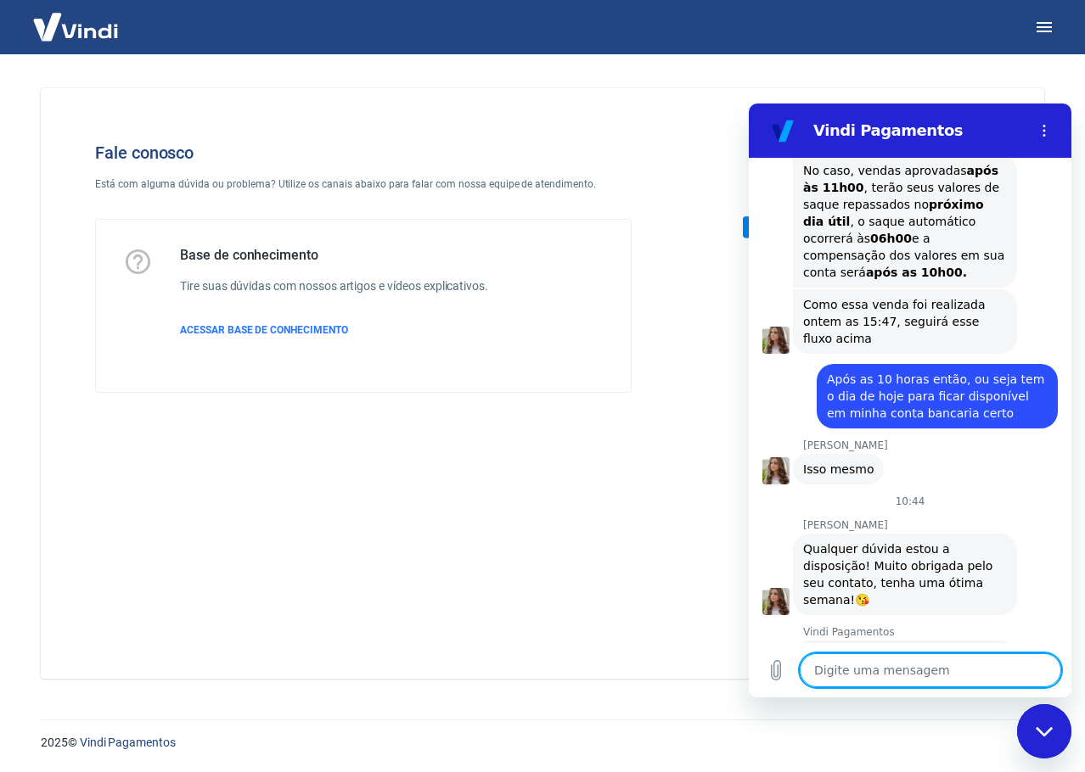
scroll to position [1624, 0]
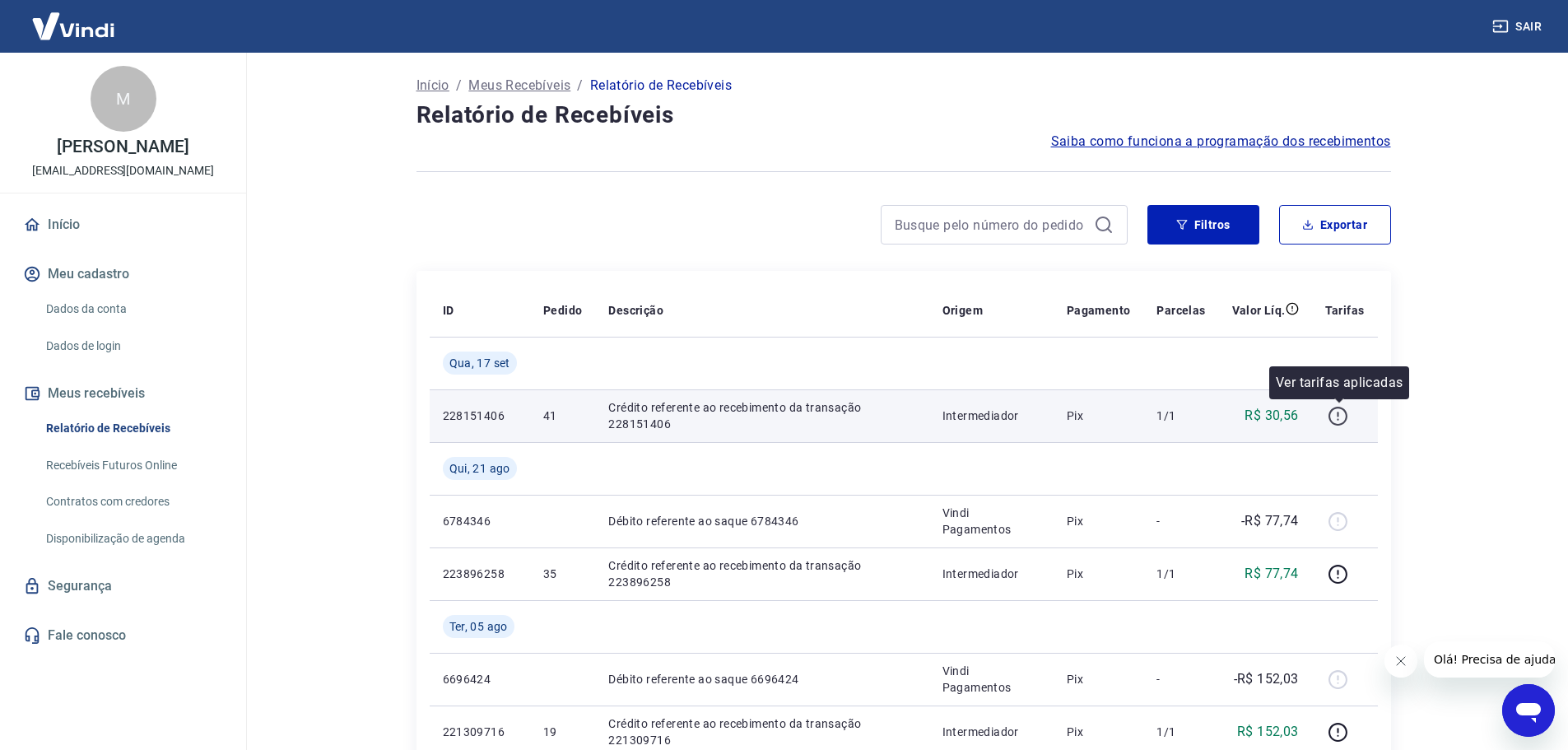
click at [1342, 413] on icon "button" at bounding box center [1337, 415] width 20 height 20
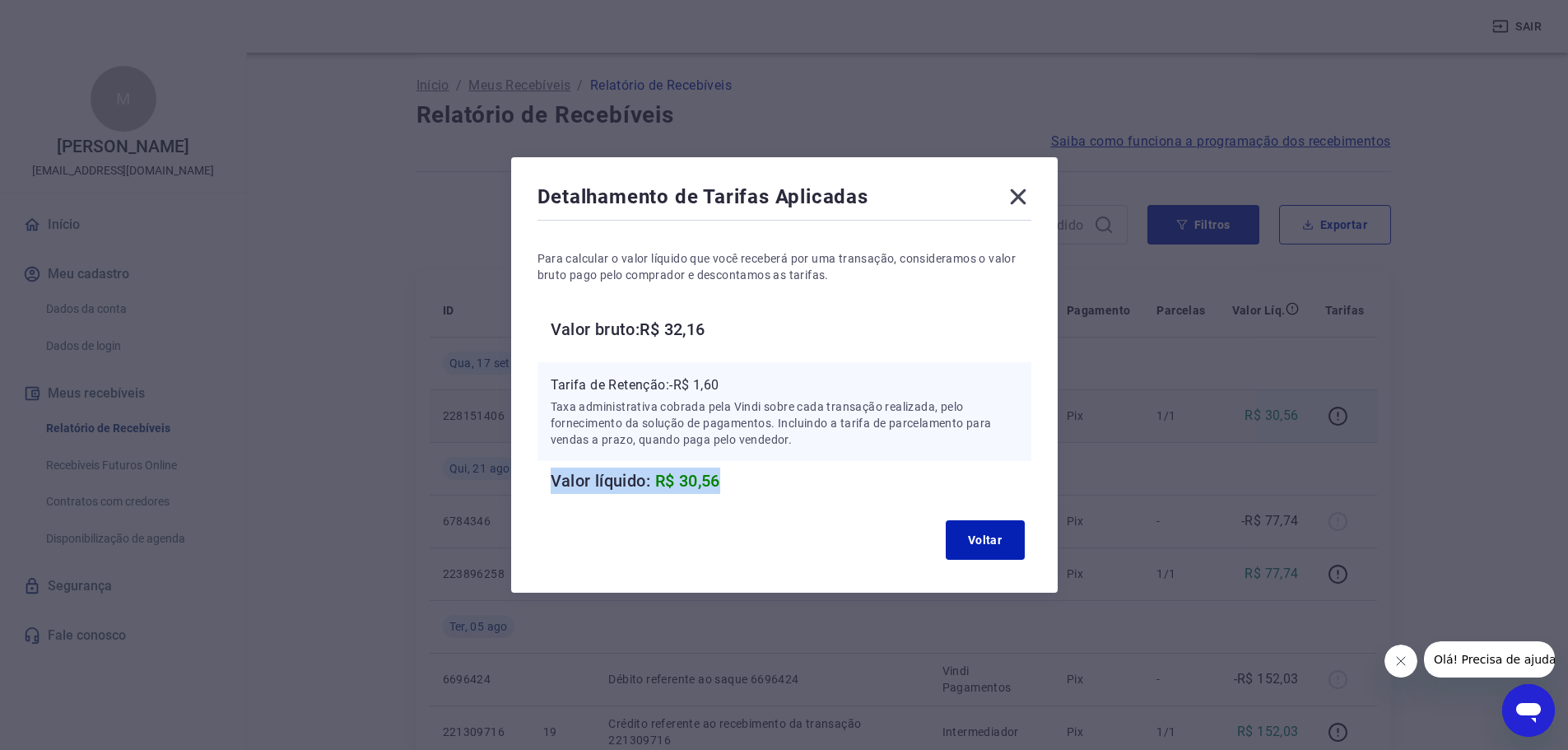
drag, startPoint x: 738, startPoint y: 478, endPoint x: 555, endPoint y: 488, distance: 183.3
click at [555, 488] on div "Tarifa de Retenção: -R$ 1,60 Taxa administrativa cobrada pela Vindi sobre cada …" at bounding box center [784, 428] width 494 height 132
click at [1015, 198] on icon at bounding box center [1017, 196] width 26 height 26
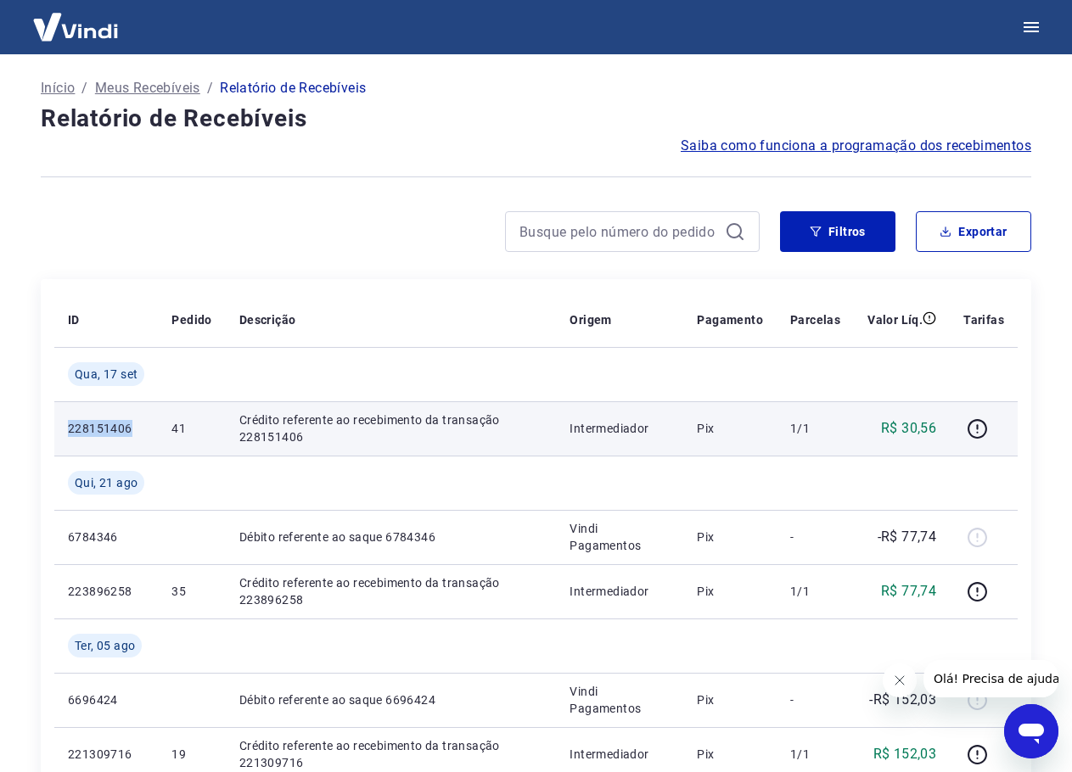
drag, startPoint x: 143, startPoint y: 428, endPoint x: 59, endPoint y: 429, distance: 84.9
click at [59, 429] on td "228151406" at bounding box center [106, 428] width 104 height 54
copy p "228151406"
